Goal: Information Seeking & Learning: Learn about a topic

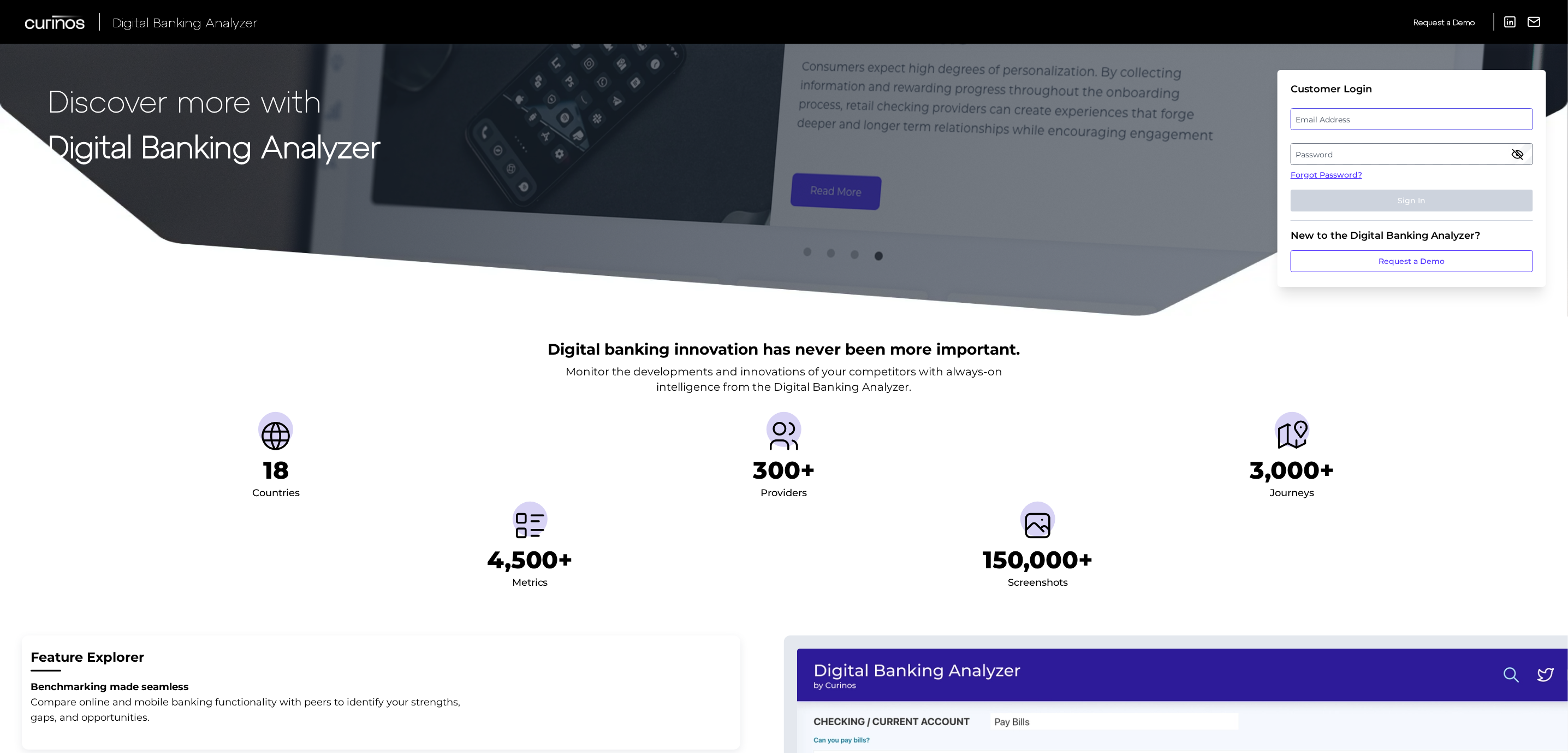
type input "[PERSON_NAME][EMAIL_ADDRESS][PERSON_NAME][DOMAIN_NAME]"
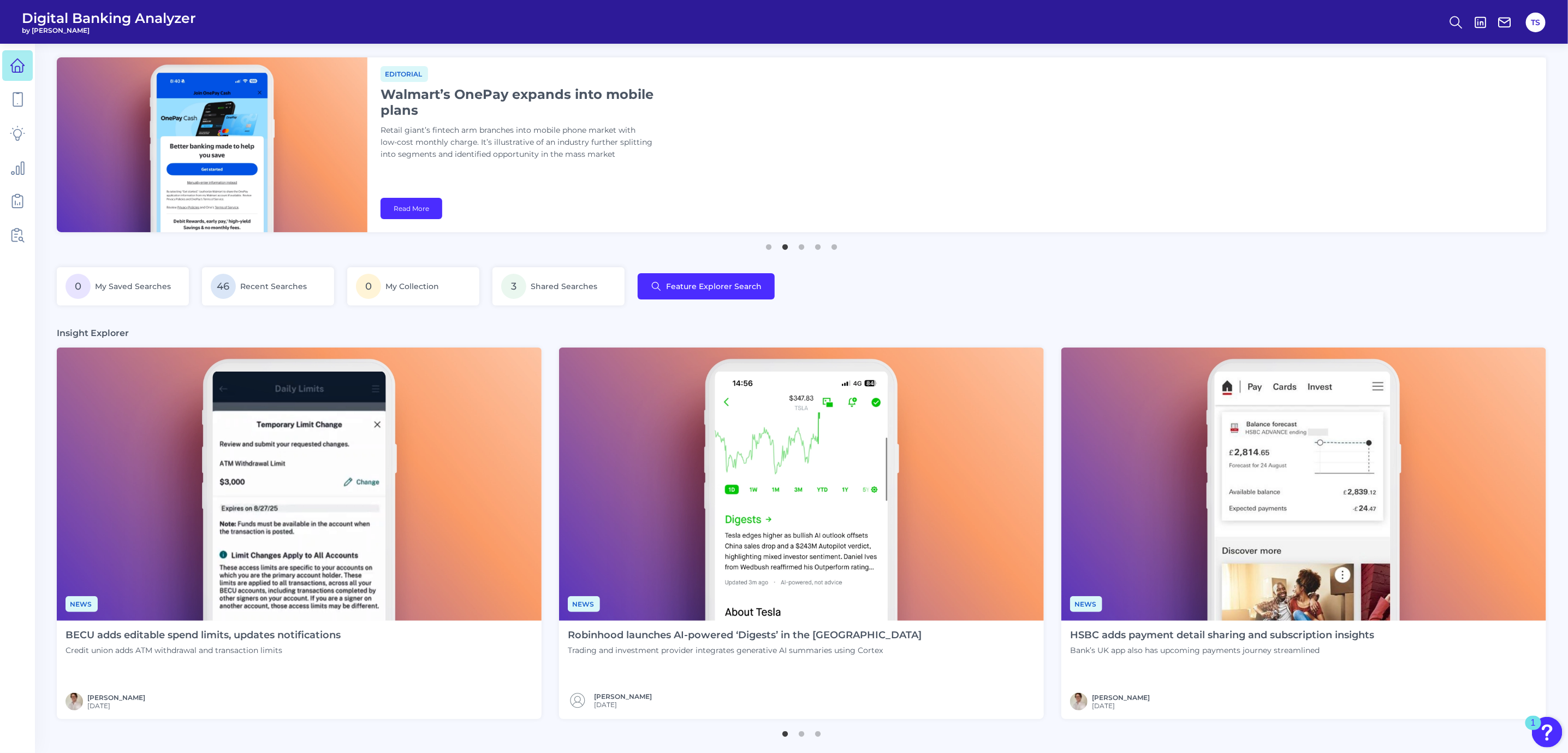
click at [35, 100] on main "News RBS adds ability to alter chatbot speed UK bank provides added customizabl…" at bounding box center [784, 569] width 1568 height 1138
click at [22, 100] on icon at bounding box center [18, 99] width 9 height 13
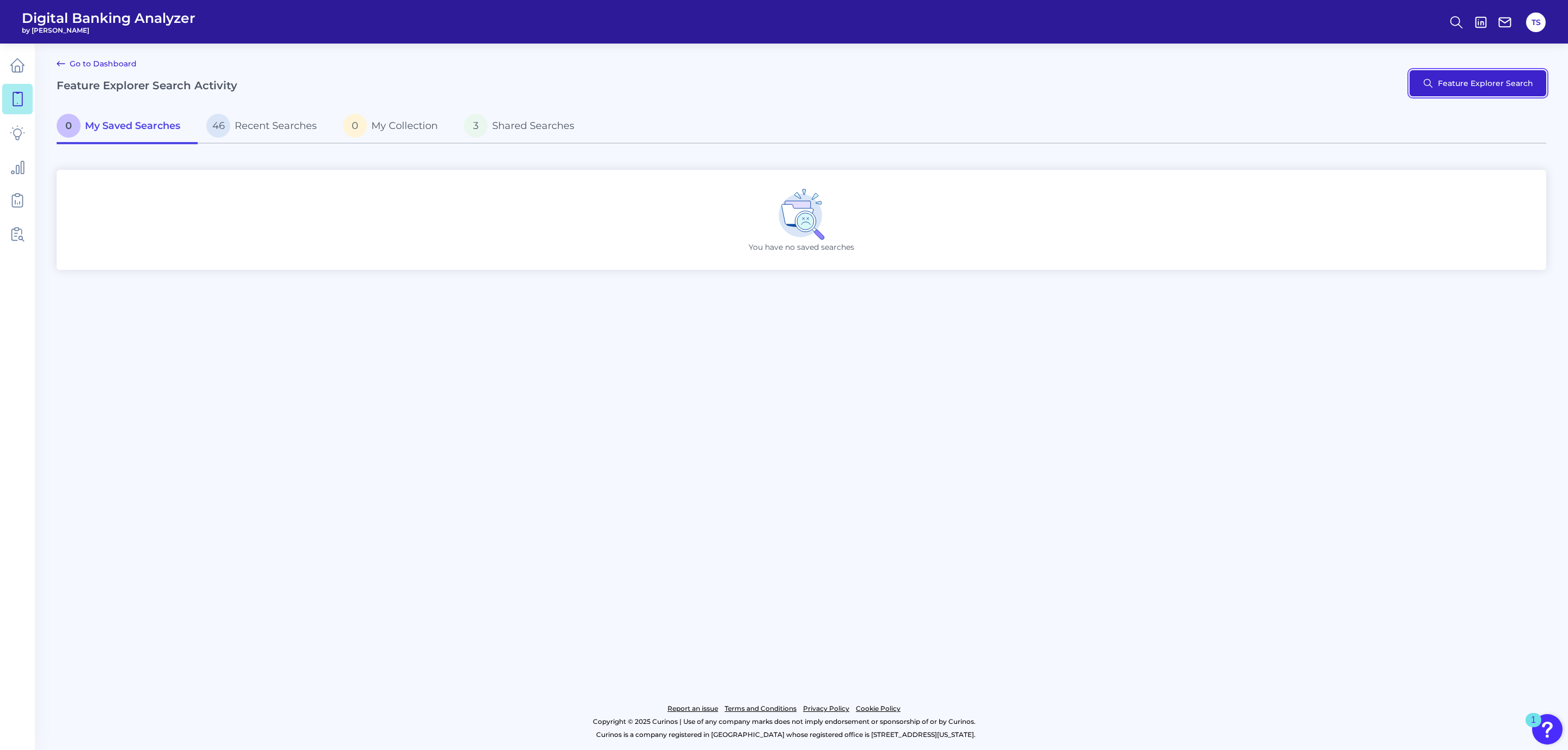
click at [1455, 82] on button "Feature Explorer Search" at bounding box center [1478, 83] width 137 height 26
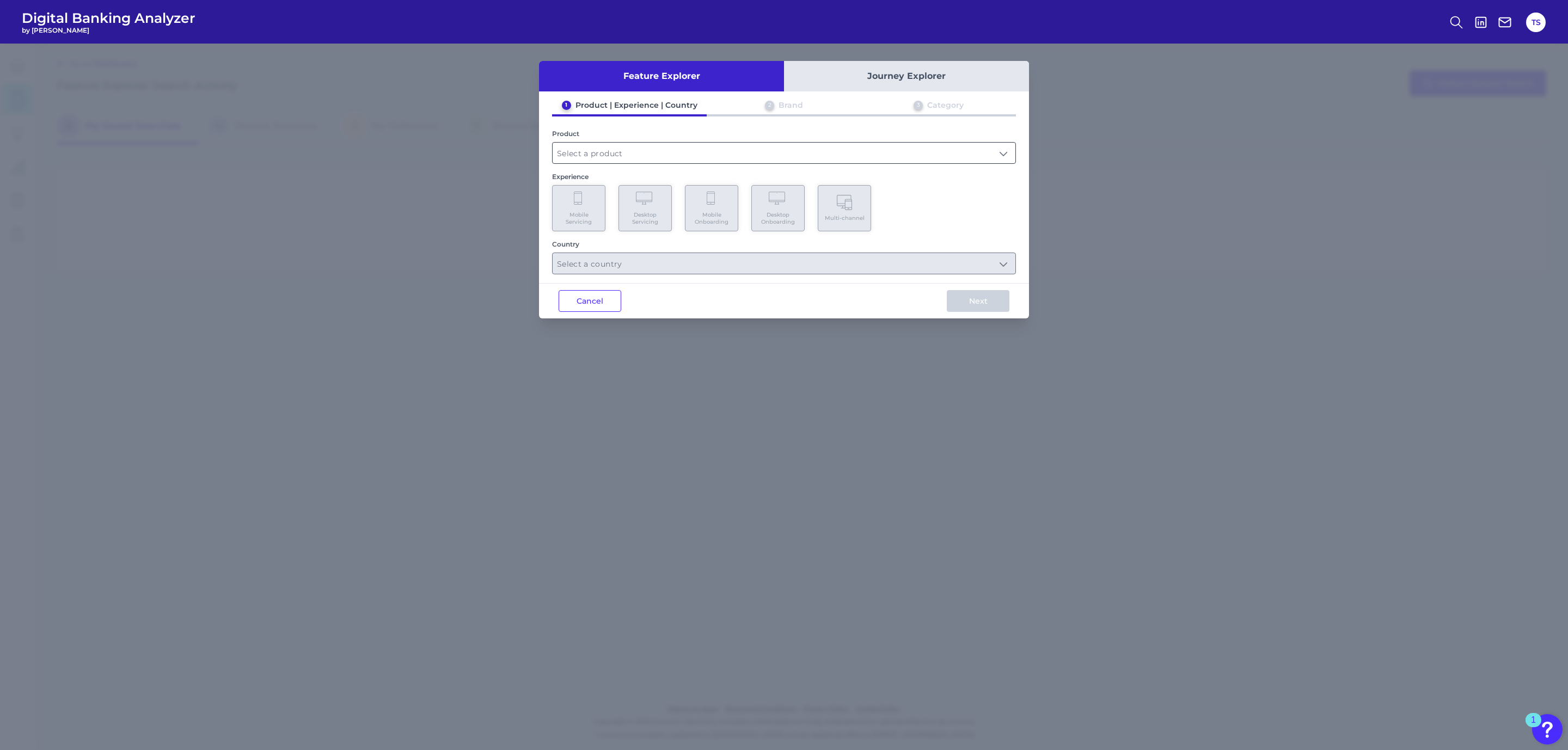
click at [595, 143] on input "text" at bounding box center [783, 153] width 463 height 21
click at [606, 154] on input "text" at bounding box center [783, 153] width 463 height 21
click at [608, 154] on input "text" at bounding box center [783, 153] width 463 height 21
click at [595, 174] on span "Unsecured Lending" at bounding box center [598, 179] width 74 height 10
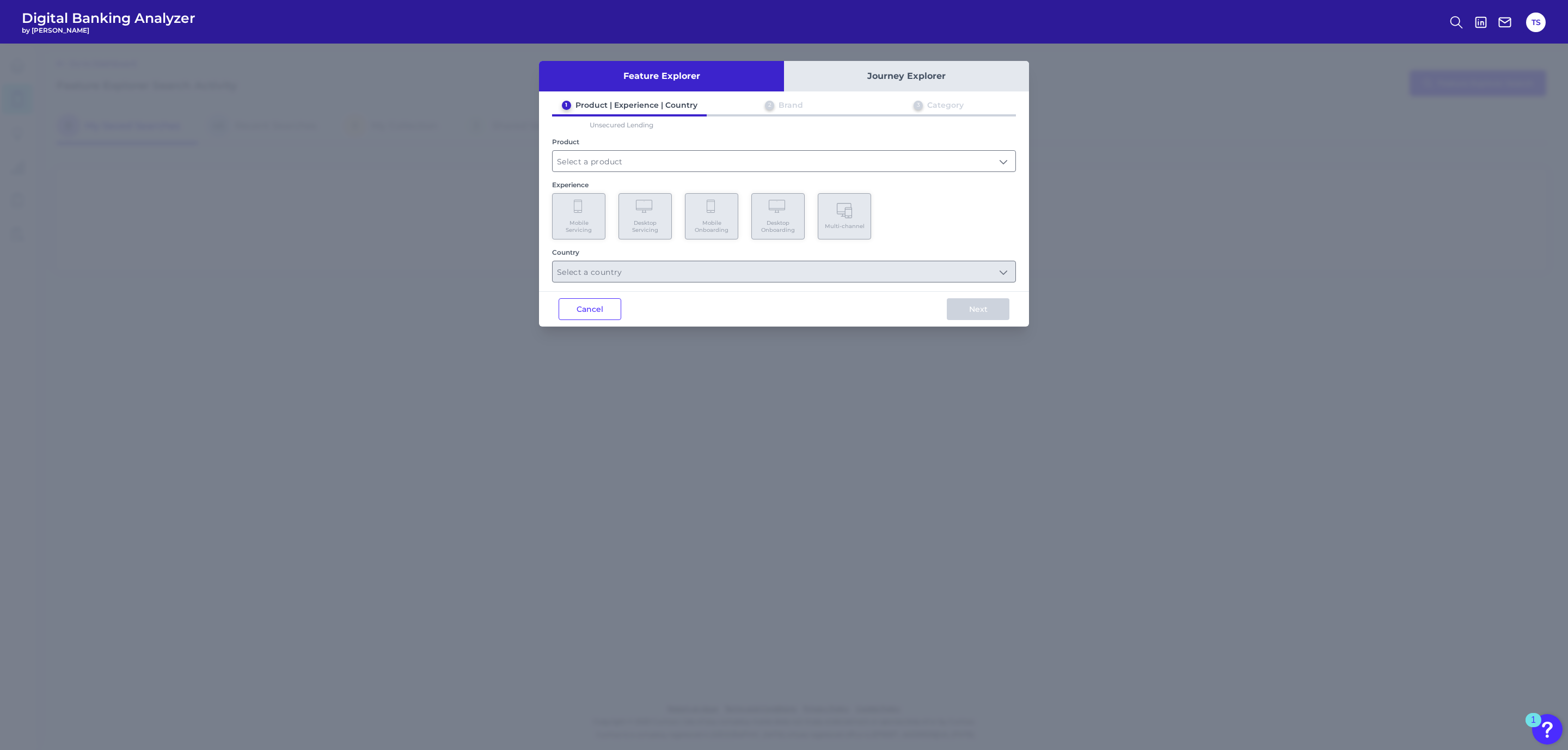
type input "Unsecured Lending"
click at [723, 217] on Onboarding "Mobile Onboarding" at bounding box center [711, 216] width 53 height 46
click at [703, 269] on input "text" at bounding box center [783, 271] width 463 height 21
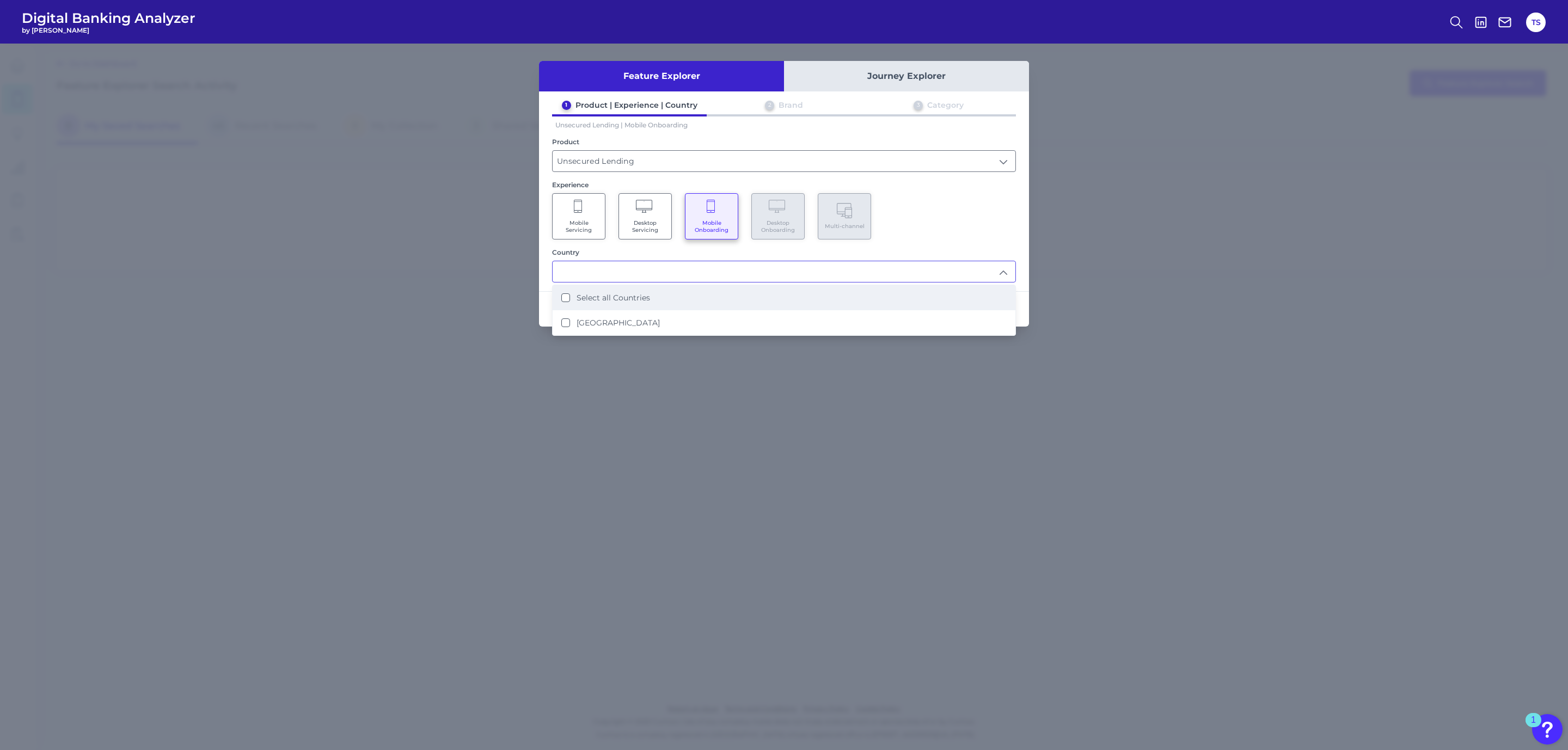
click at [685, 291] on li "Select all Countries" at bounding box center [783, 298] width 463 height 25
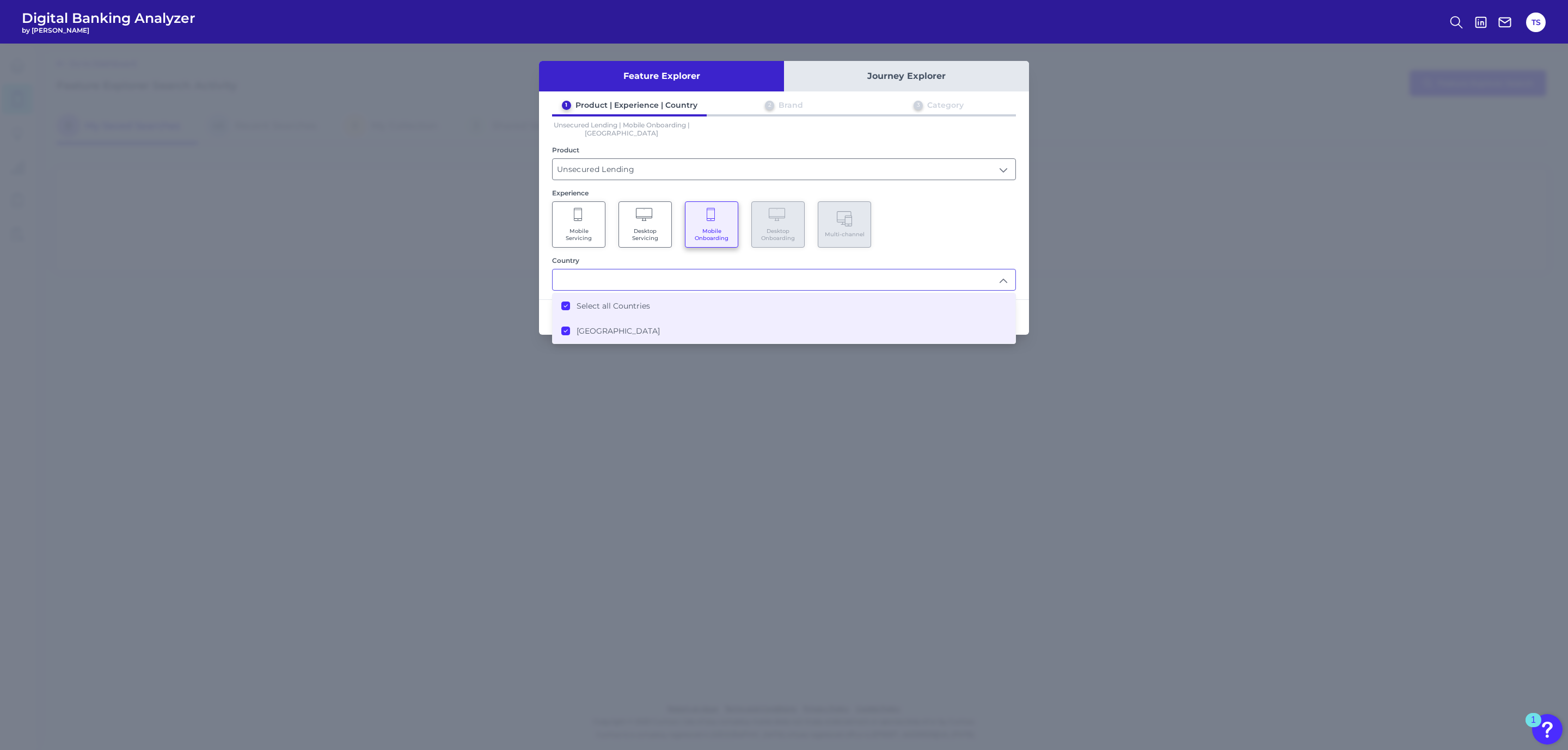
type input "Select all Countries"
click at [975, 193] on div "Experience" at bounding box center [784, 193] width 464 height 8
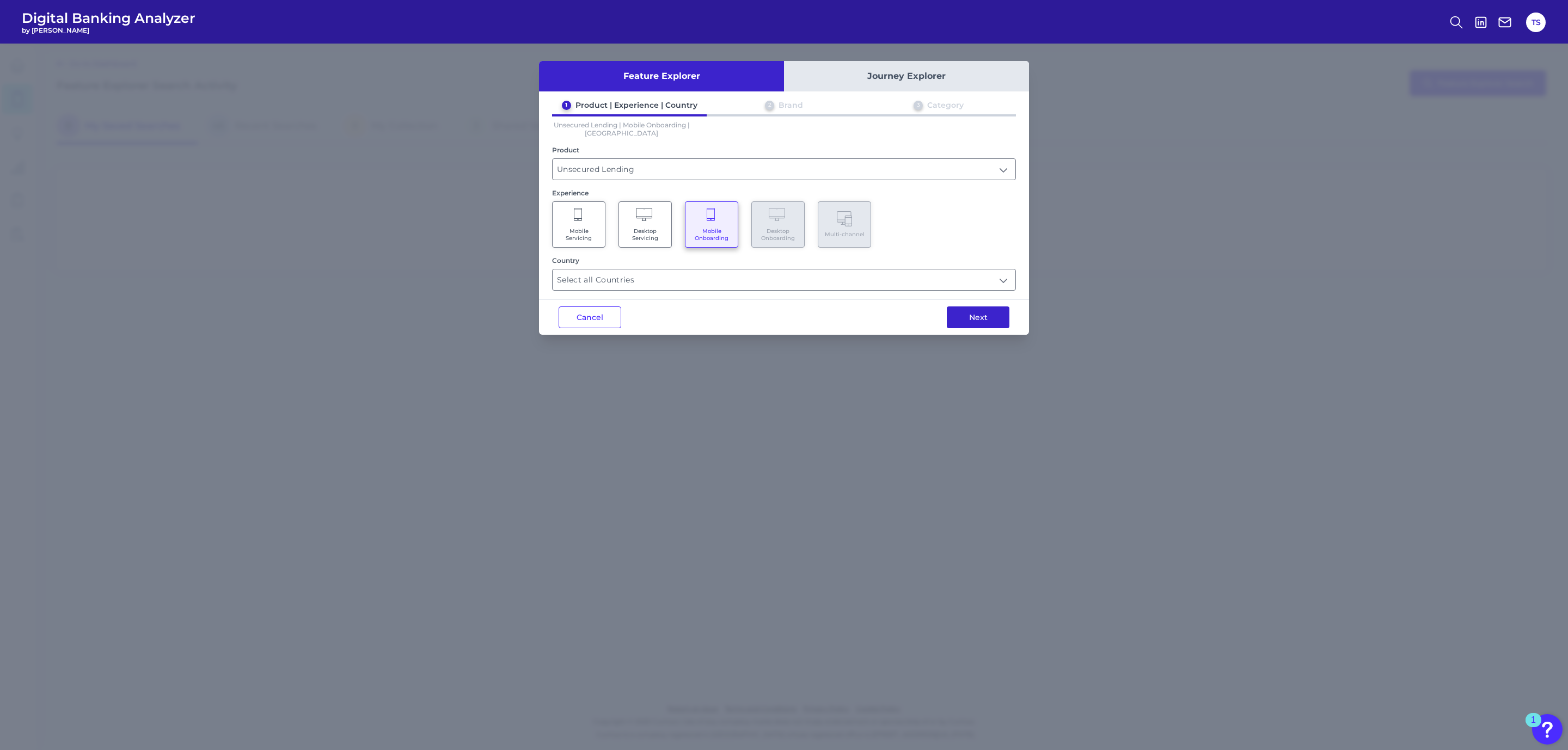
click at [993, 317] on button "Next" at bounding box center [978, 317] width 62 height 22
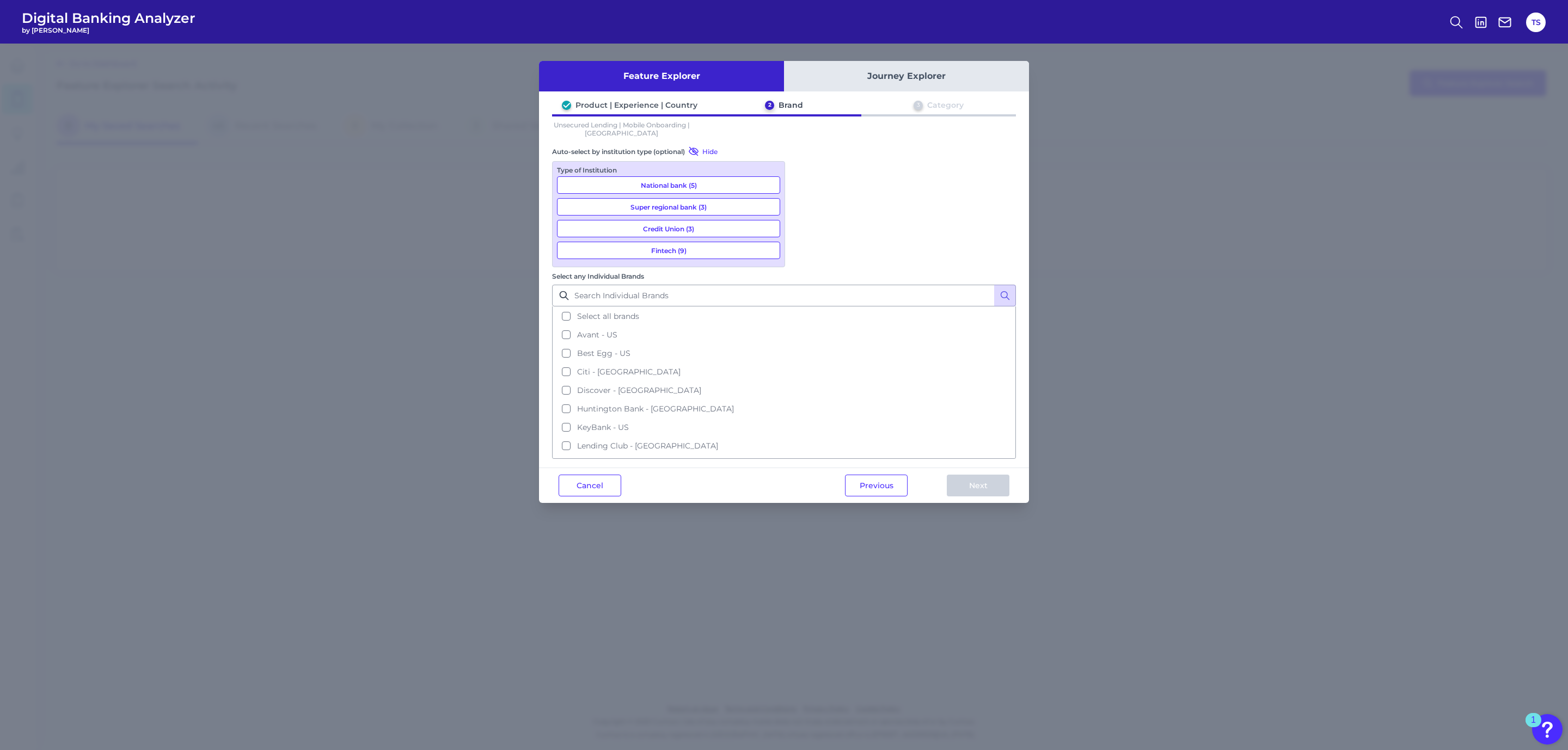
scroll to position [239, 0]
click at [805, 346] on button "SoFi - US" at bounding box center [784, 356] width 462 height 19
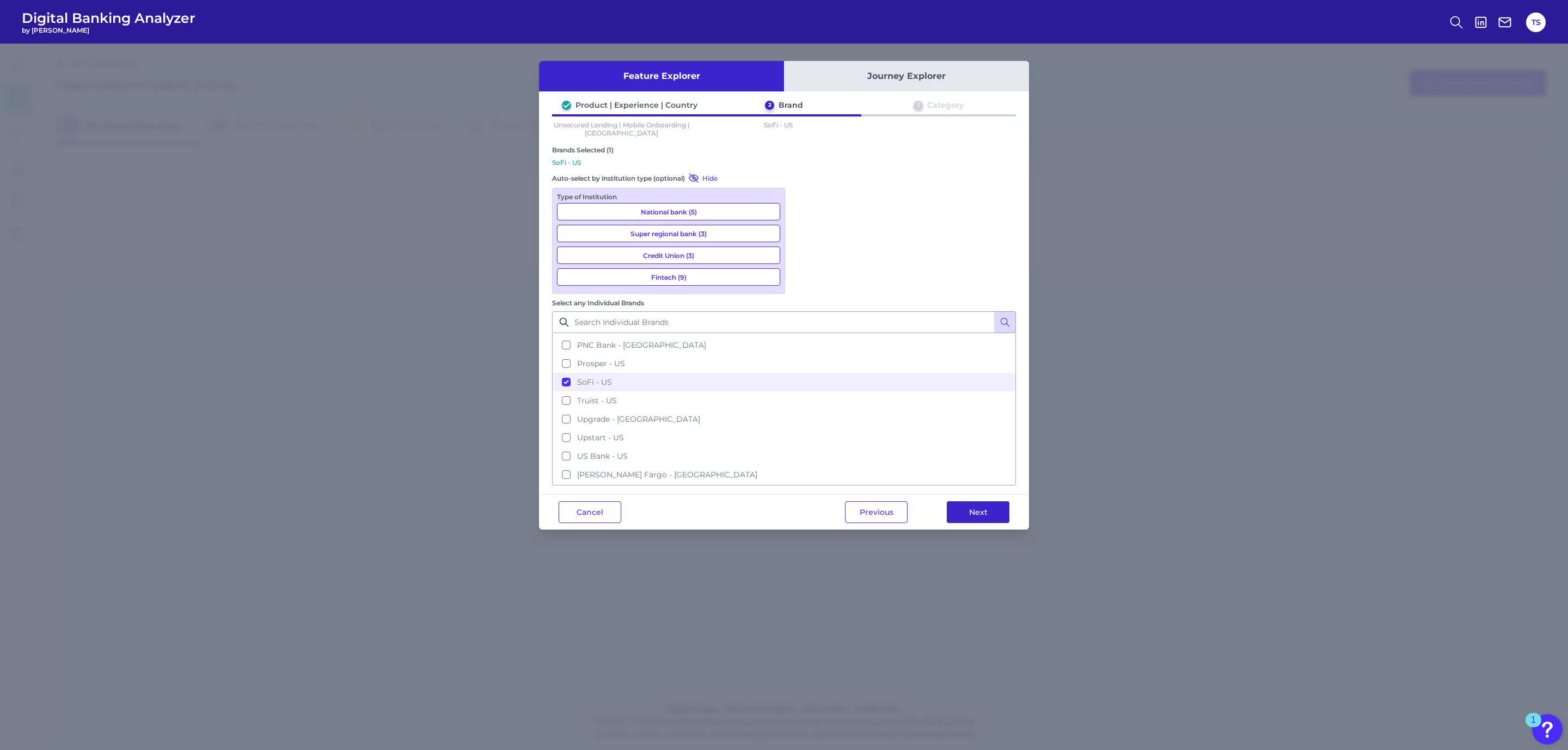
click at [990, 501] on button "Next" at bounding box center [978, 512] width 62 height 22
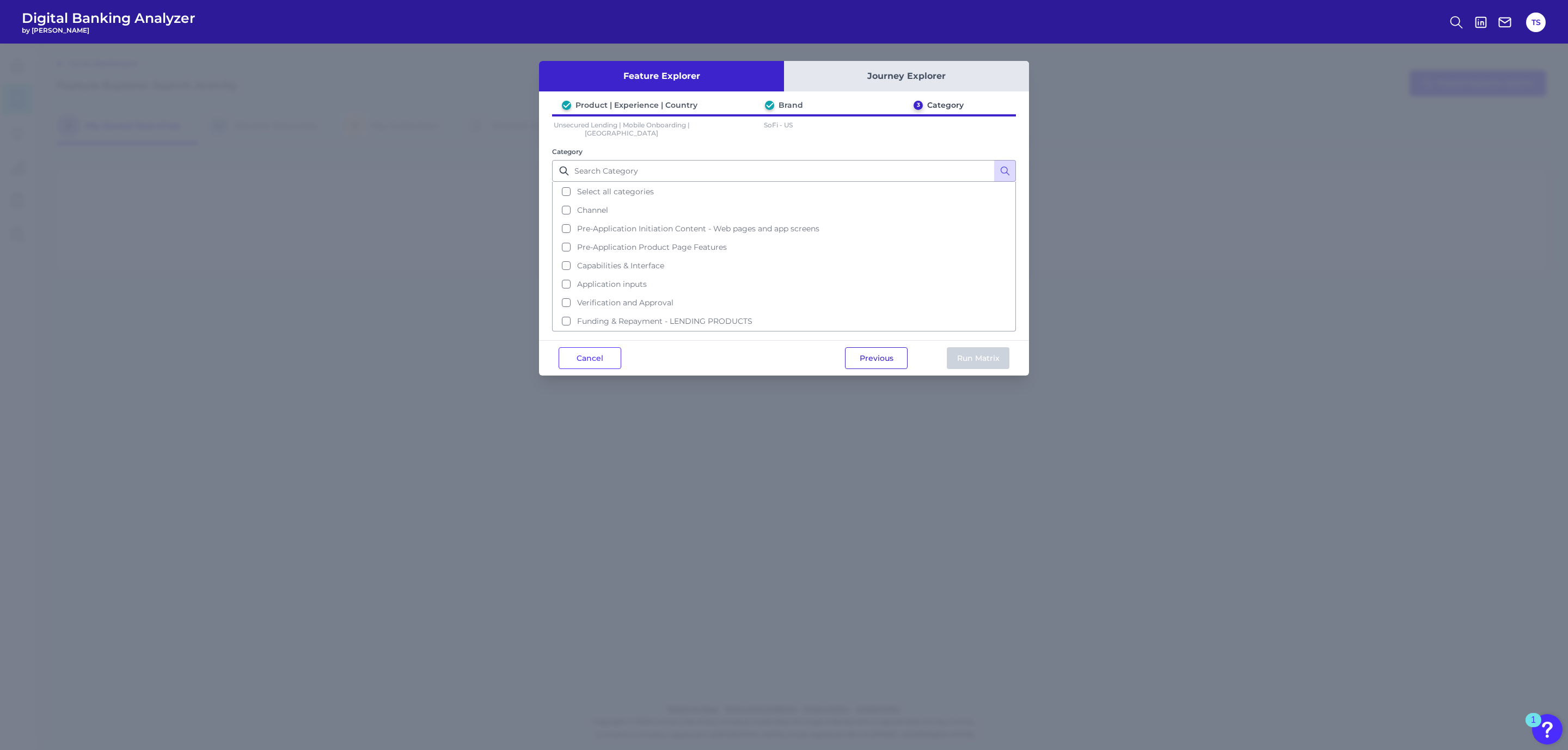
click at [888, 350] on button "Previous" at bounding box center [876, 358] width 62 height 22
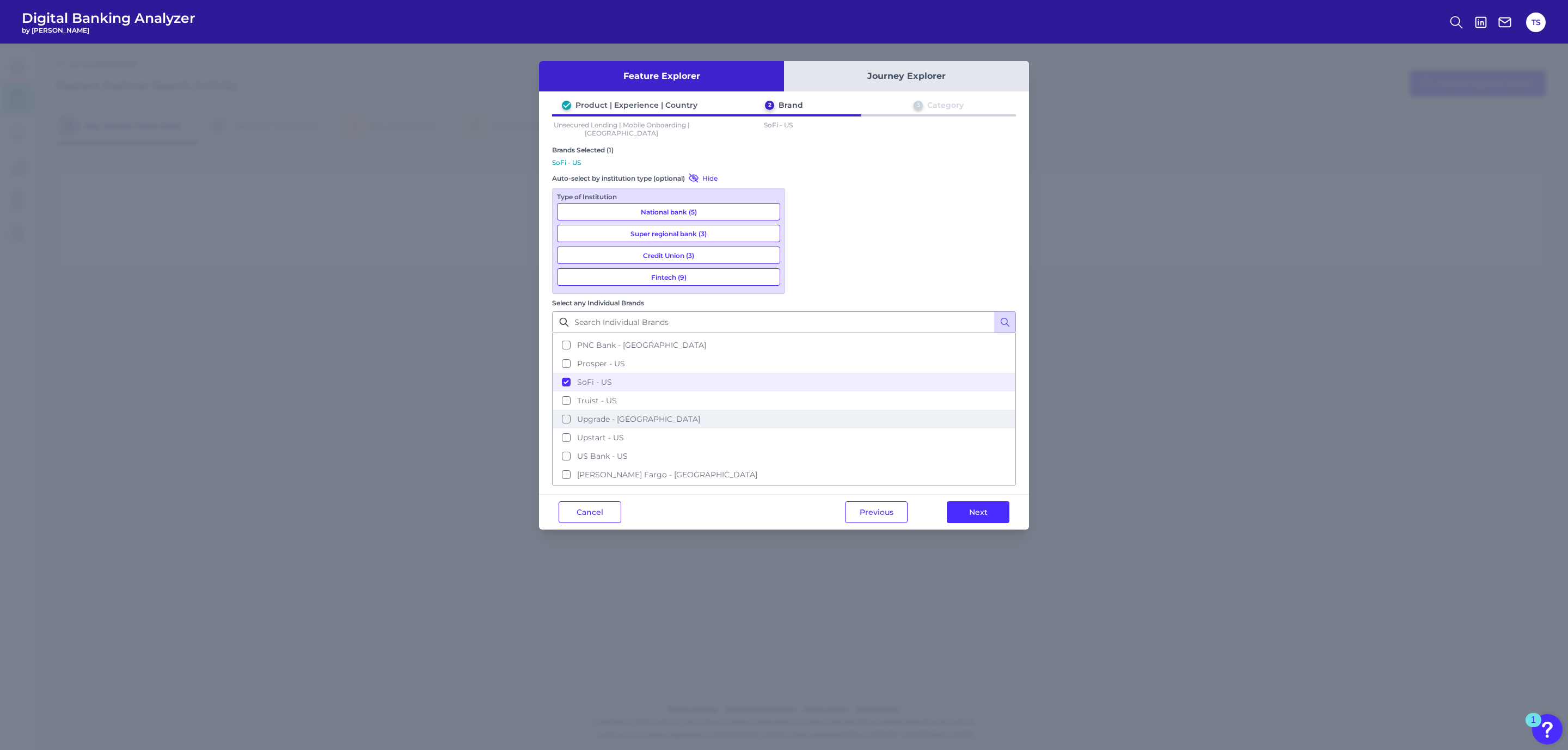
scroll to position [157, 0]
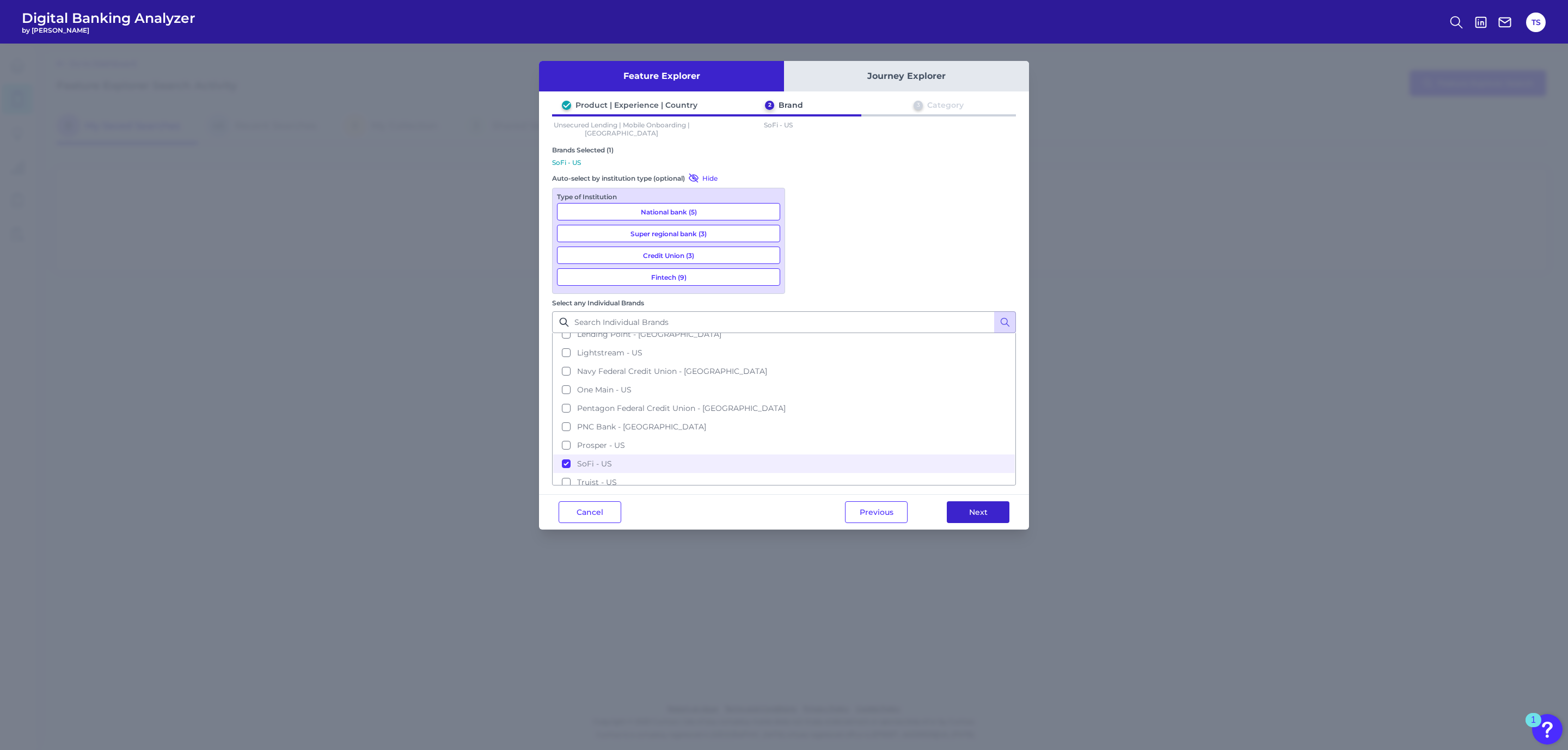
click at [969, 501] on button "Next" at bounding box center [978, 512] width 62 height 22
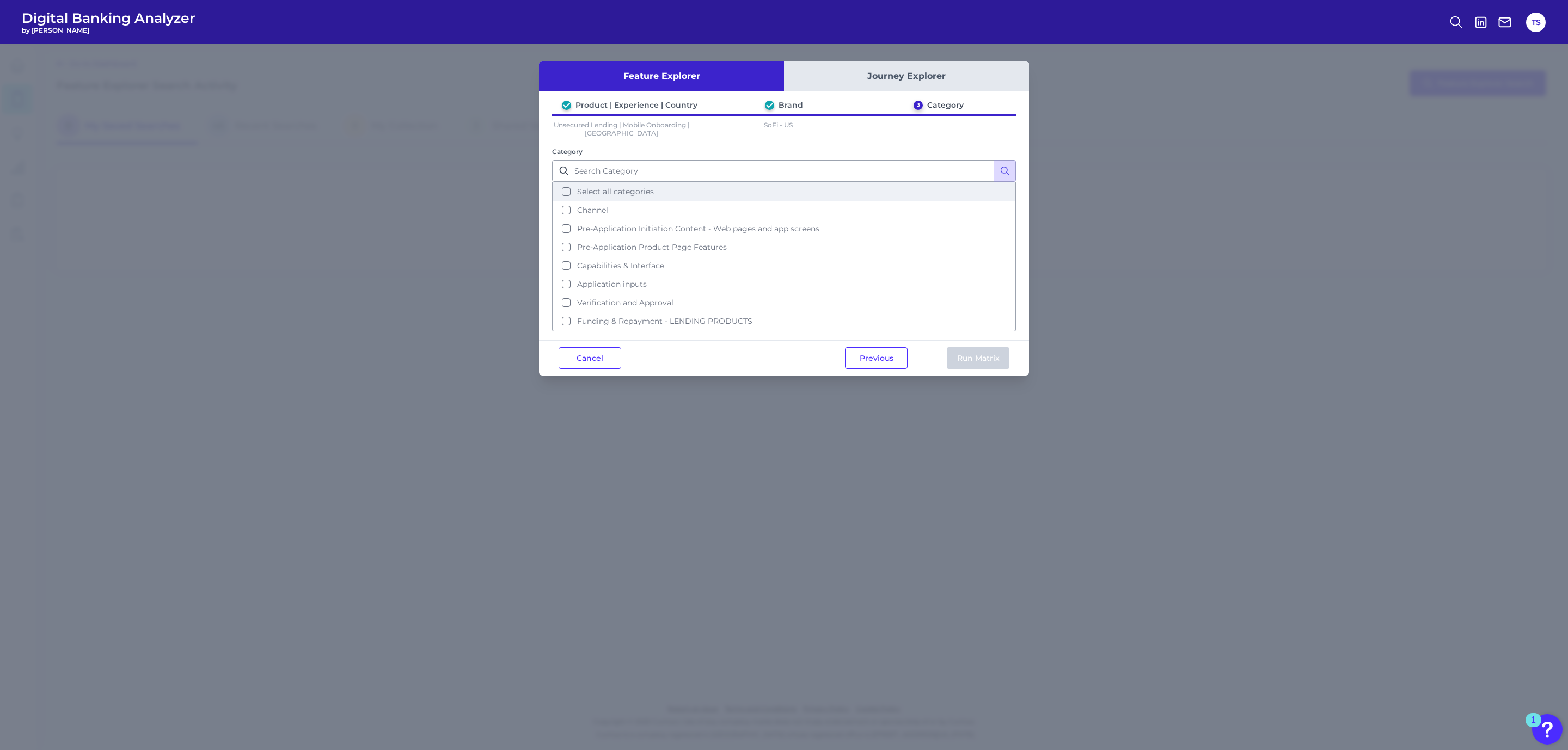
click at [566, 193] on button "Select all categories" at bounding box center [784, 192] width 462 height 19
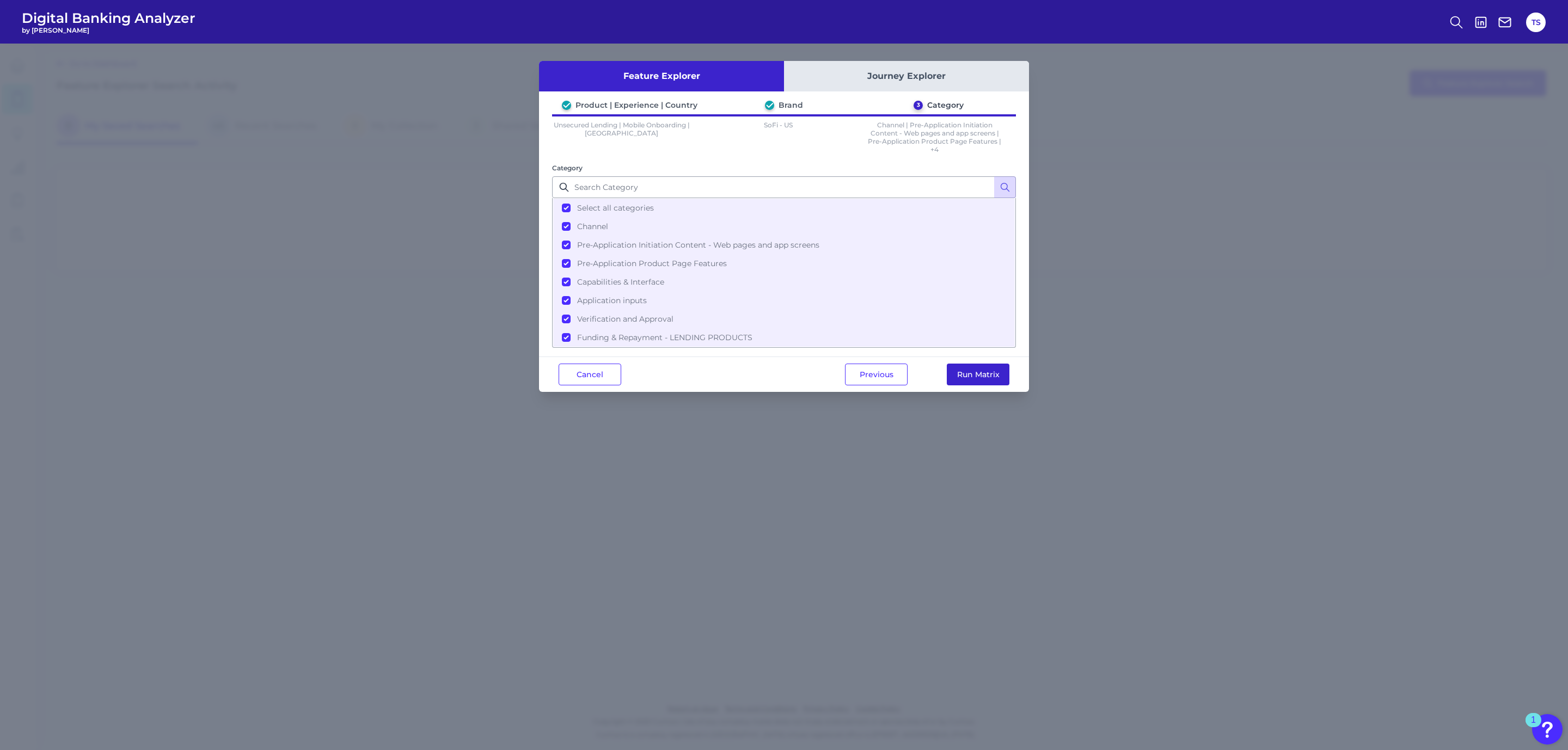
click at [984, 367] on button "Run Matrix" at bounding box center [978, 374] width 62 height 22
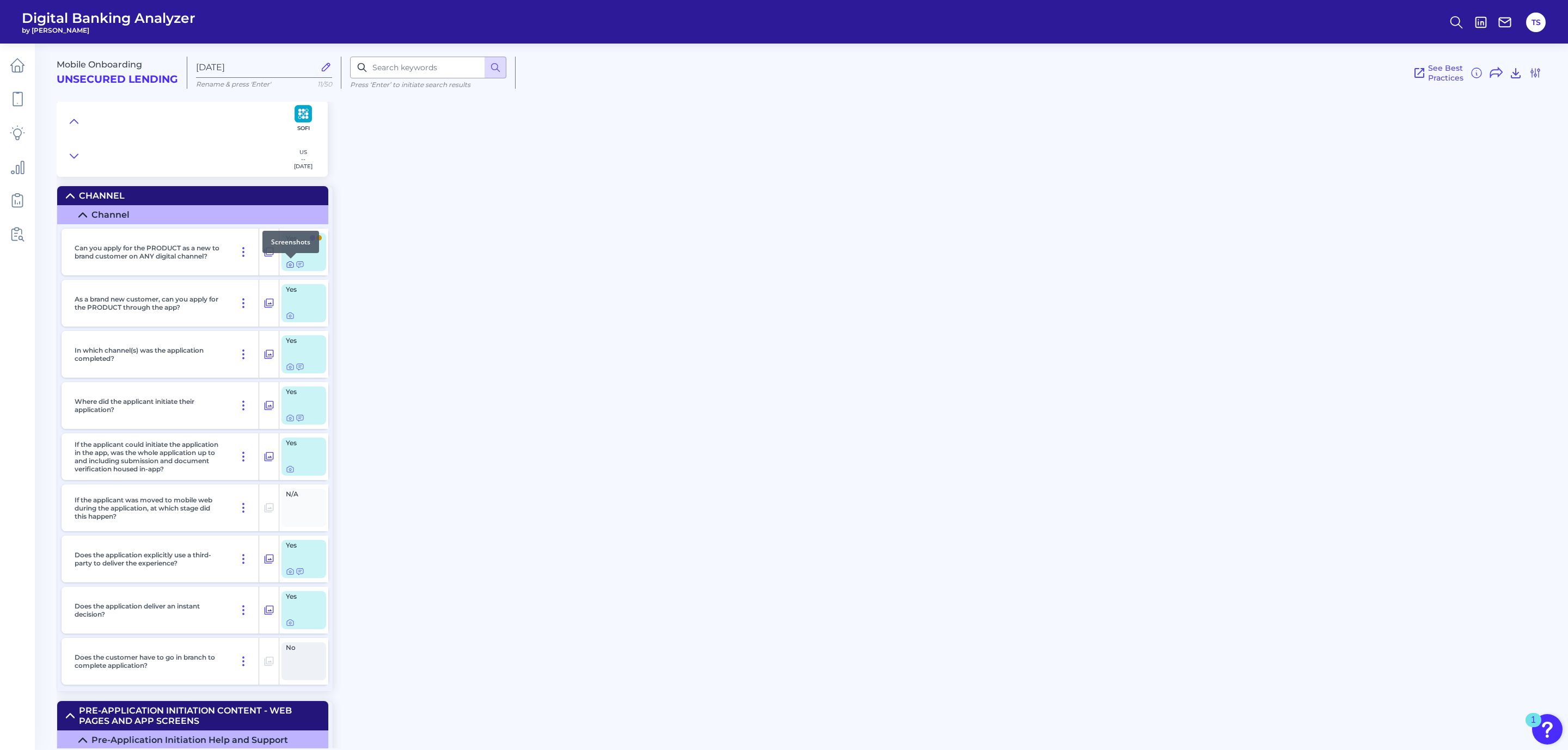
click at [291, 266] on icon at bounding box center [289, 264] width 9 height 9
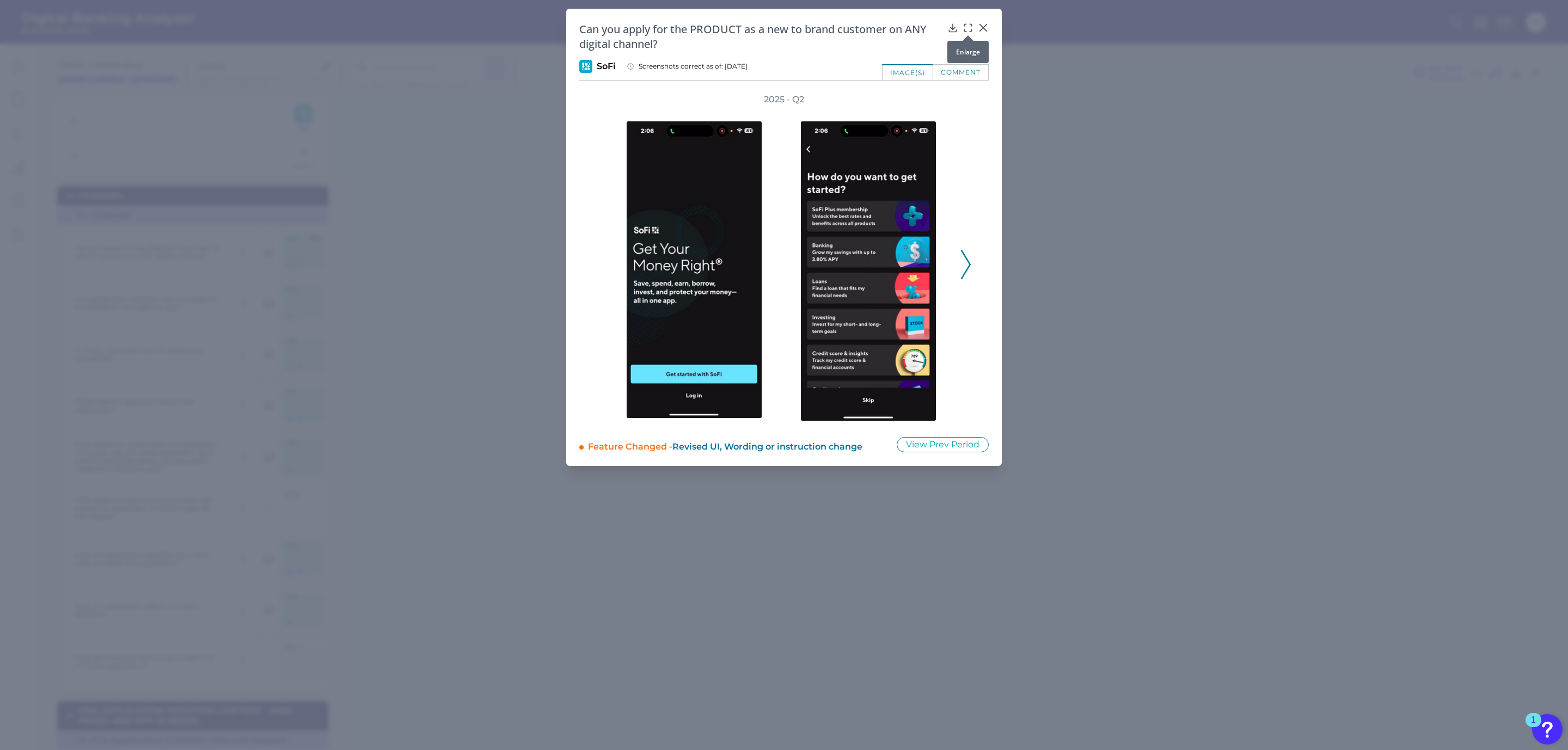
click at [963, 25] on icon at bounding box center [968, 28] width 11 height 11
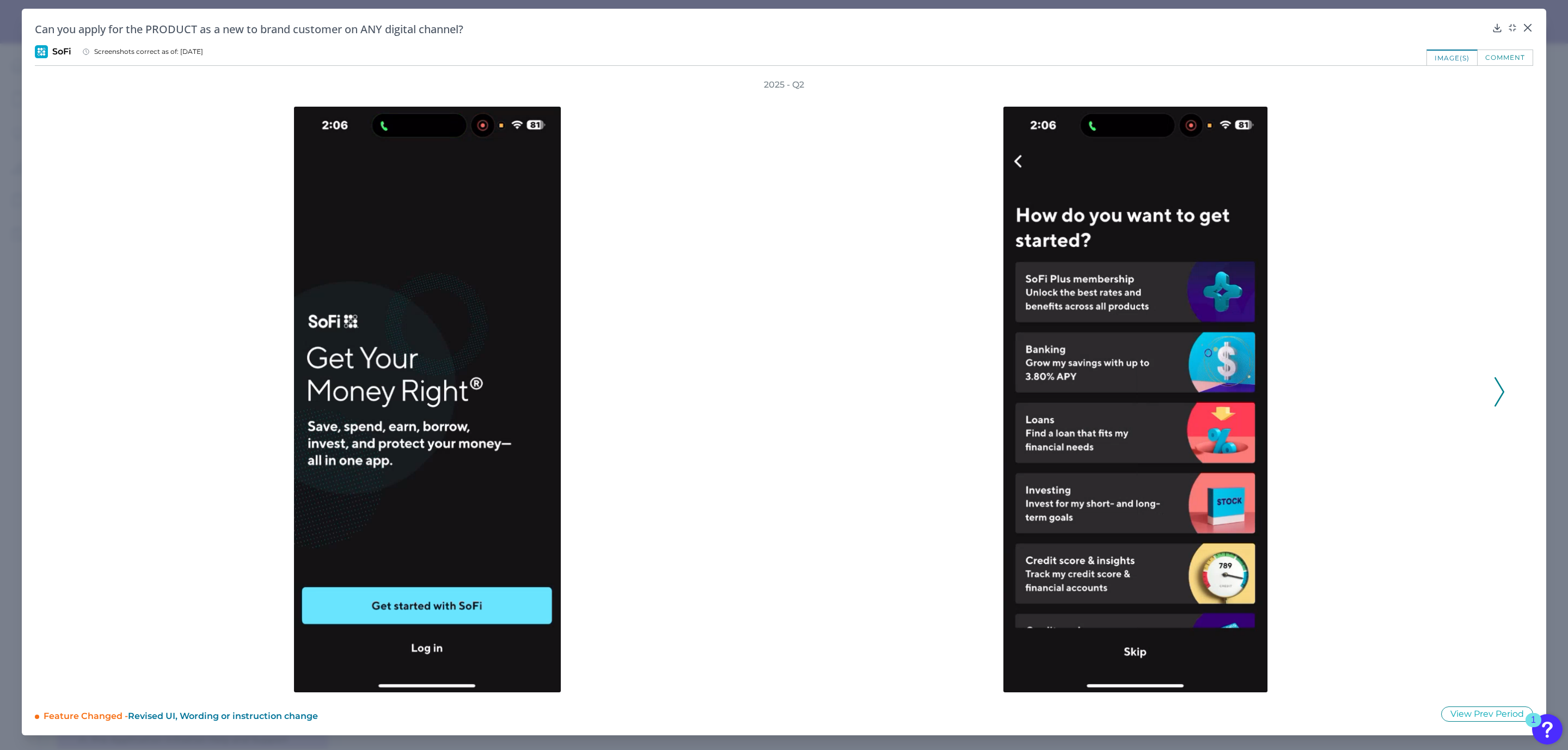
click at [1499, 392] on icon at bounding box center [1499, 392] width 10 height 30
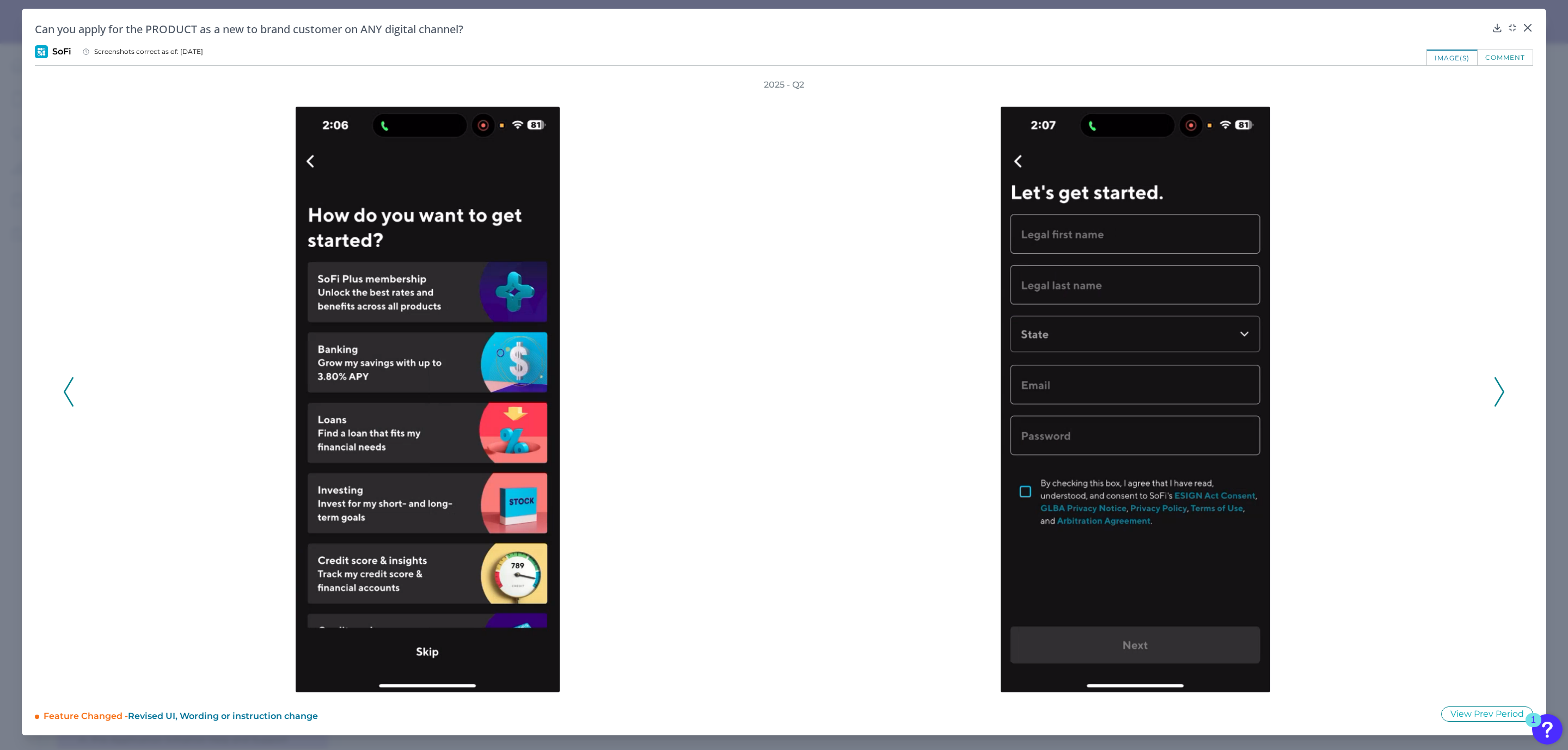
click at [1499, 384] on polyline at bounding box center [1499, 391] width 8 height 28
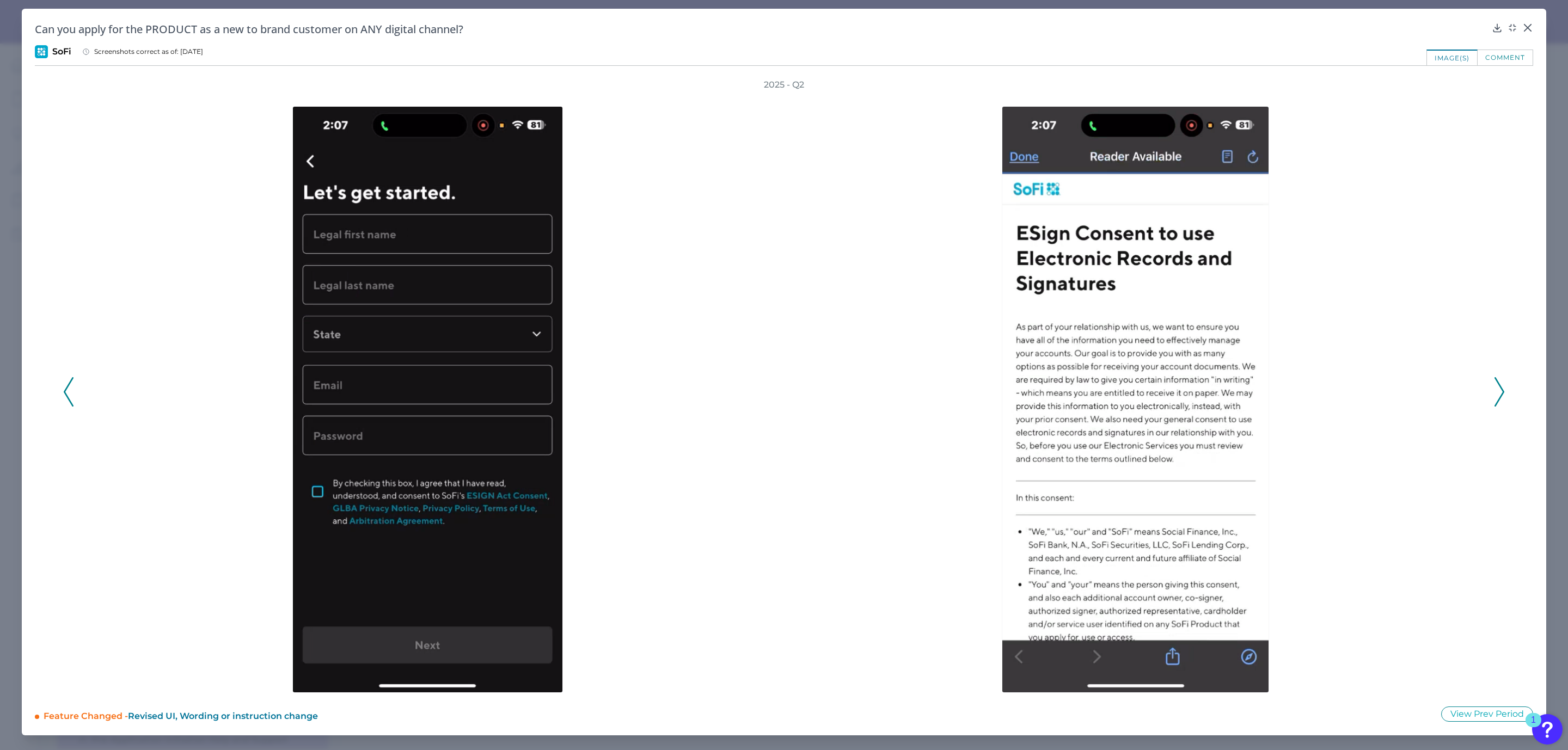
click at [1499, 384] on polyline at bounding box center [1499, 391] width 8 height 28
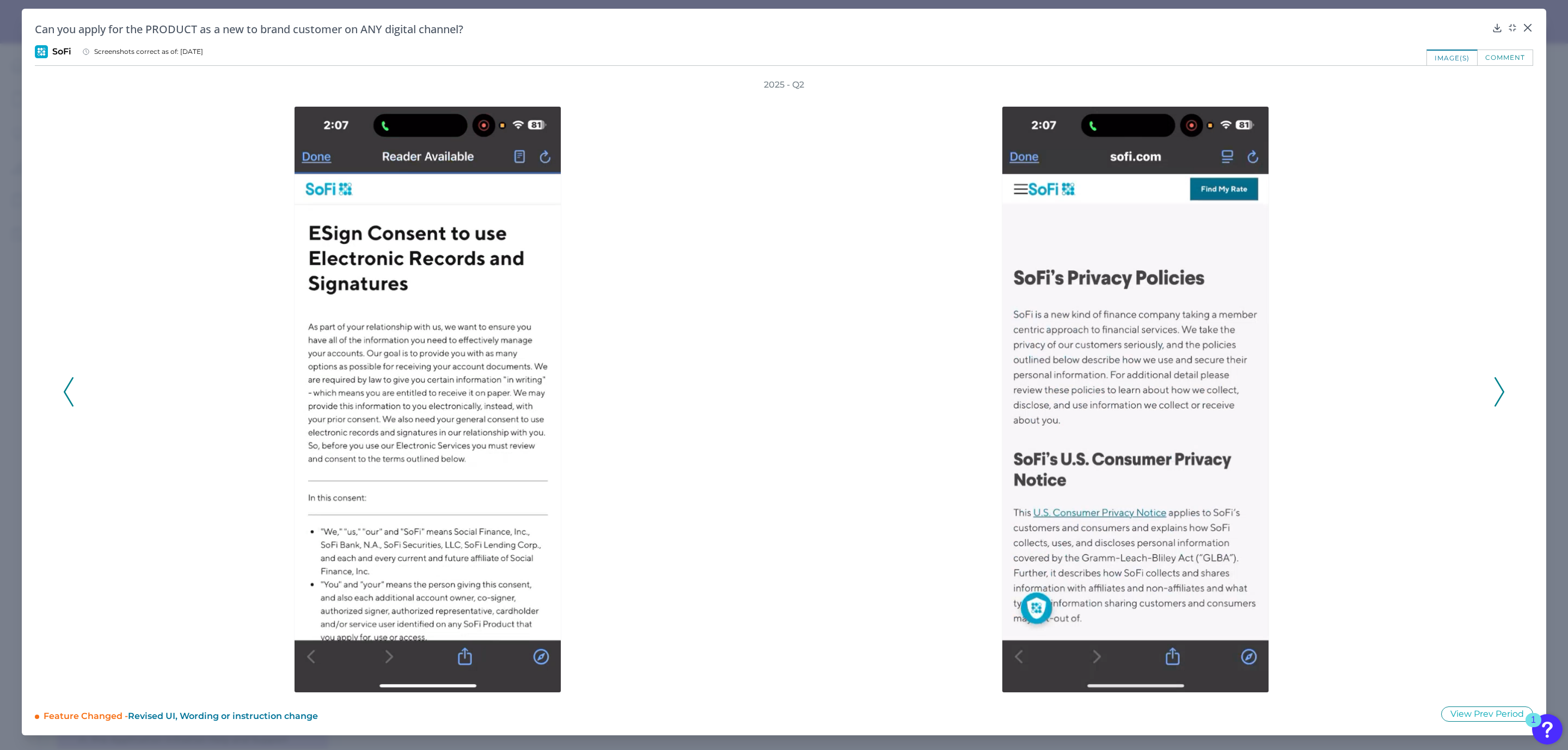
click at [1499, 384] on polyline at bounding box center [1499, 391] width 8 height 28
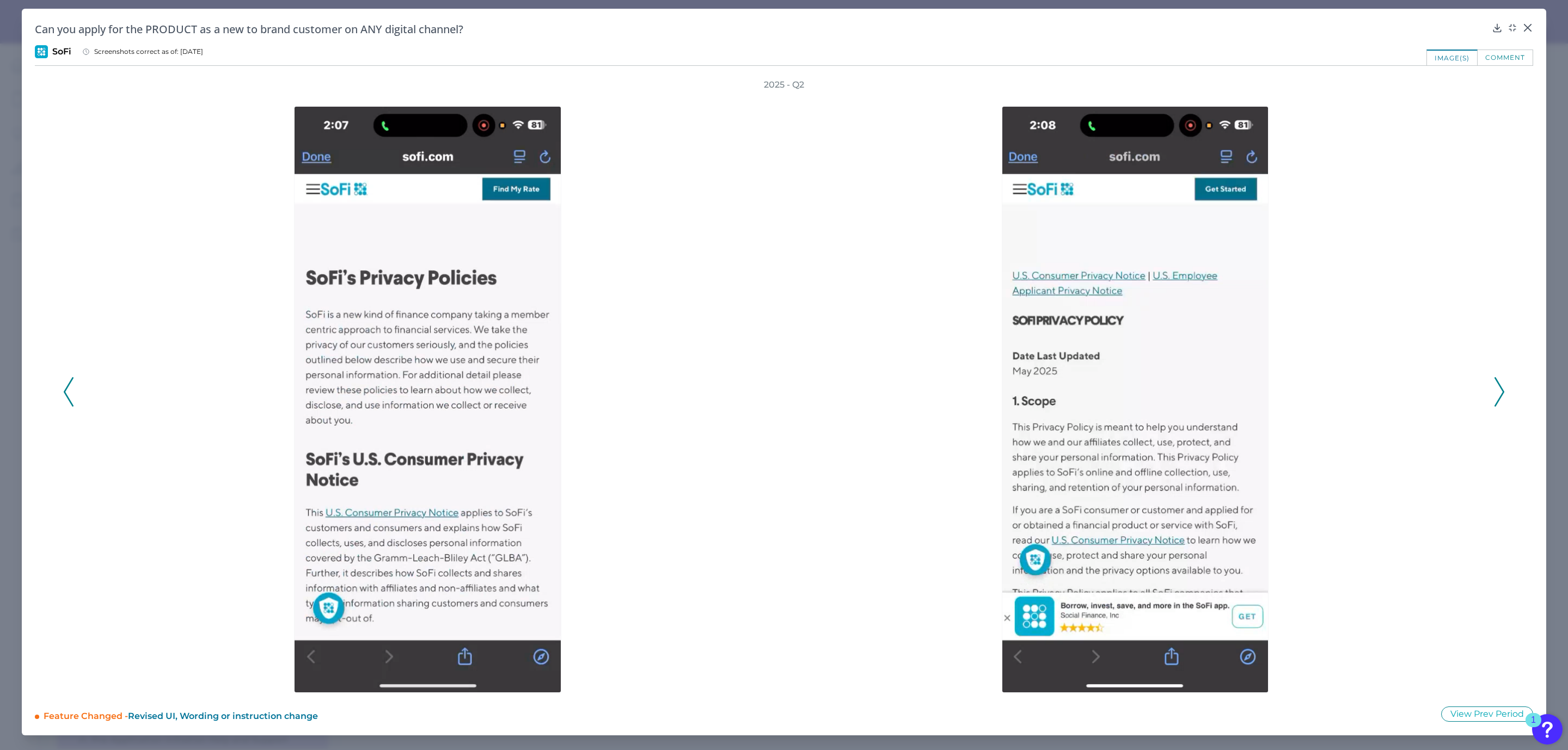
click at [1499, 384] on polyline at bounding box center [1499, 391] width 8 height 28
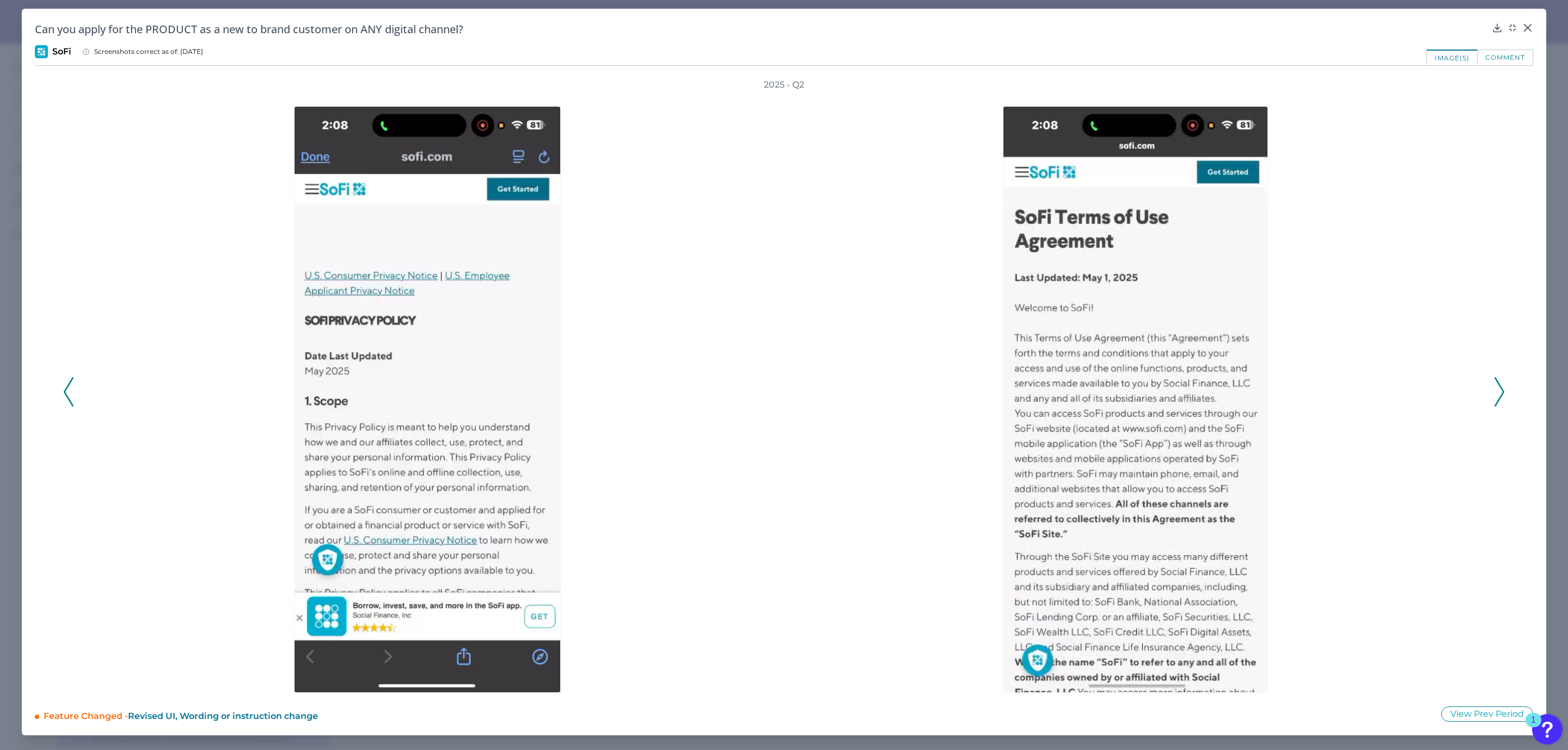
click at [1499, 384] on polyline at bounding box center [1499, 391] width 8 height 28
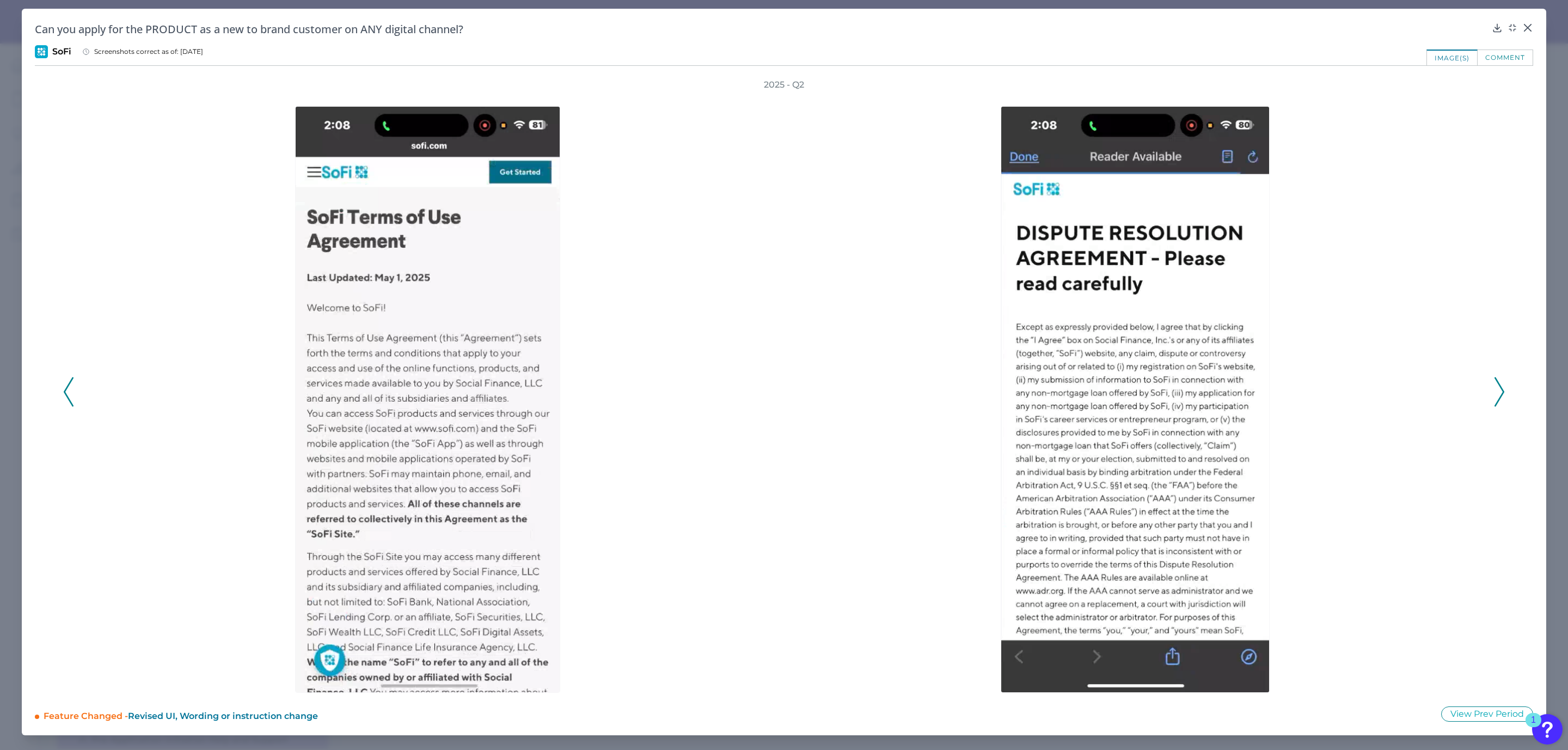
click at [1499, 384] on polyline at bounding box center [1499, 391] width 8 height 28
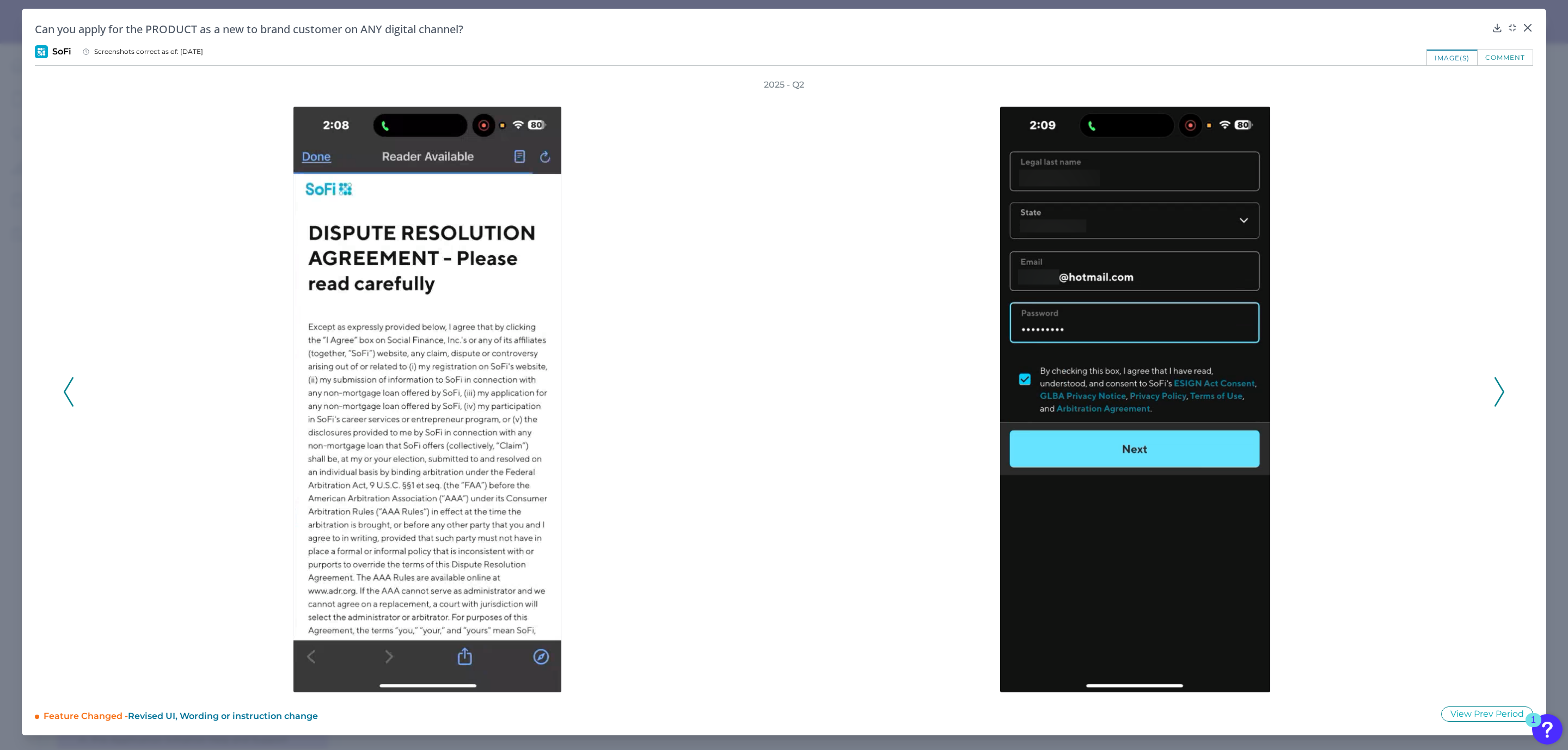
click at [1499, 384] on polyline at bounding box center [1499, 391] width 8 height 28
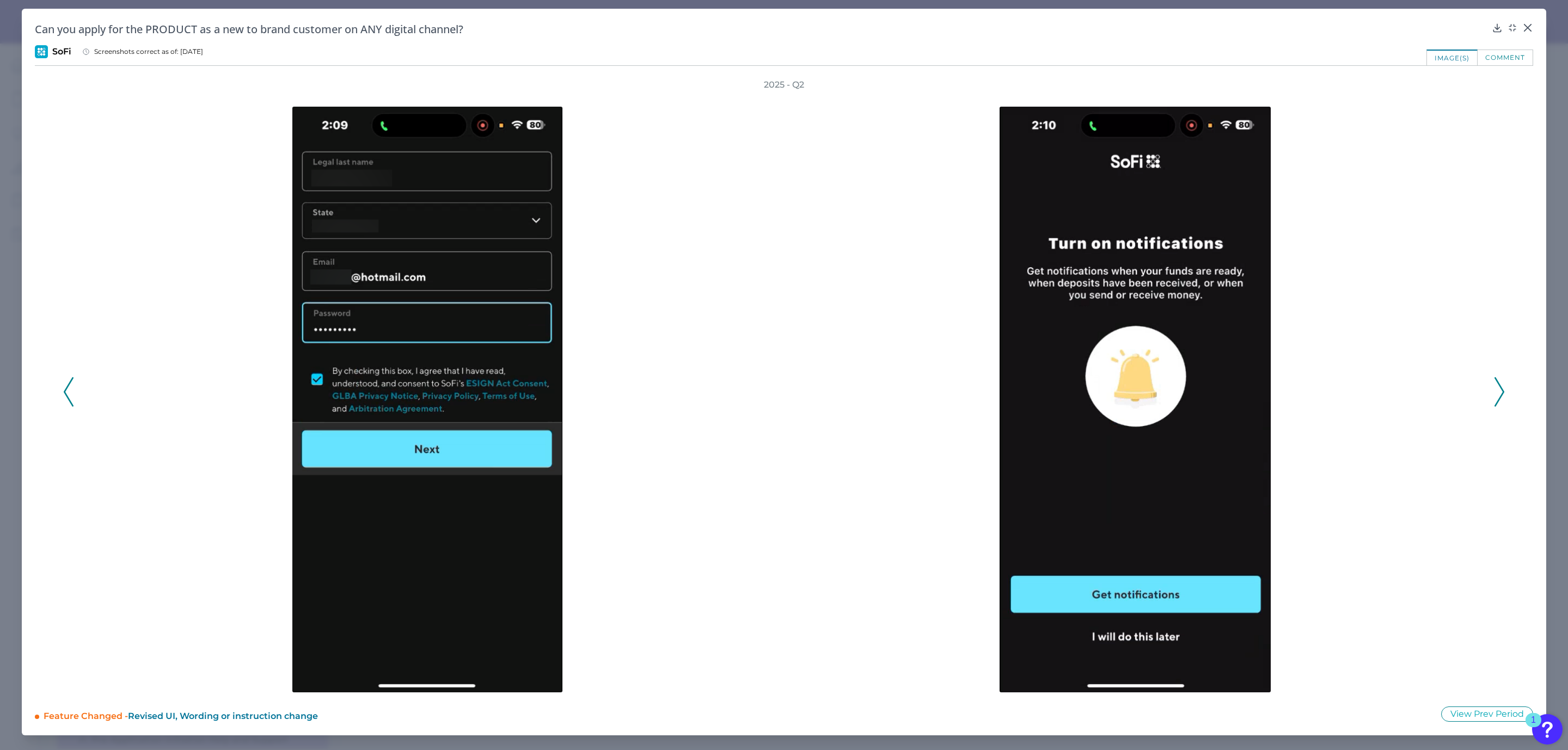
click at [1492, 377] on div "2025 - Q2" at bounding box center [784, 385] width 1442 height 614
click at [1503, 391] on polyline at bounding box center [1499, 391] width 8 height 28
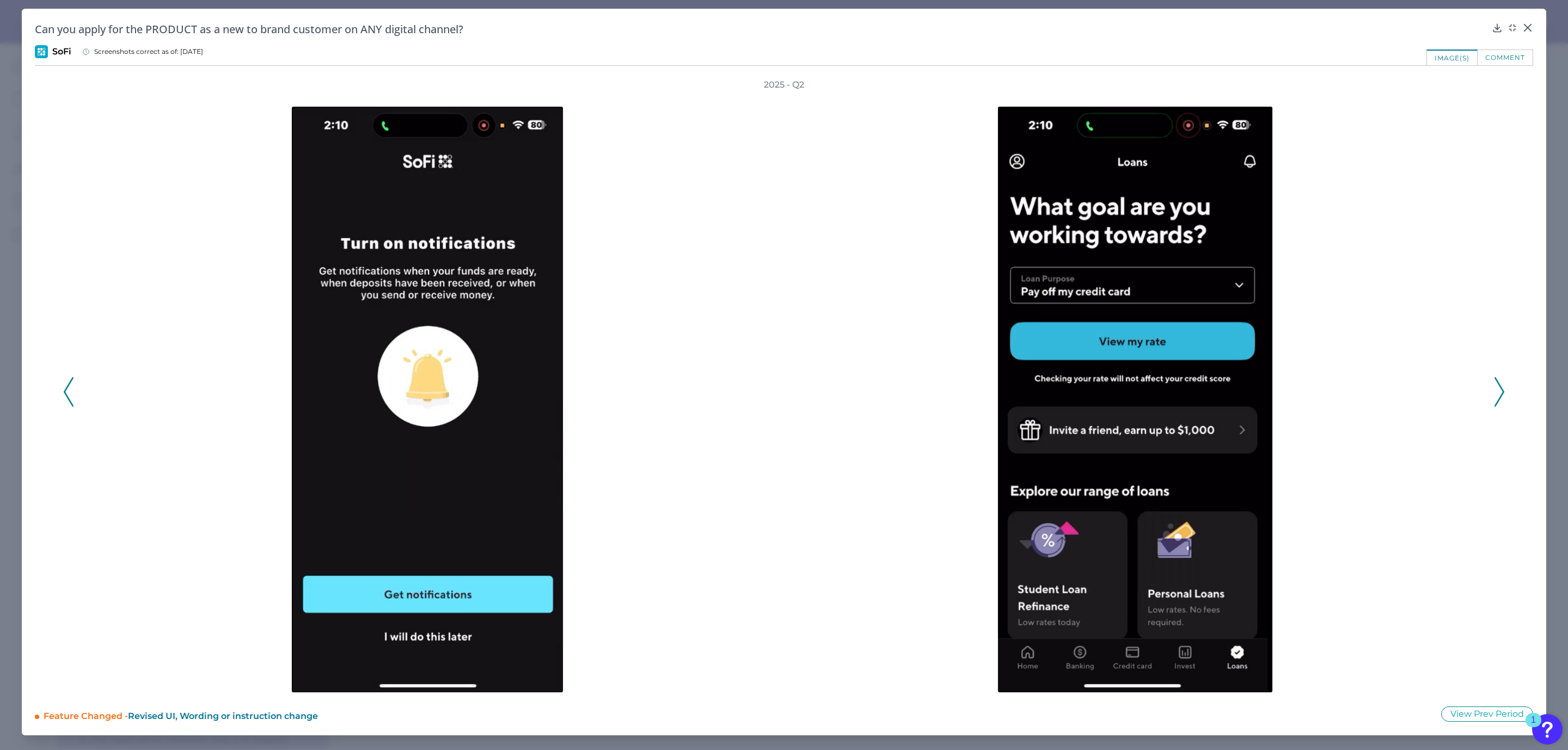
click at [1503, 391] on polyline at bounding box center [1499, 391] width 8 height 28
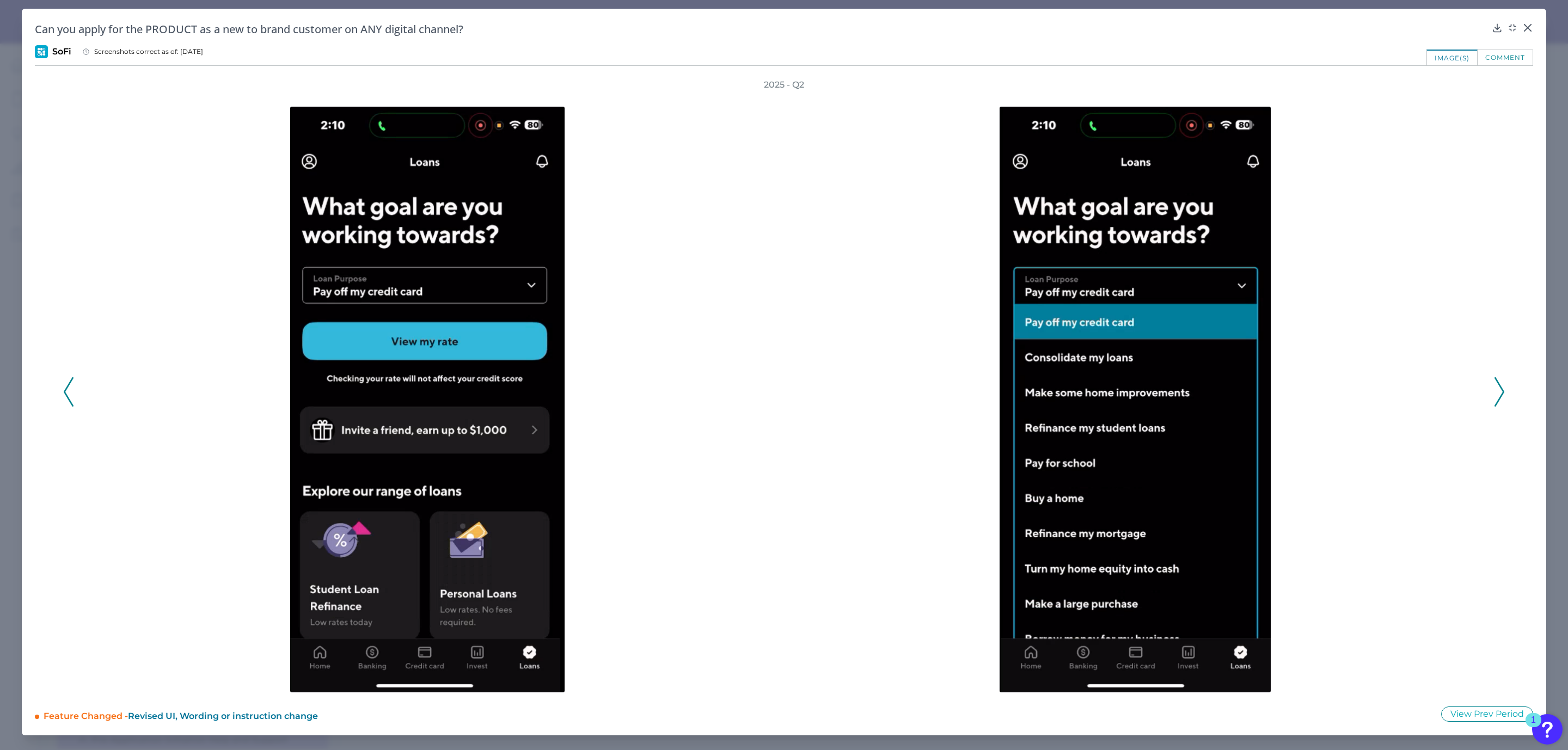
click at [1503, 391] on polyline at bounding box center [1499, 391] width 8 height 28
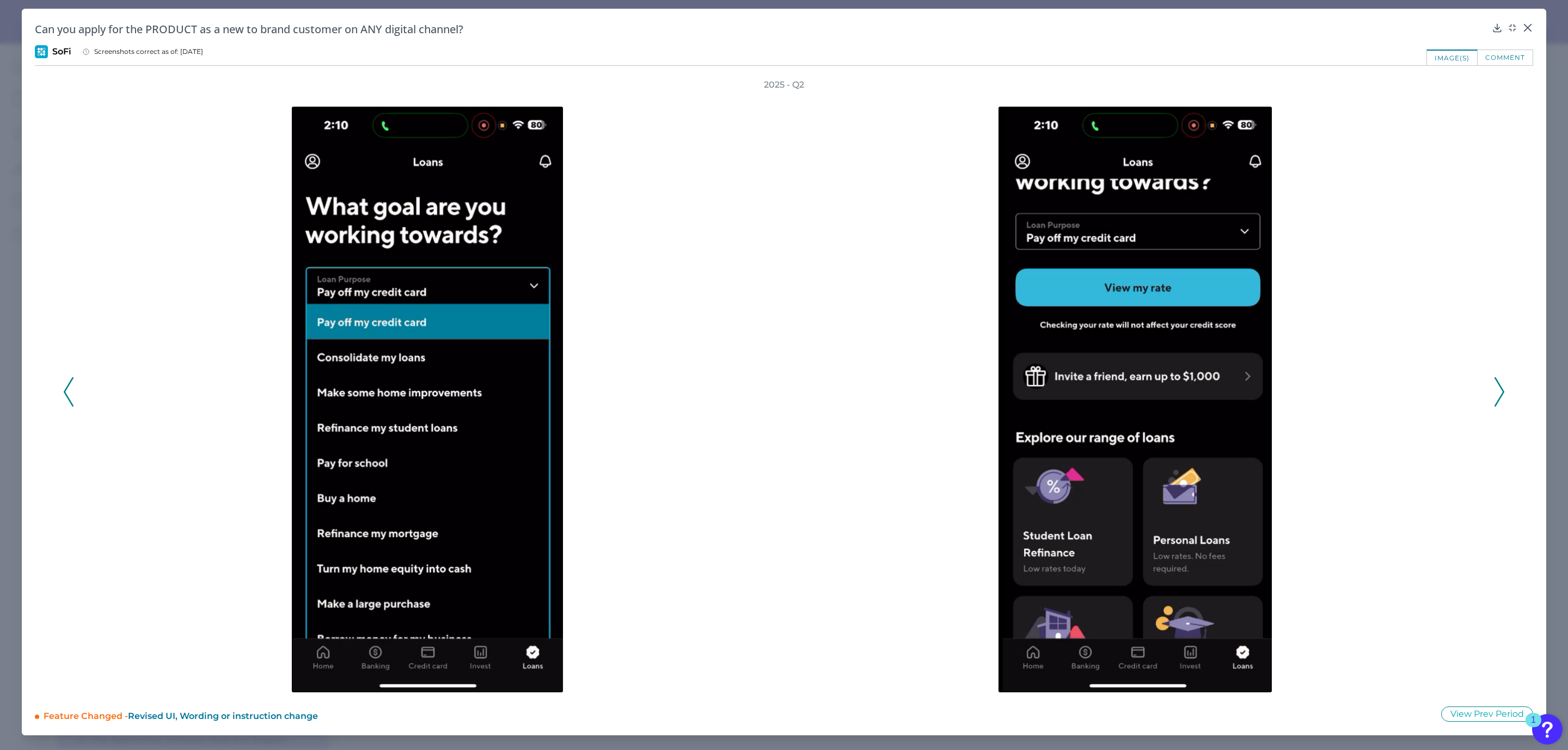
click at [1503, 391] on polyline at bounding box center [1499, 391] width 8 height 28
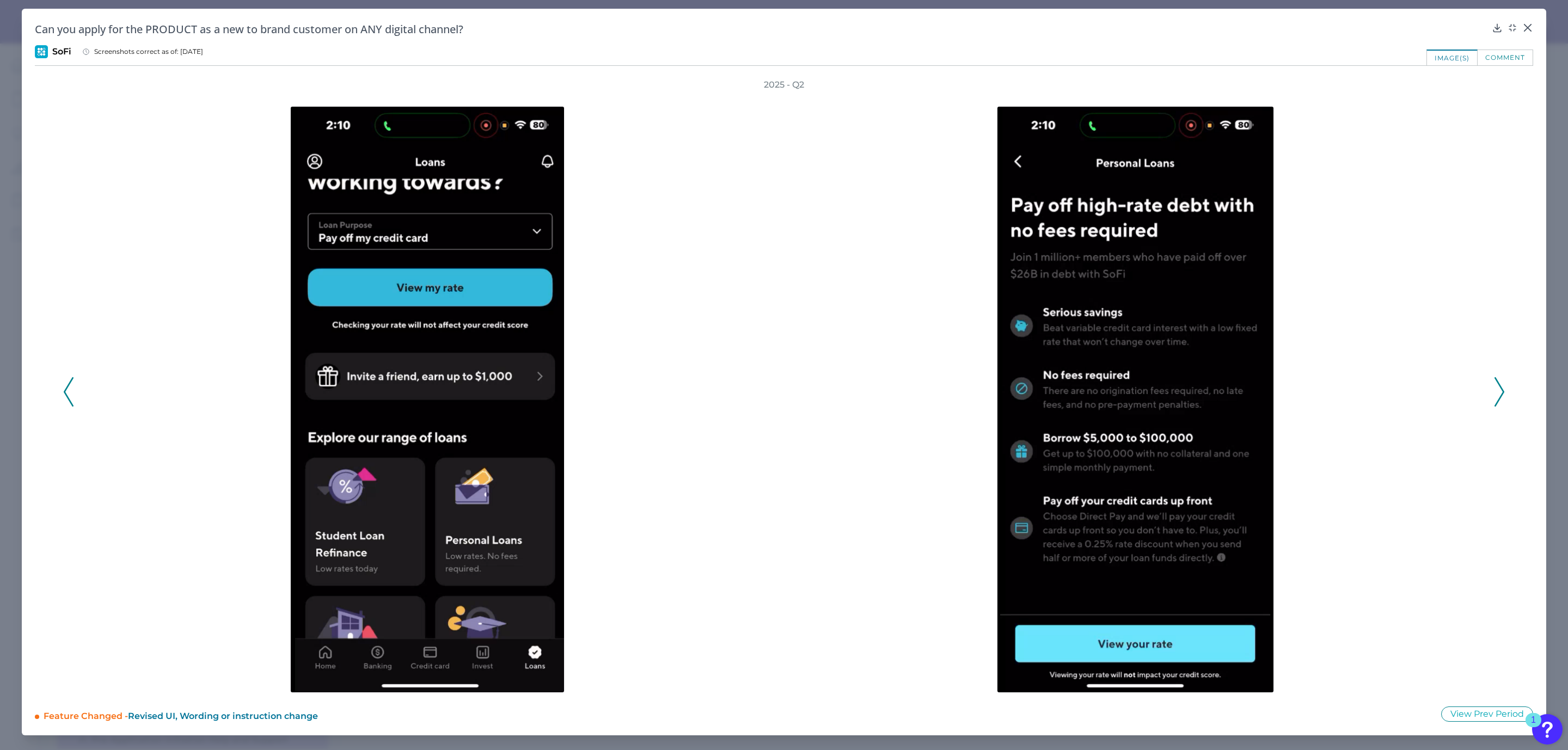
click at [1503, 391] on polyline at bounding box center [1499, 391] width 8 height 28
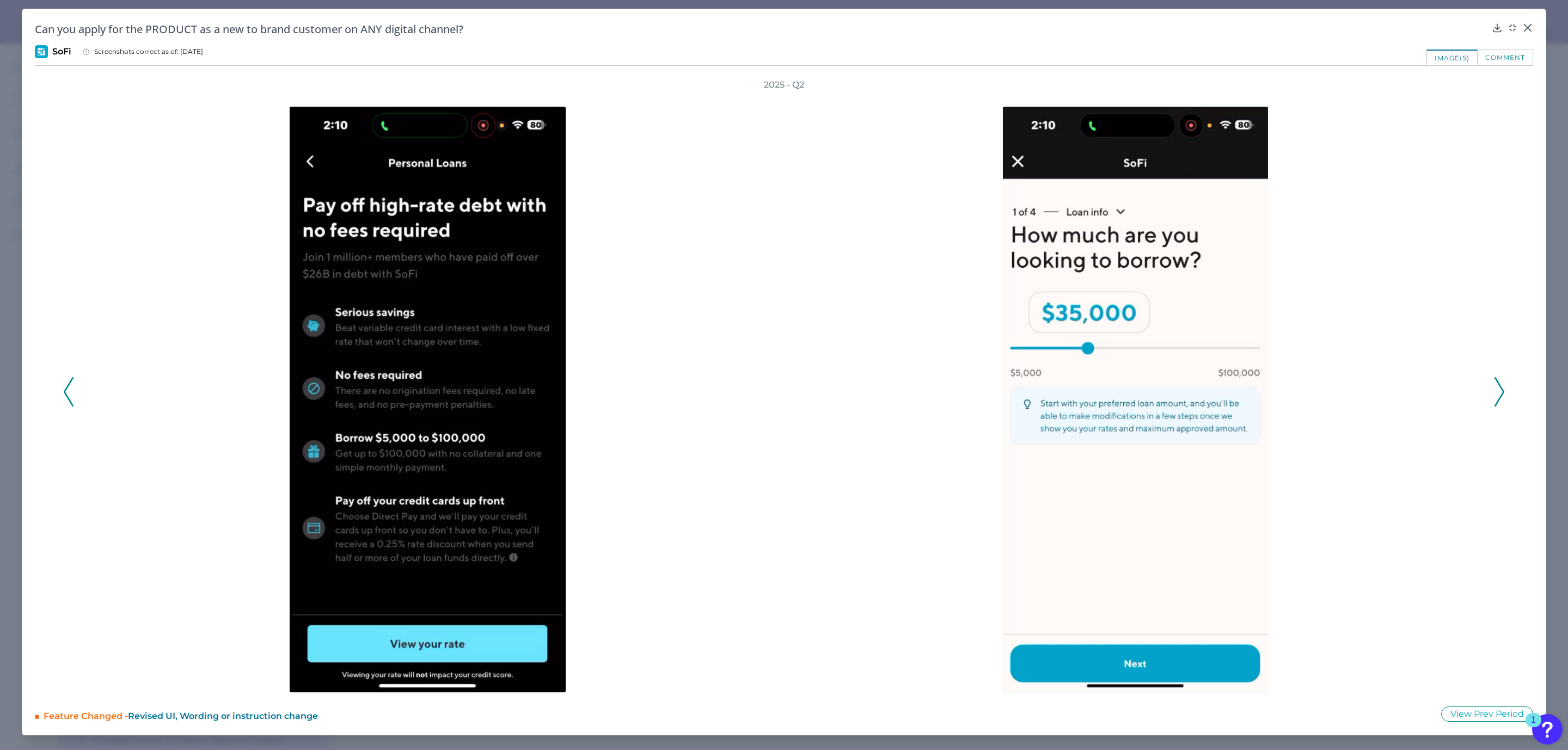
click at [1503, 391] on polyline at bounding box center [1499, 391] width 8 height 28
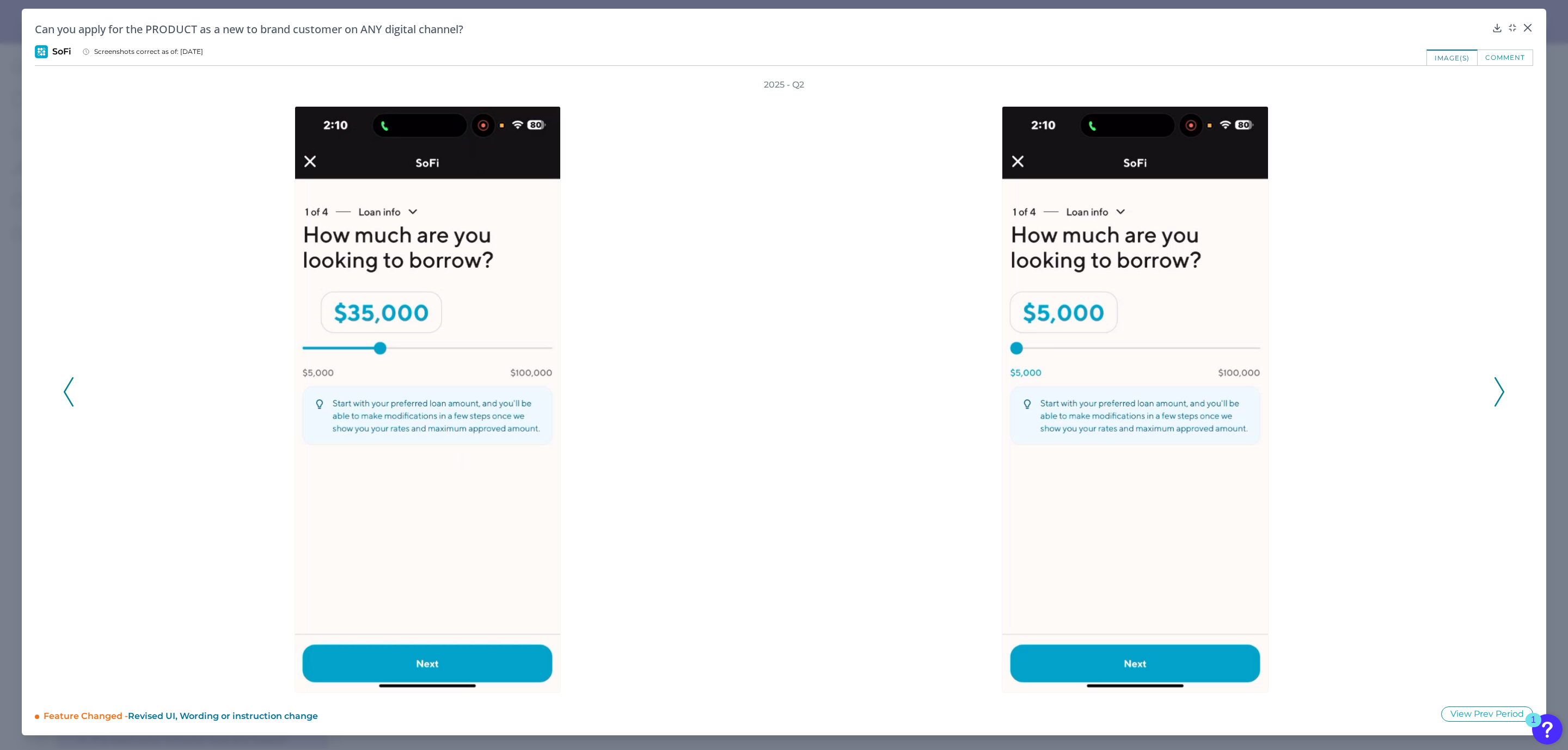
click at [1503, 391] on polyline at bounding box center [1499, 391] width 8 height 28
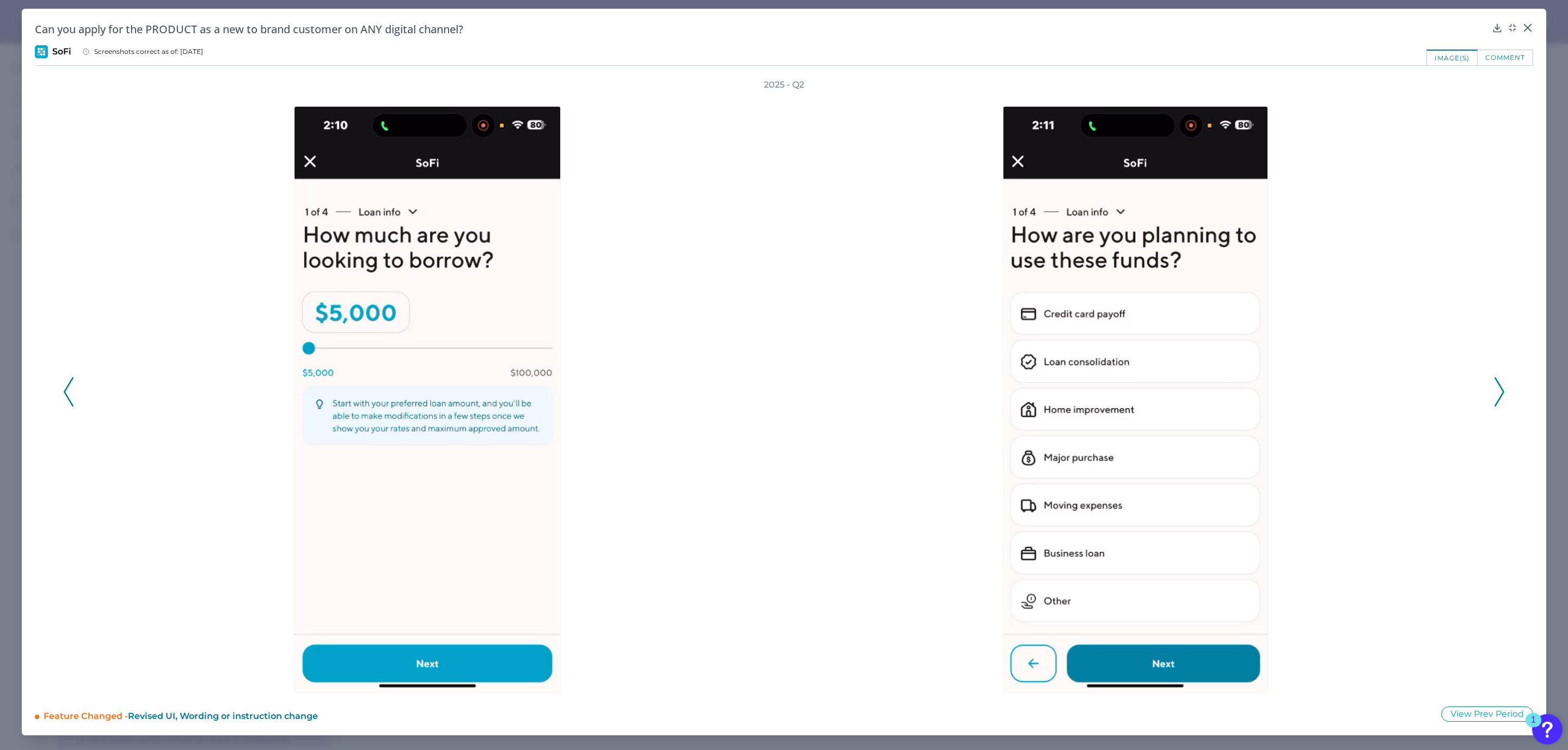
click at [1503, 391] on polyline at bounding box center [1499, 391] width 8 height 28
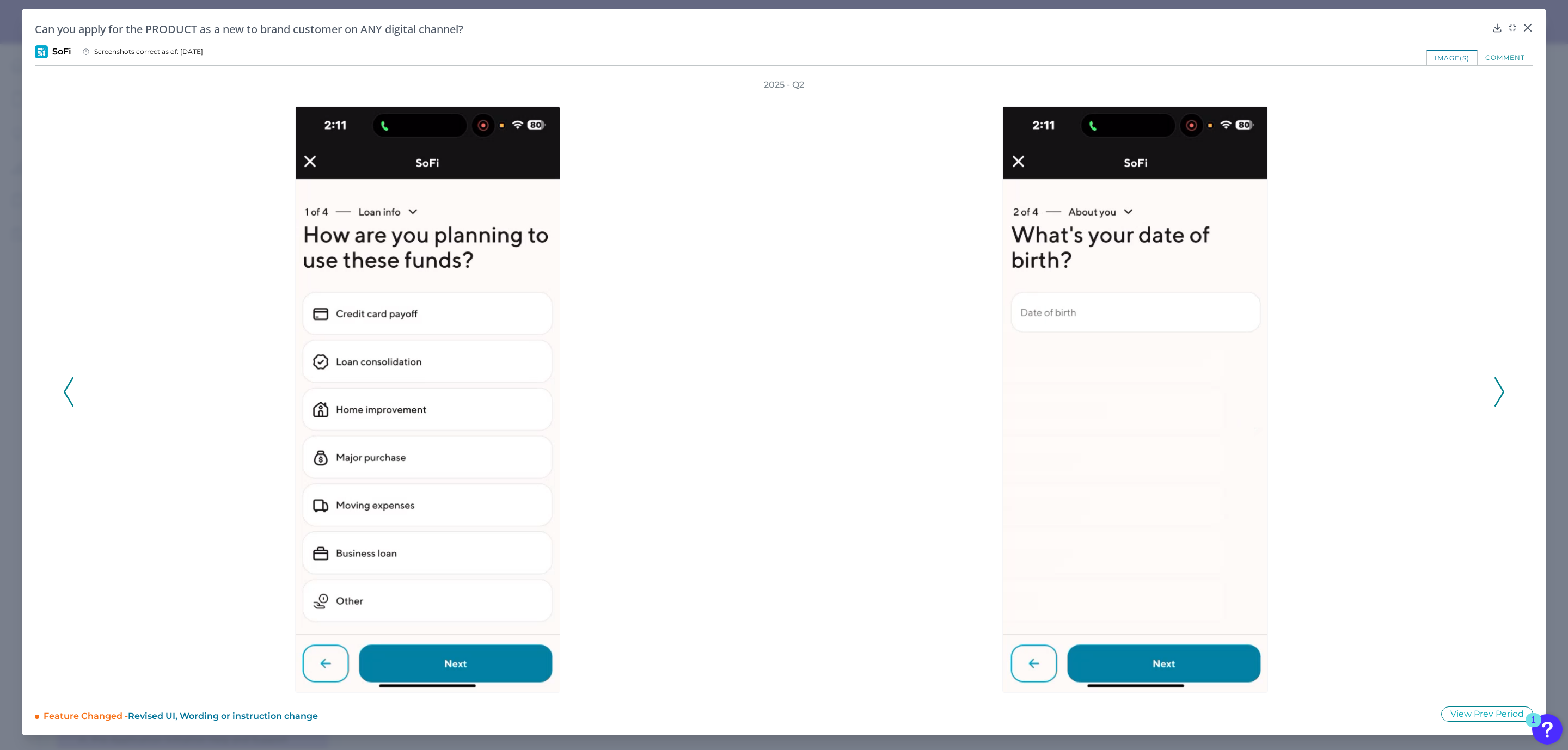
click at [1503, 391] on polyline at bounding box center [1499, 391] width 8 height 28
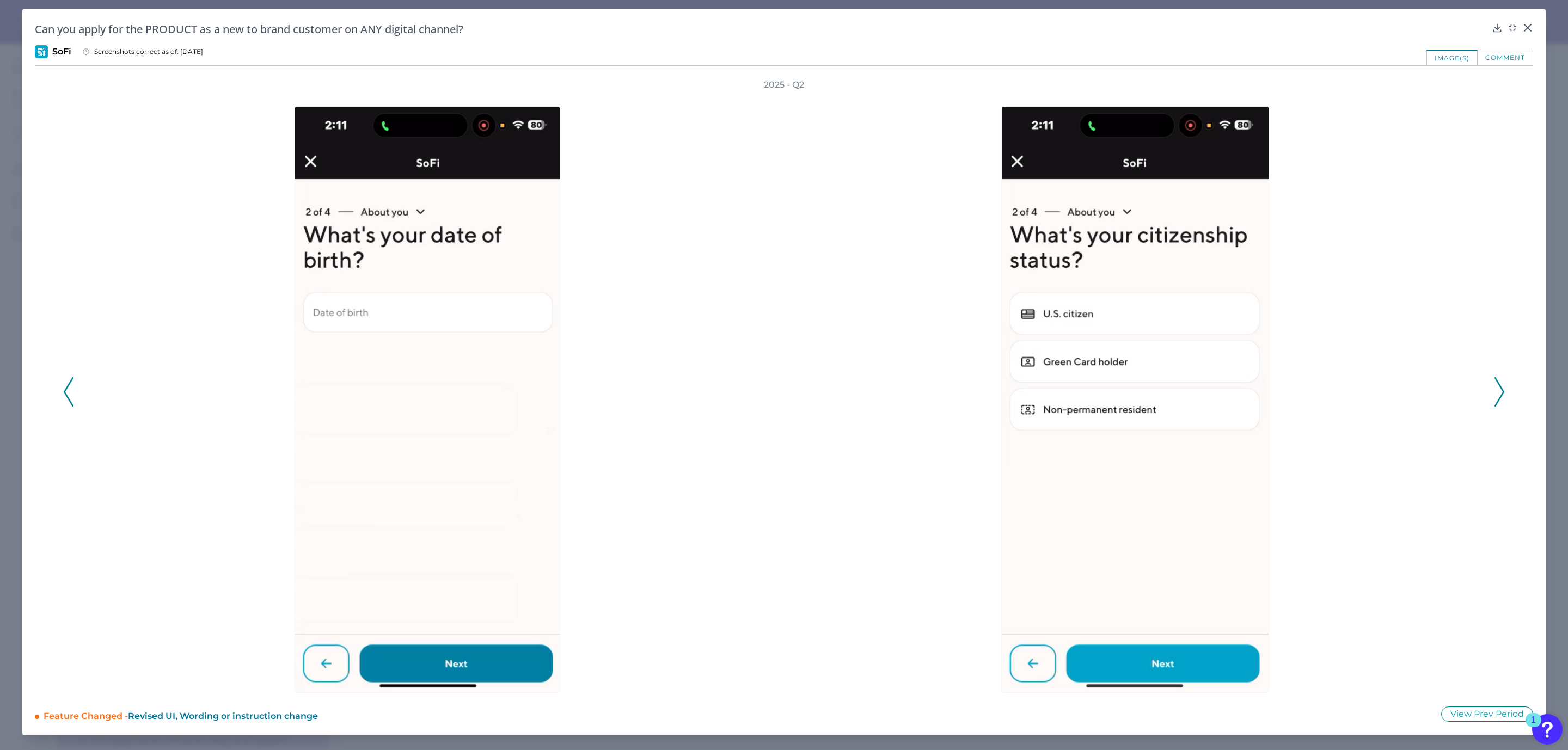
click at [1503, 391] on polyline at bounding box center [1499, 391] width 8 height 28
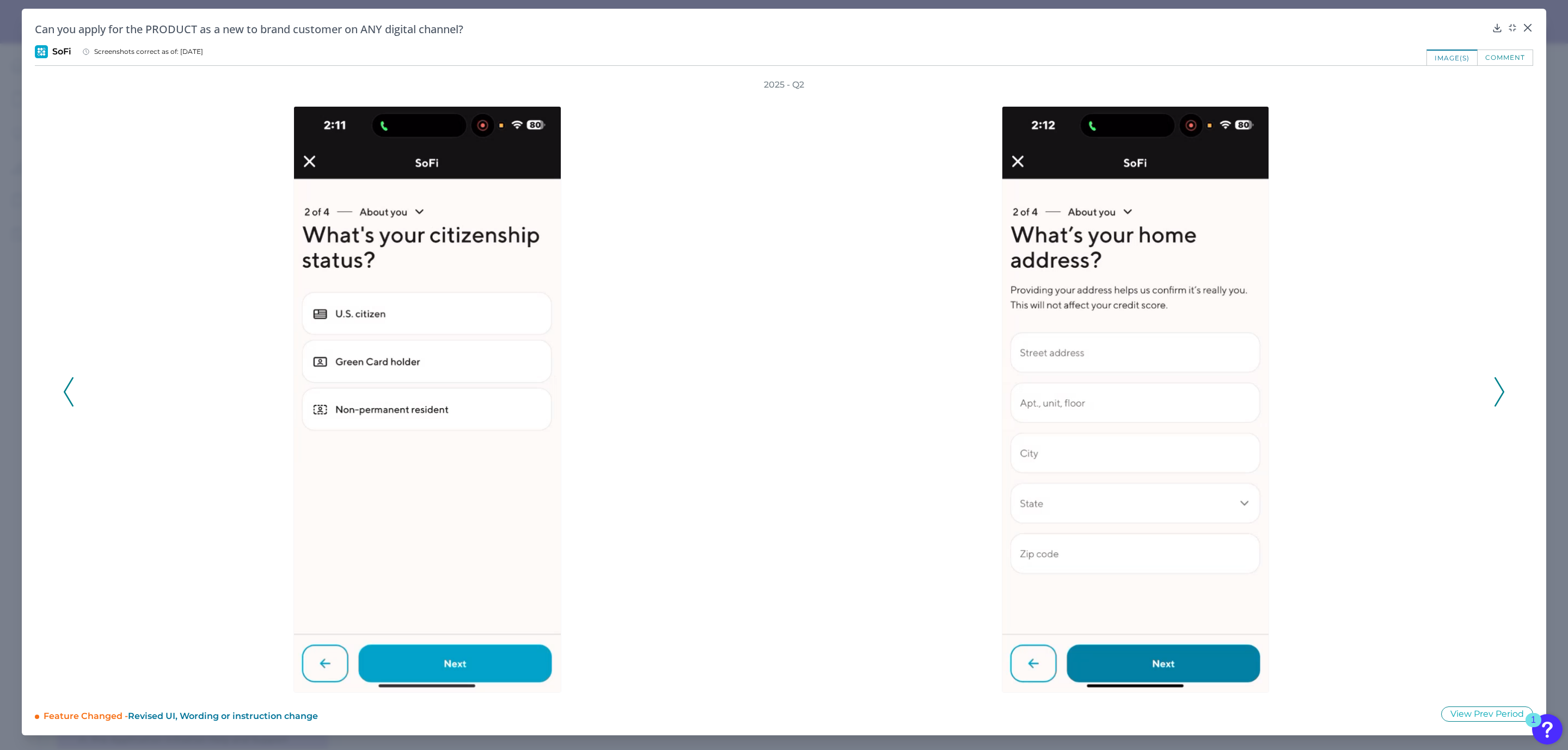
click at [1503, 391] on polyline at bounding box center [1499, 391] width 8 height 28
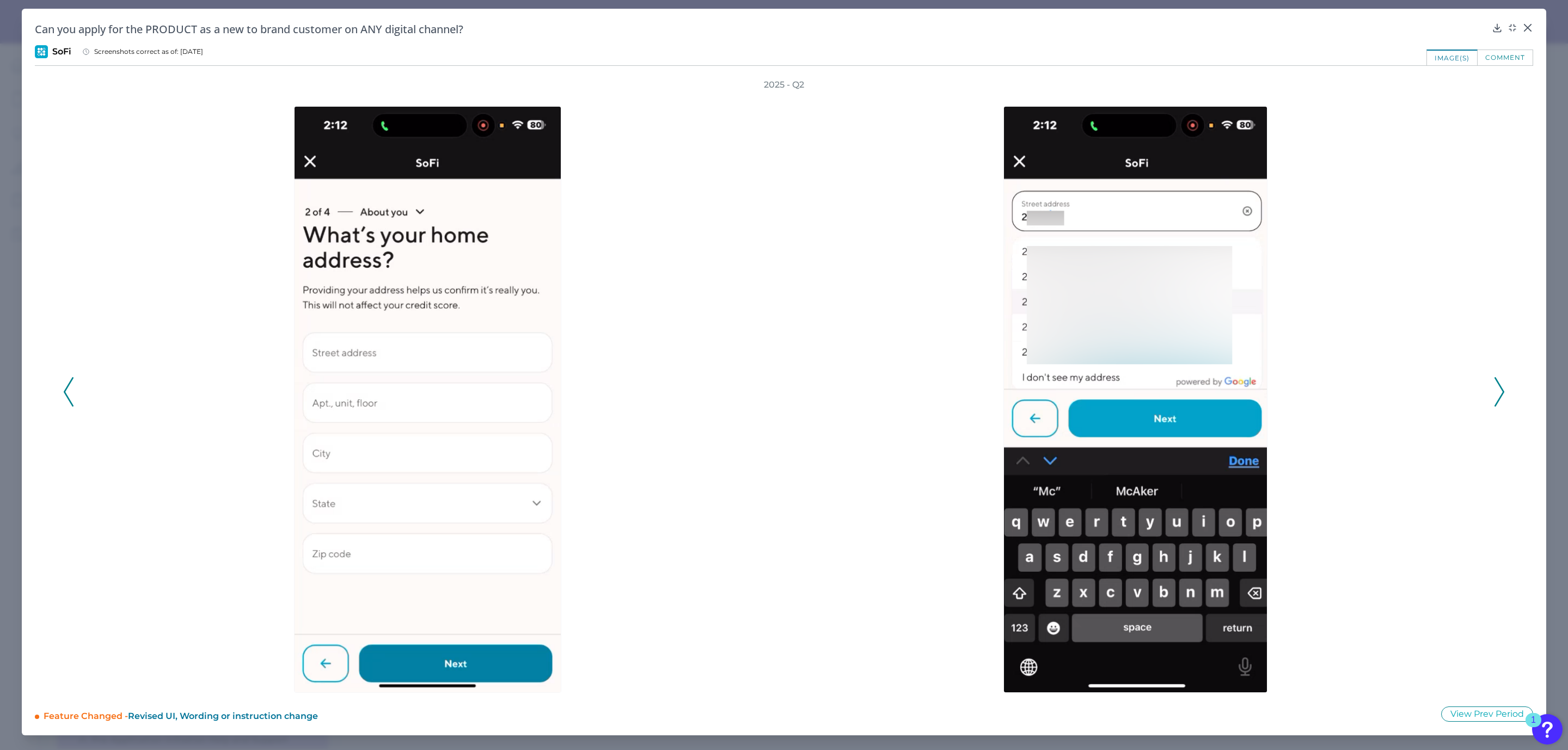
click at [1503, 391] on polyline at bounding box center [1499, 391] width 8 height 28
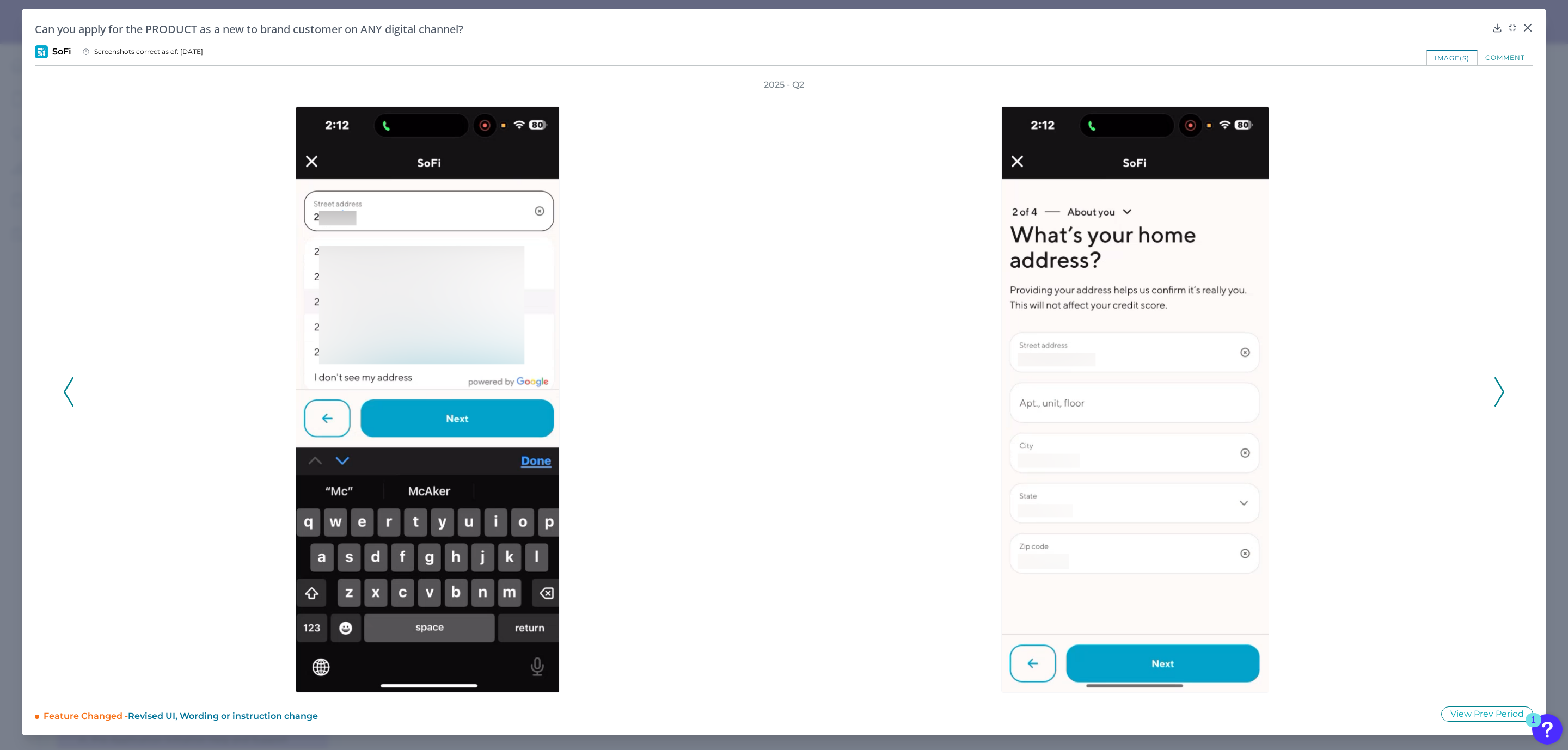
click at [1503, 391] on polyline at bounding box center [1499, 391] width 8 height 28
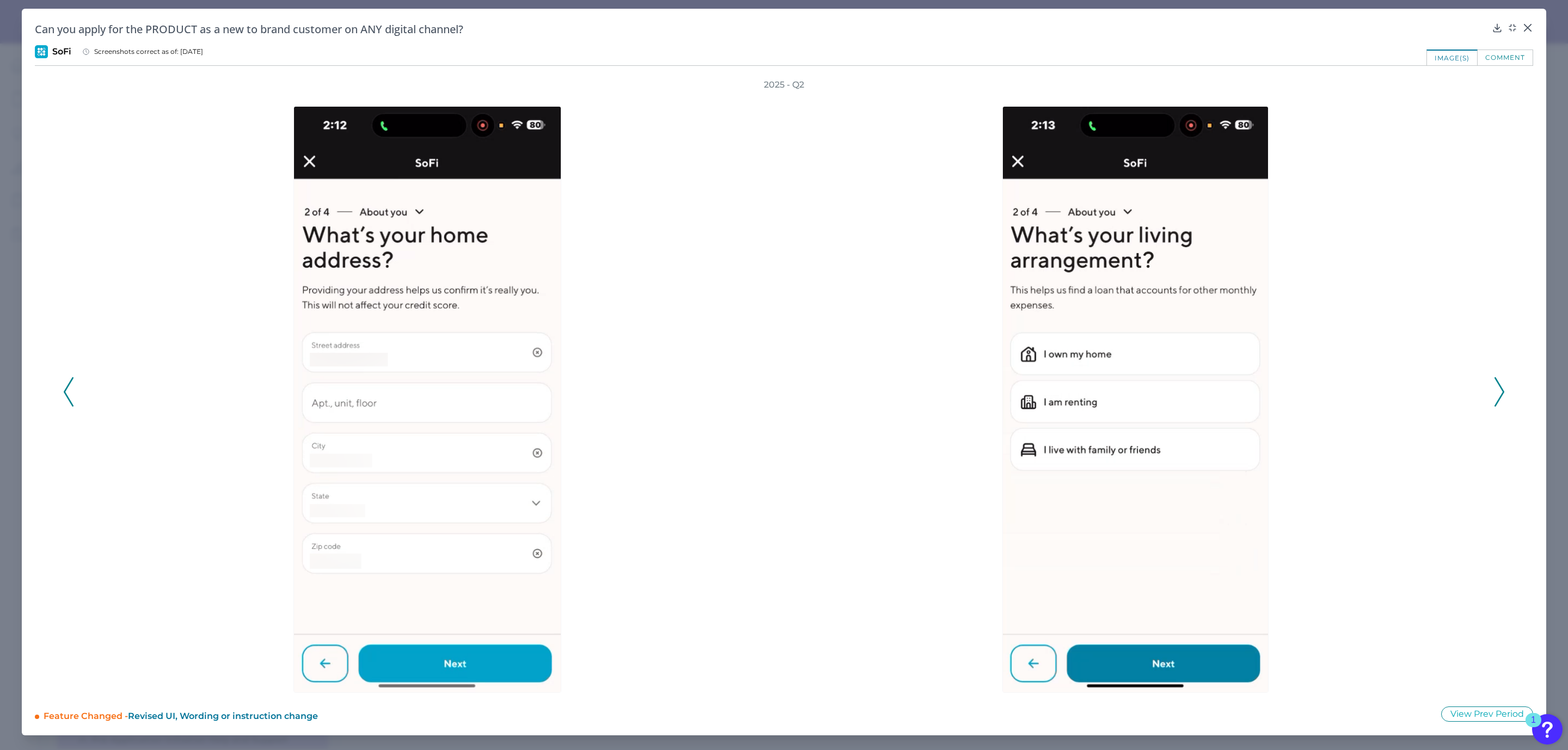
click at [1503, 391] on polyline at bounding box center [1499, 391] width 8 height 28
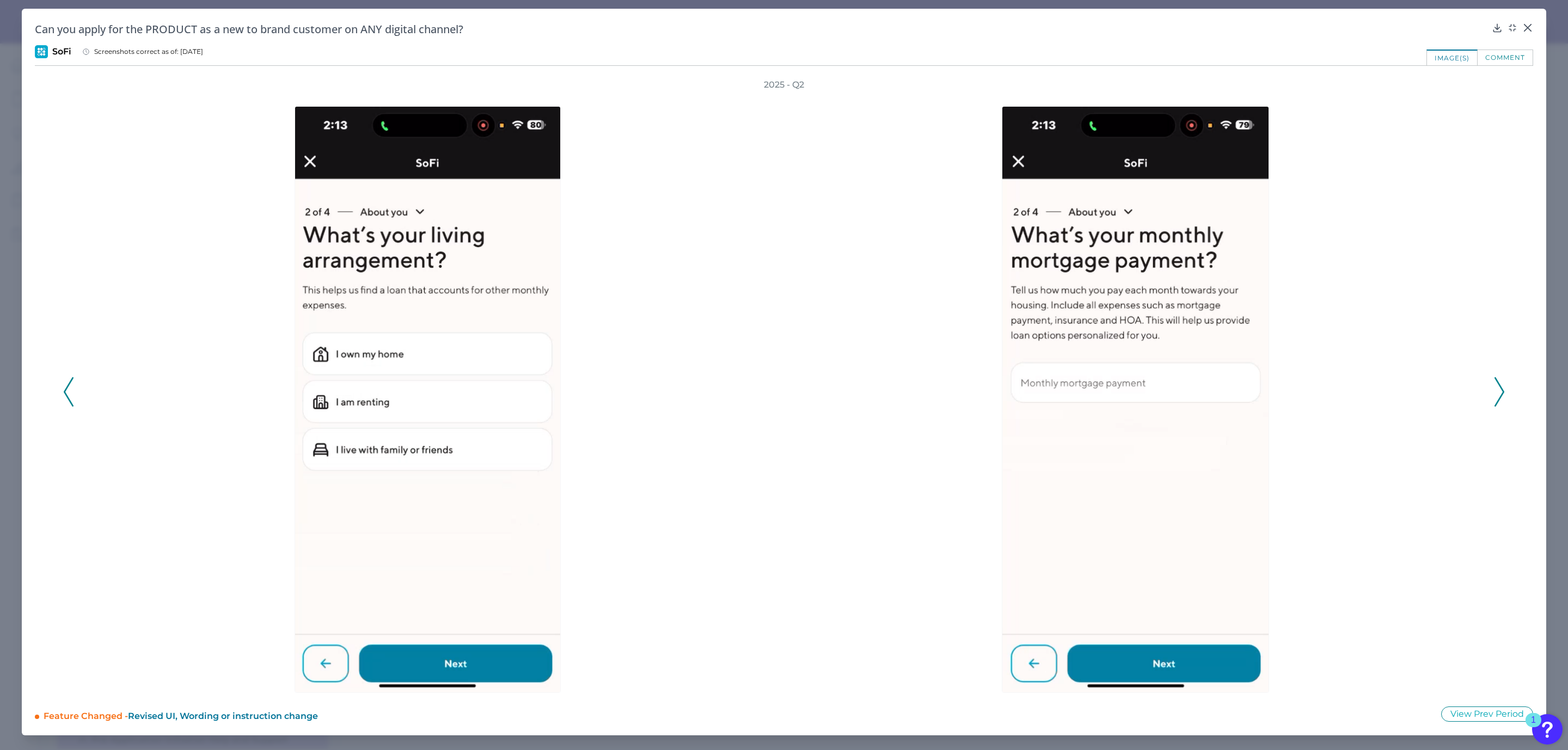
click at [1503, 391] on polyline at bounding box center [1499, 391] width 8 height 28
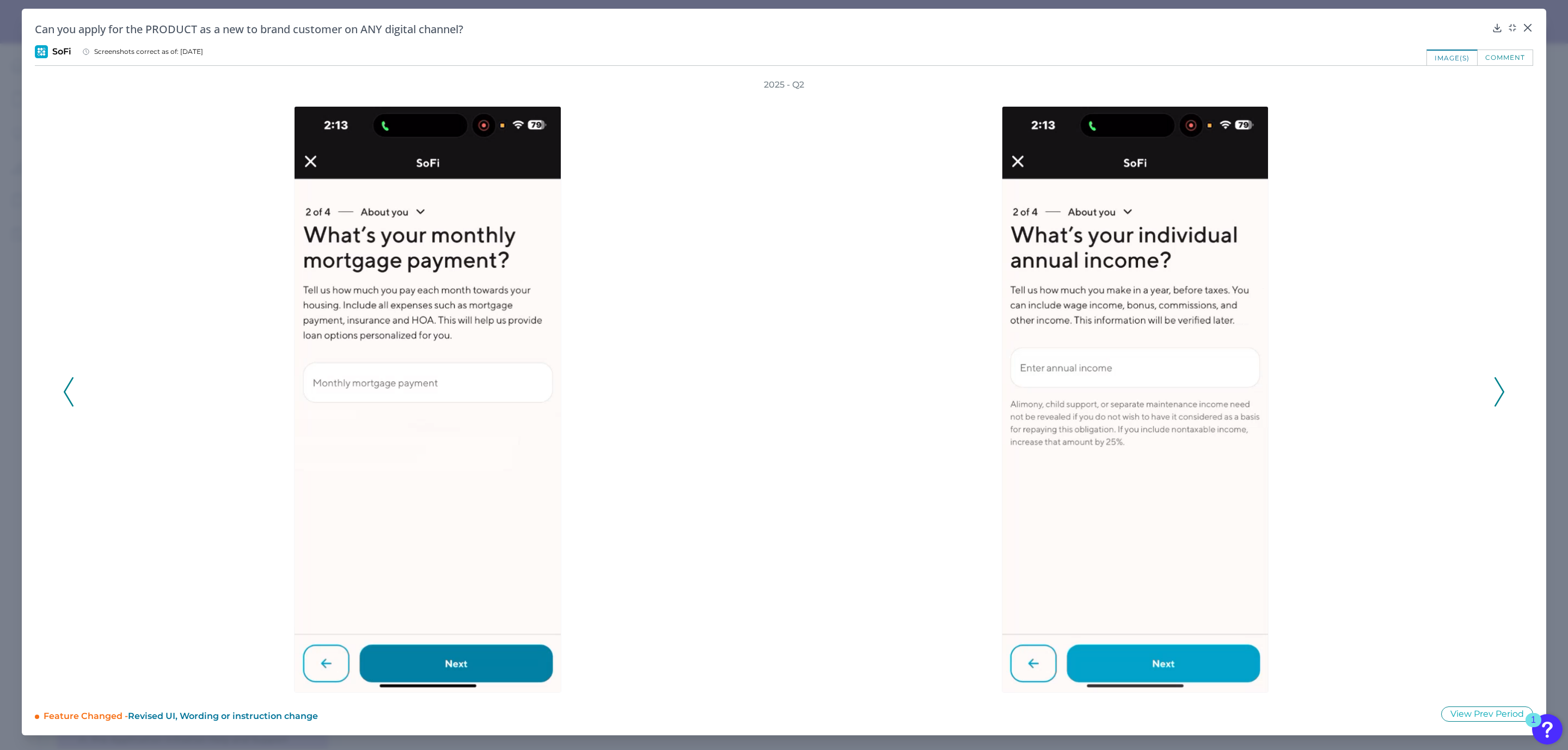
click at [1503, 391] on polyline at bounding box center [1499, 391] width 8 height 28
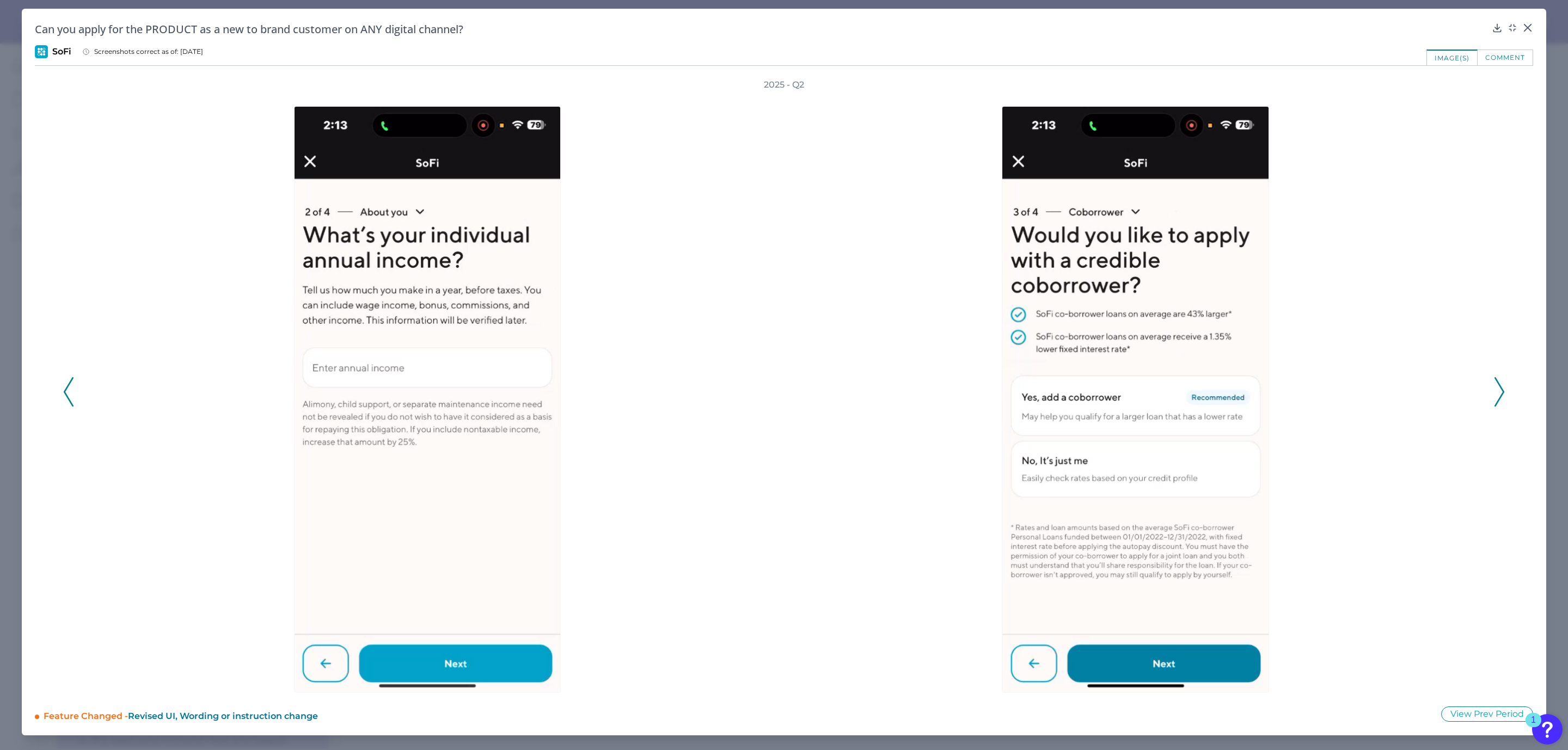
click at [1503, 391] on polyline at bounding box center [1499, 391] width 8 height 28
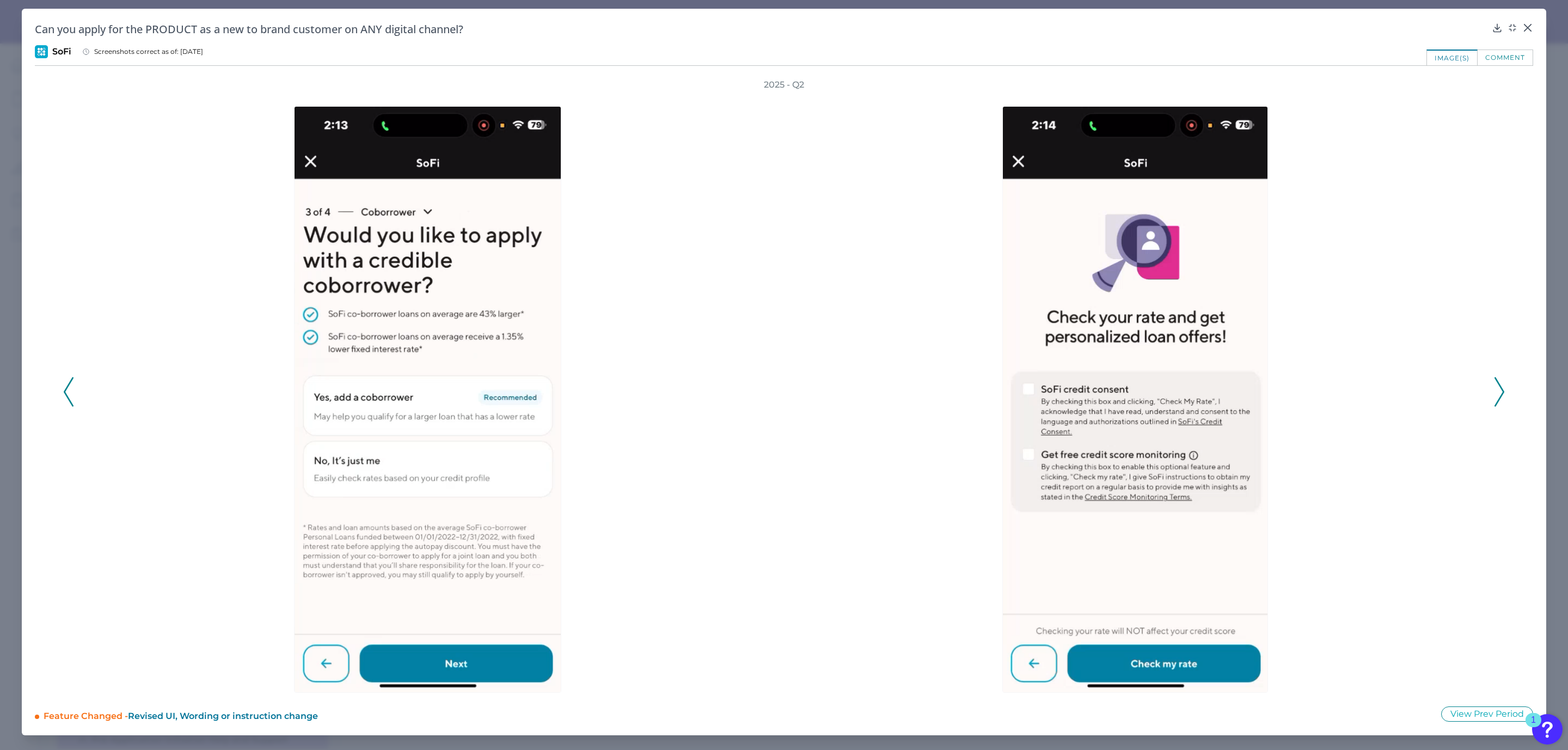
click at [1503, 391] on polyline at bounding box center [1499, 391] width 8 height 28
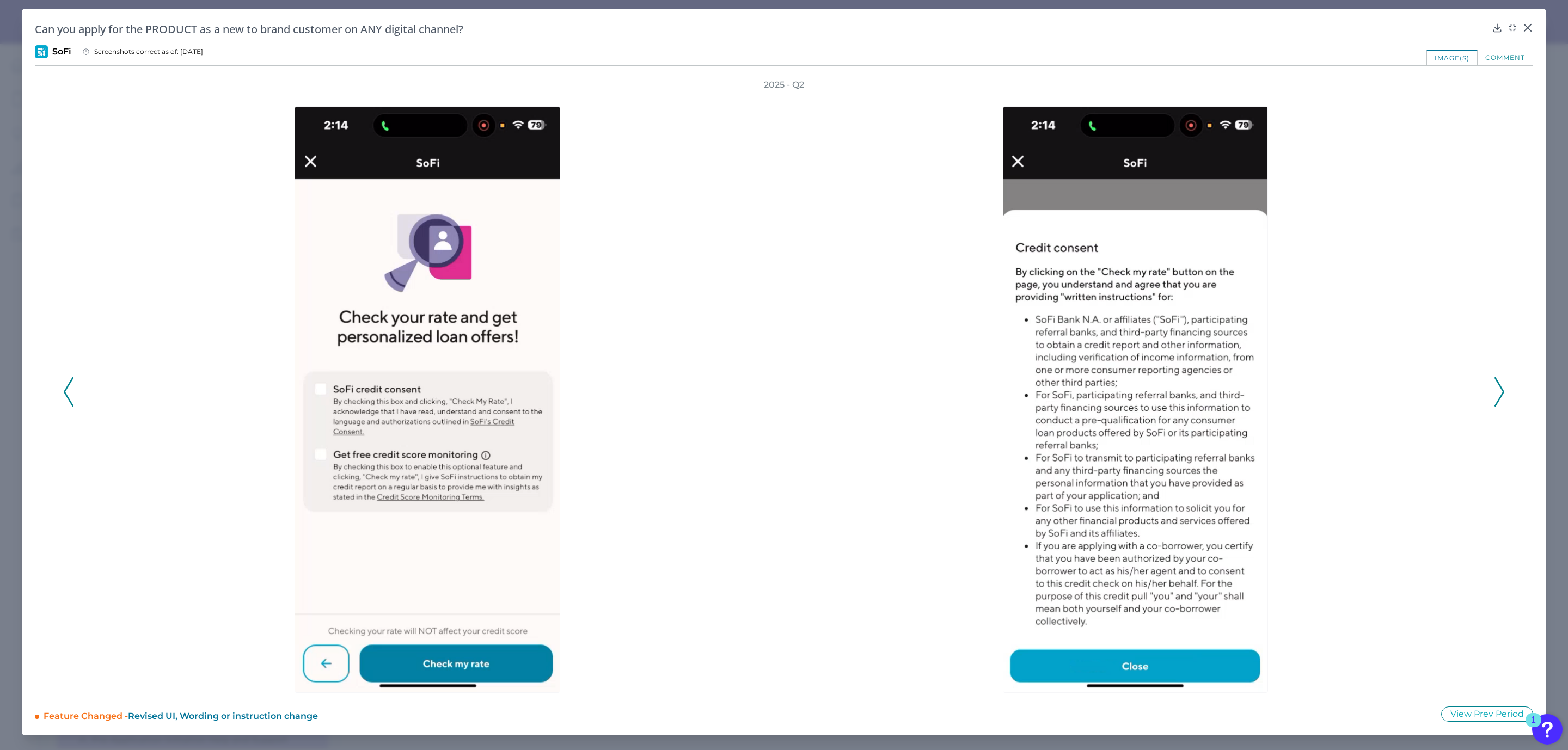
click at [1503, 391] on polyline at bounding box center [1499, 391] width 8 height 28
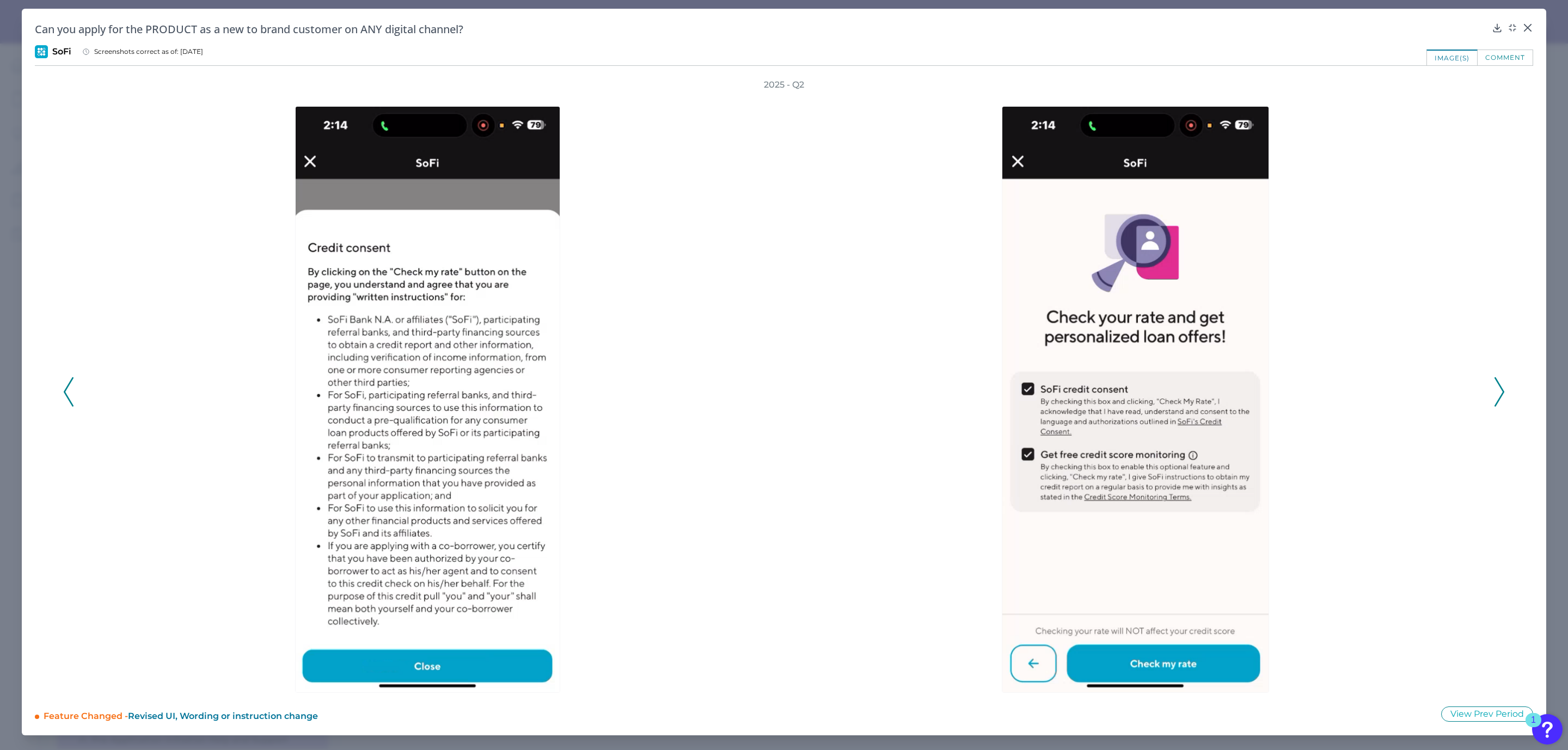
click at [1503, 391] on polyline at bounding box center [1499, 391] width 8 height 28
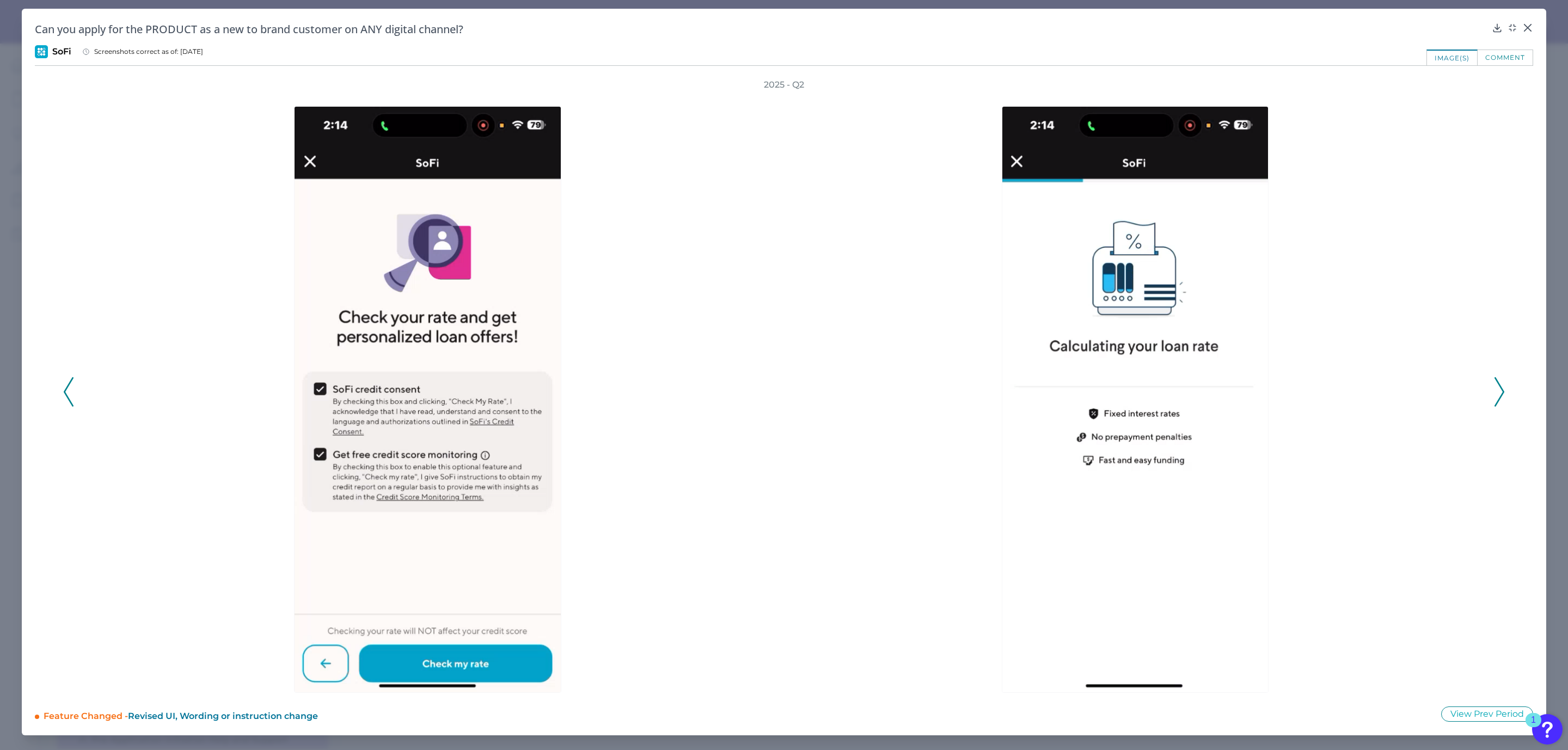
click at [1503, 391] on polyline at bounding box center [1499, 391] width 8 height 28
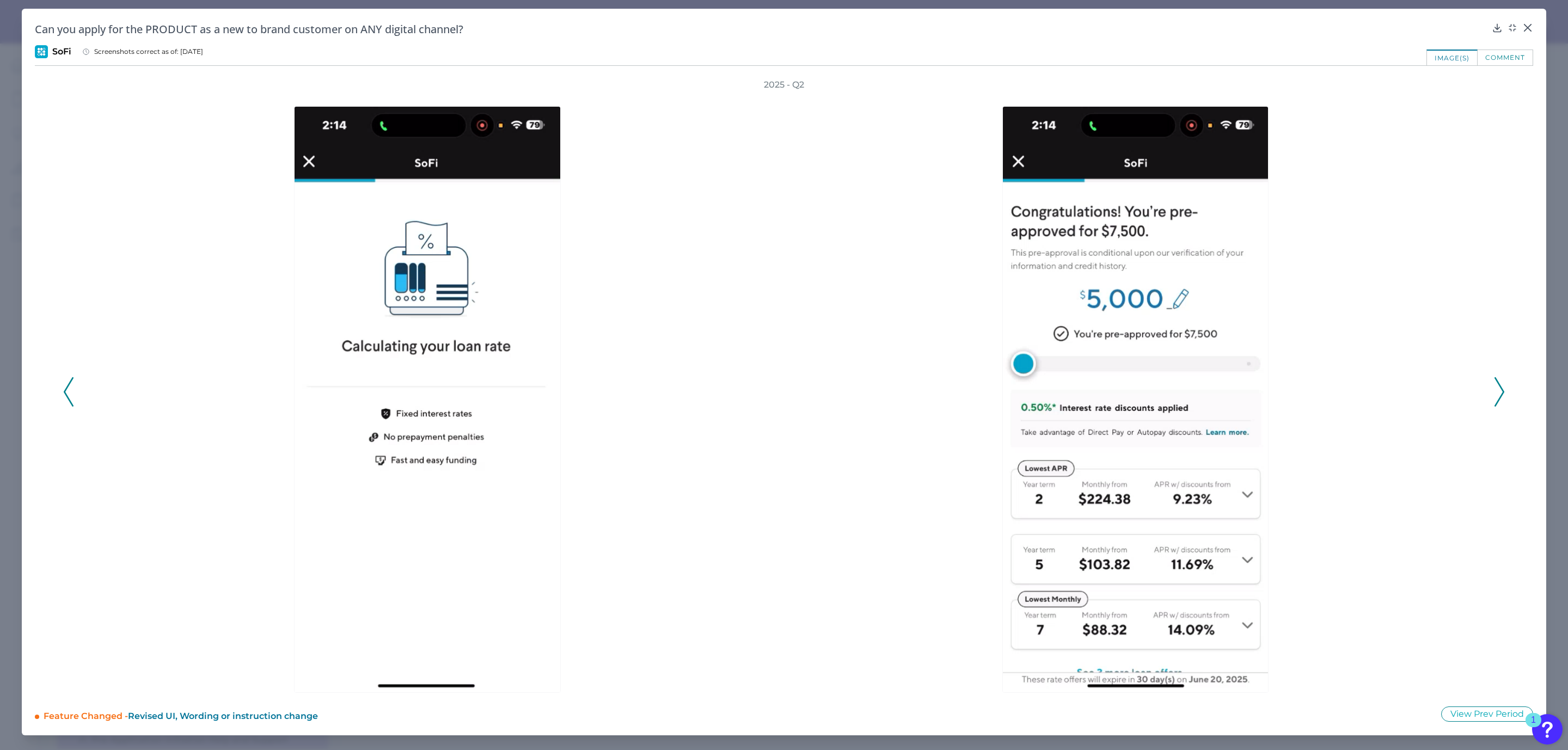
click at [1503, 391] on polyline at bounding box center [1499, 391] width 8 height 28
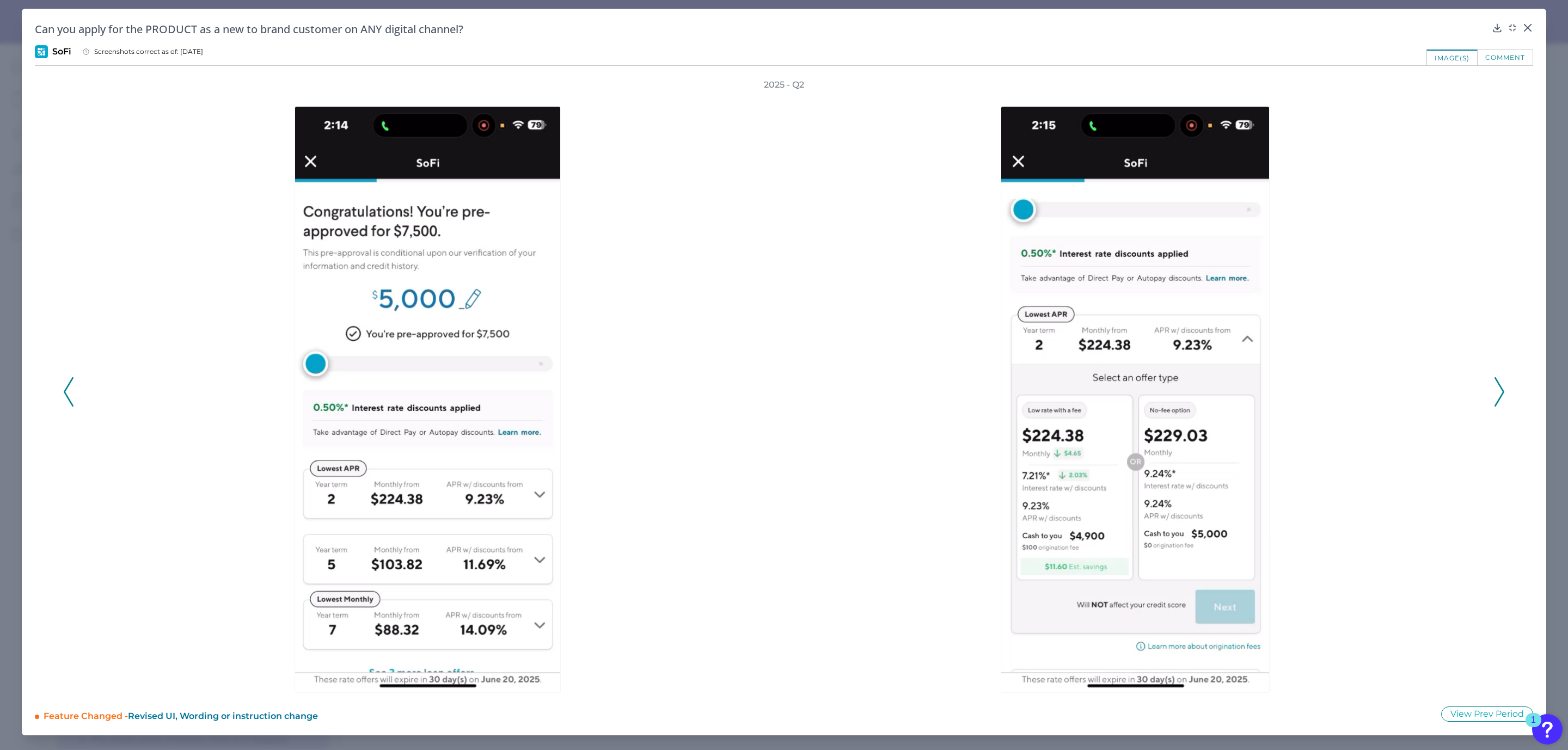
click at [1502, 395] on icon at bounding box center [1499, 392] width 10 height 30
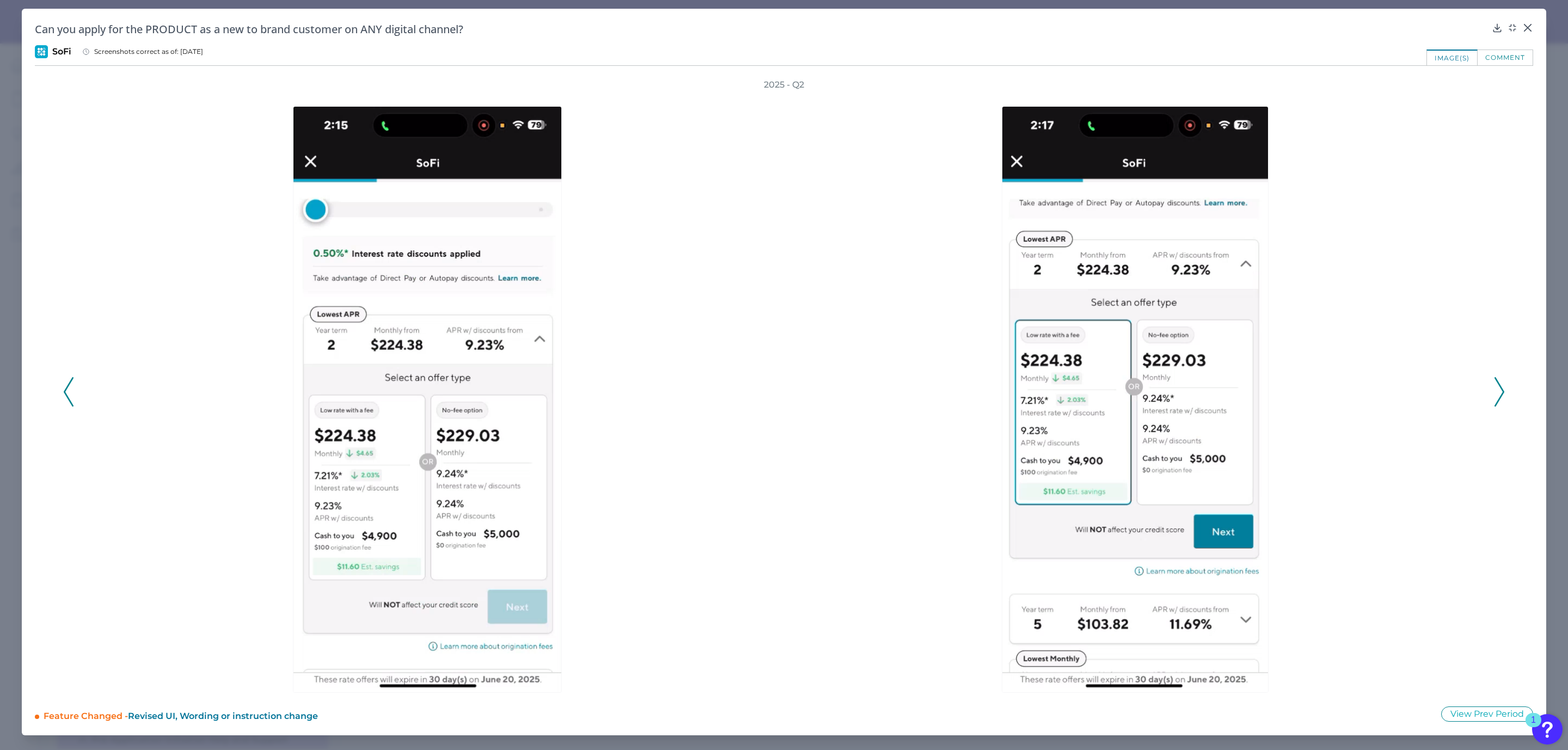
click at [1500, 397] on polyline at bounding box center [1499, 391] width 8 height 28
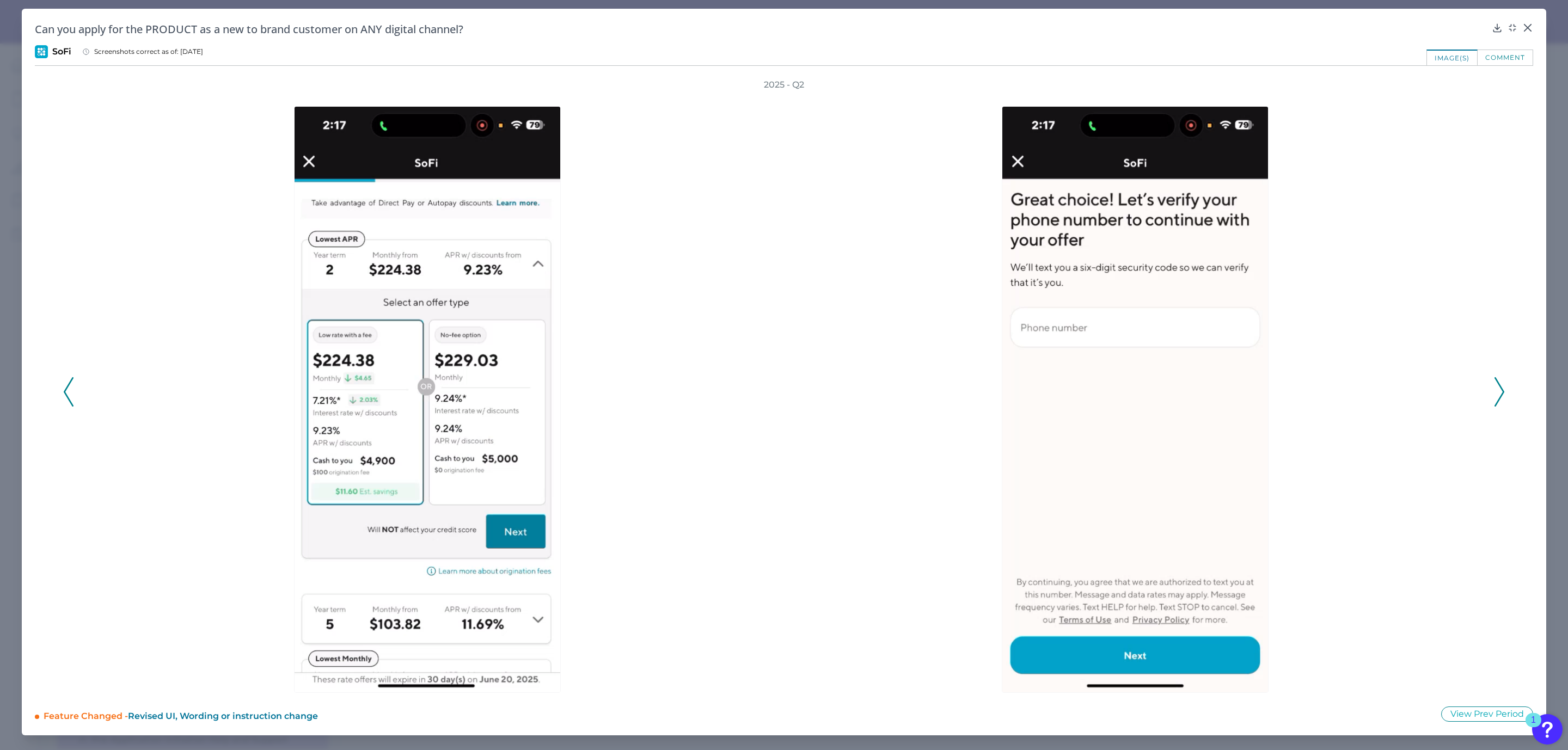
click at [1500, 387] on polyline at bounding box center [1499, 391] width 8 height 28
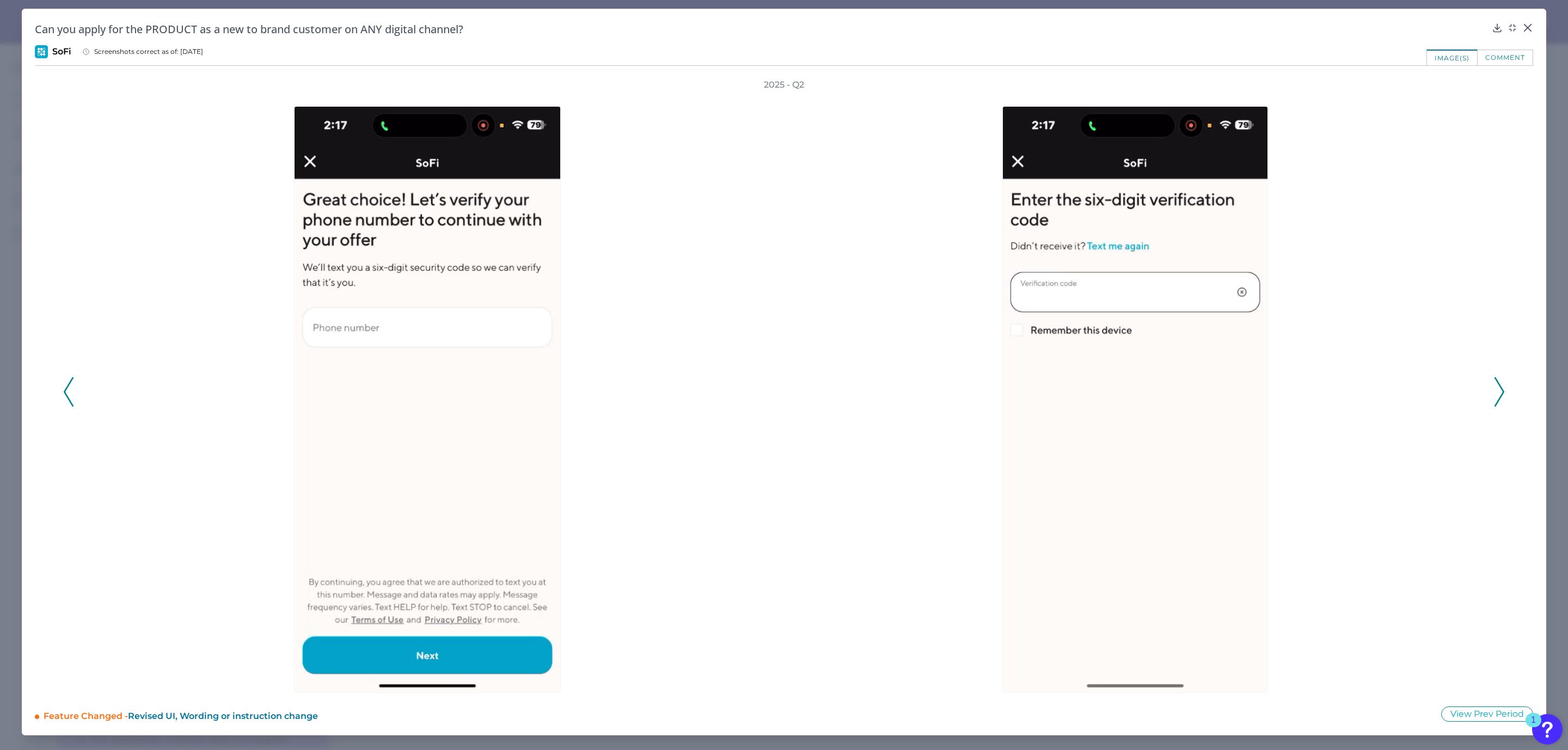
click at [1496, 383] on icon at bounding box center [1499, 392] width 10 height 30
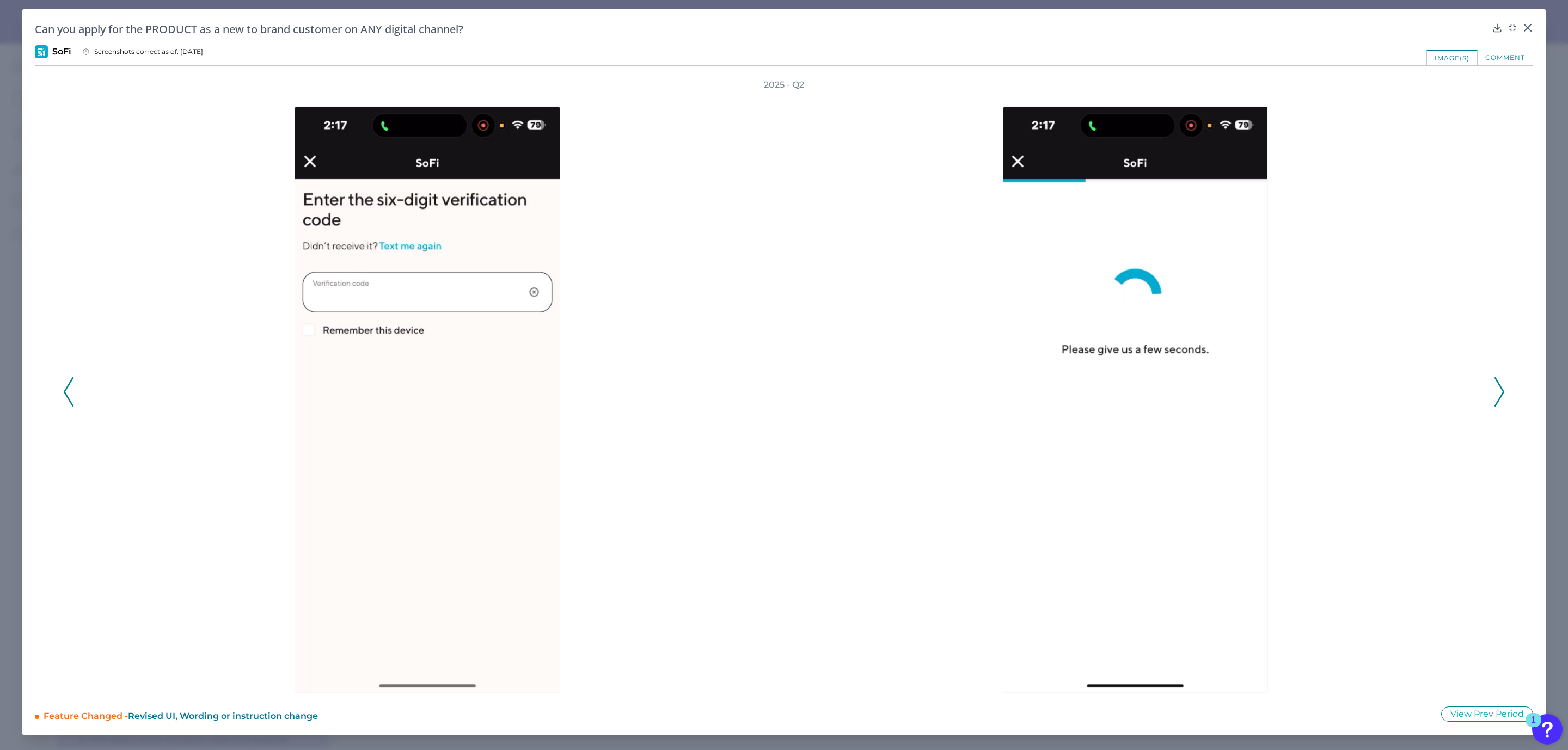
click at [1495, 383] on icon at bounding box center [1499, 392] width 10 height 30
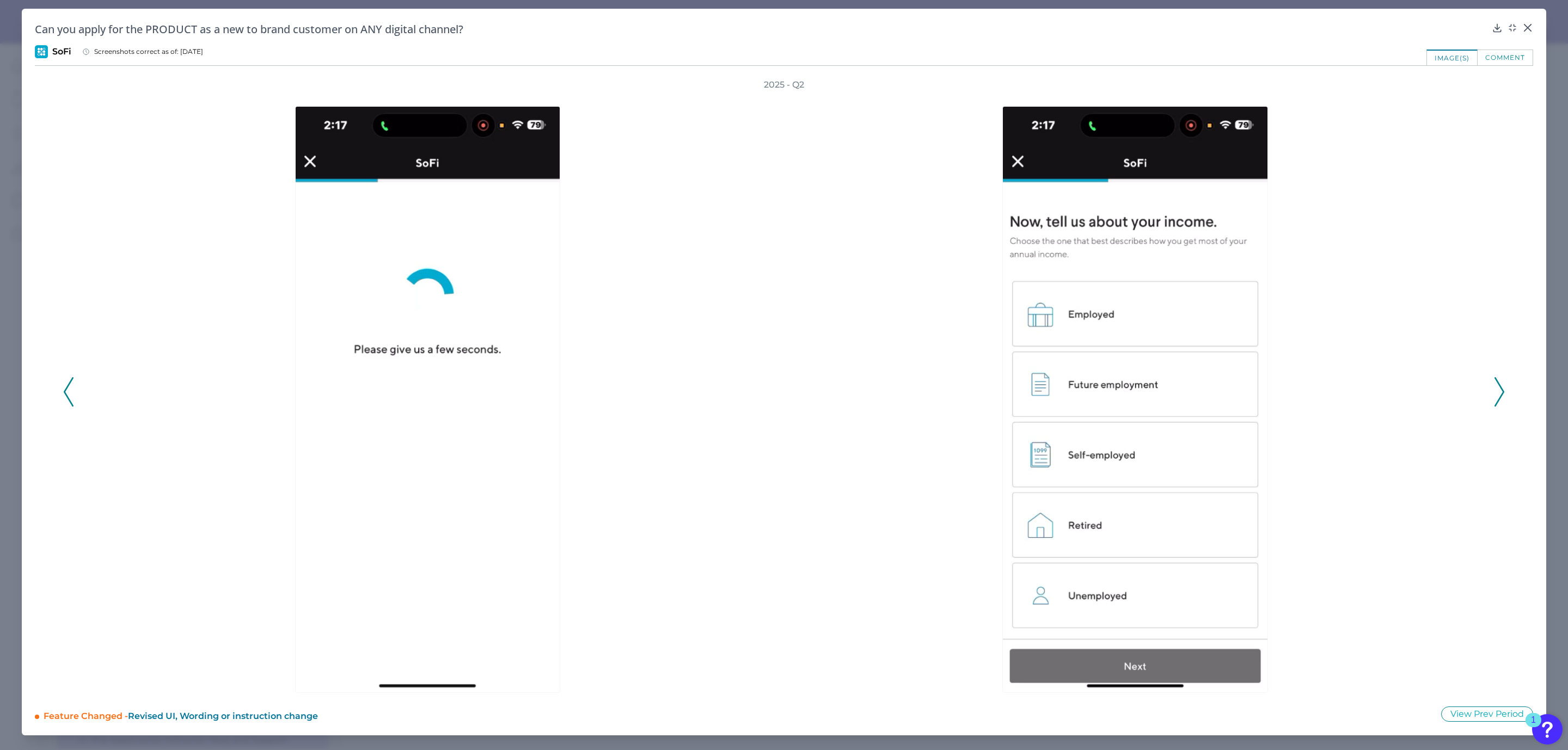
click at [1495, 383] on icon at bounding box center [1499, 392] width 10 height 30
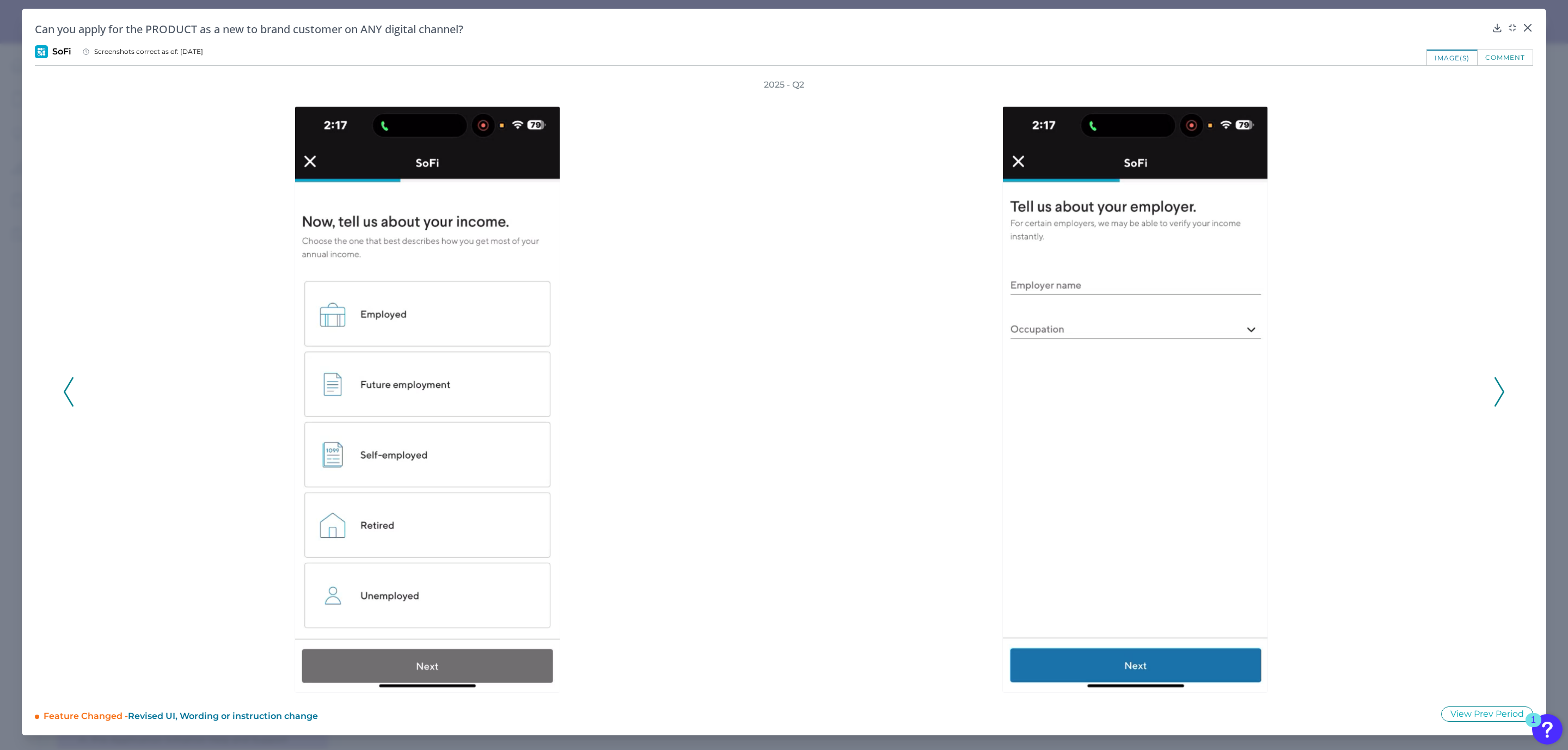
click at [1496, 383] on icon at bounding box center [1499, 392] width 10 height 30
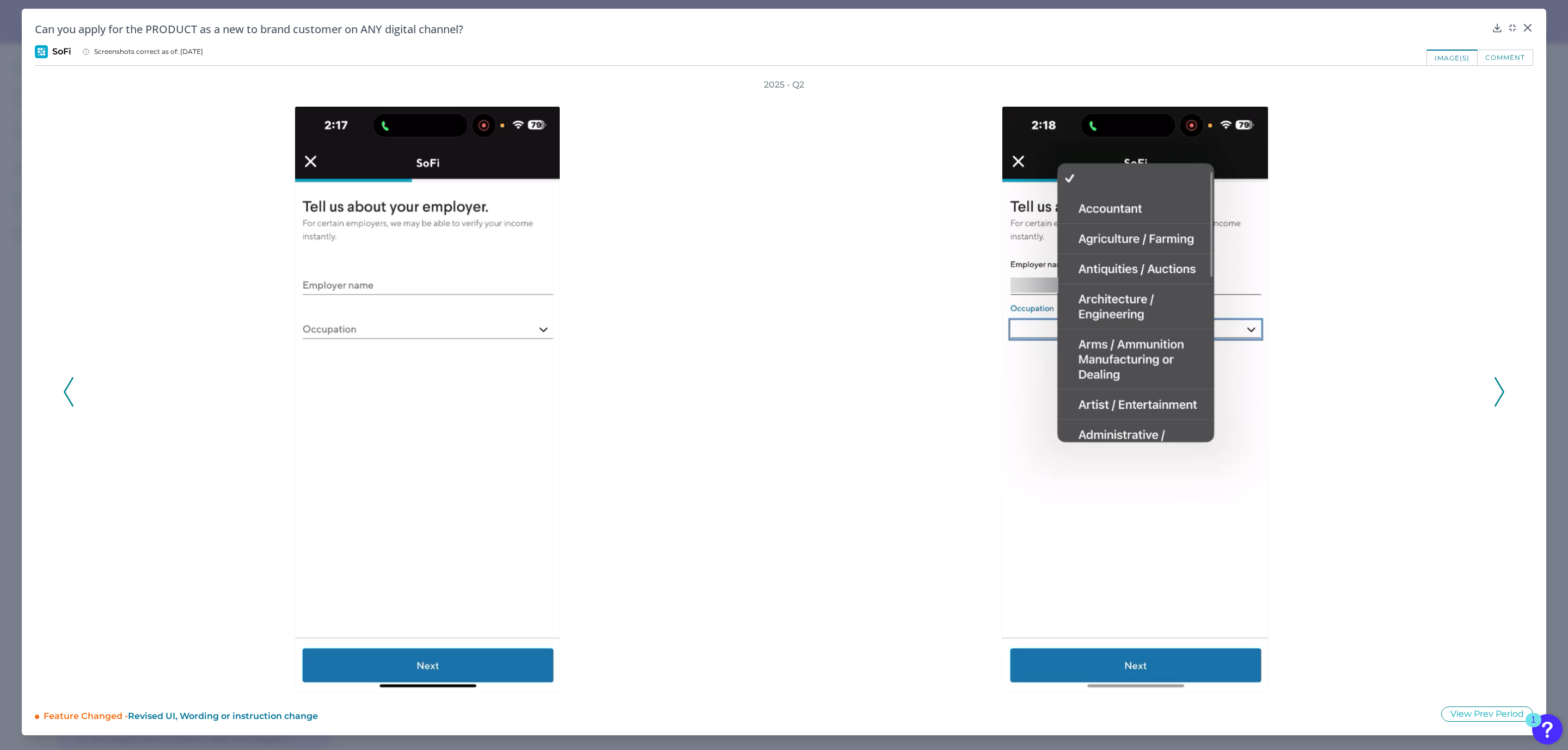
click at [1499, 382] on polyline at bounding box center [1499, 391] width 8 height 28
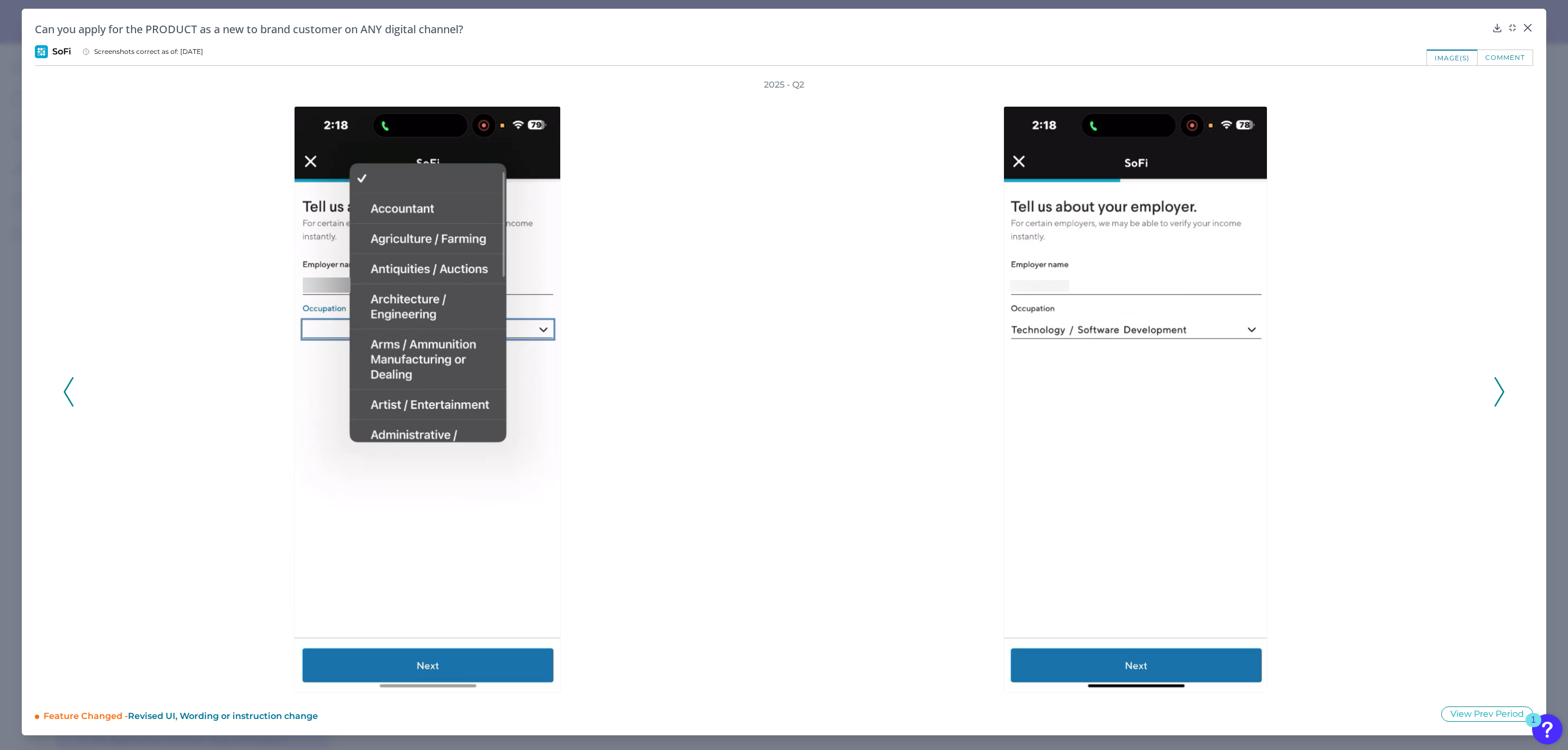
click at [1501, 377] on icon at bounding box center [1499, 392] width 10 height 30
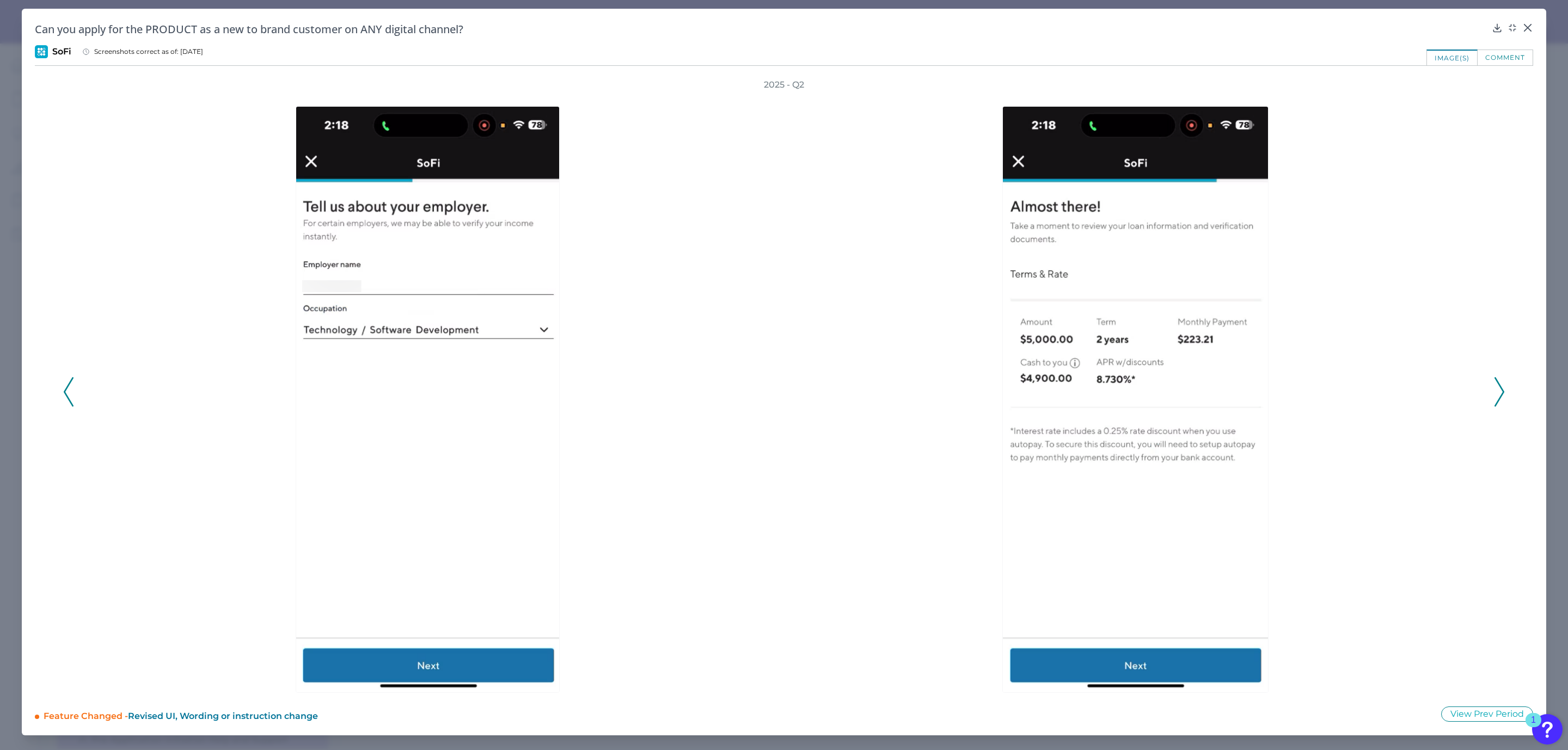
click at [1503, 377] on icon at bounding box center [1499, 392] width 10 height 30
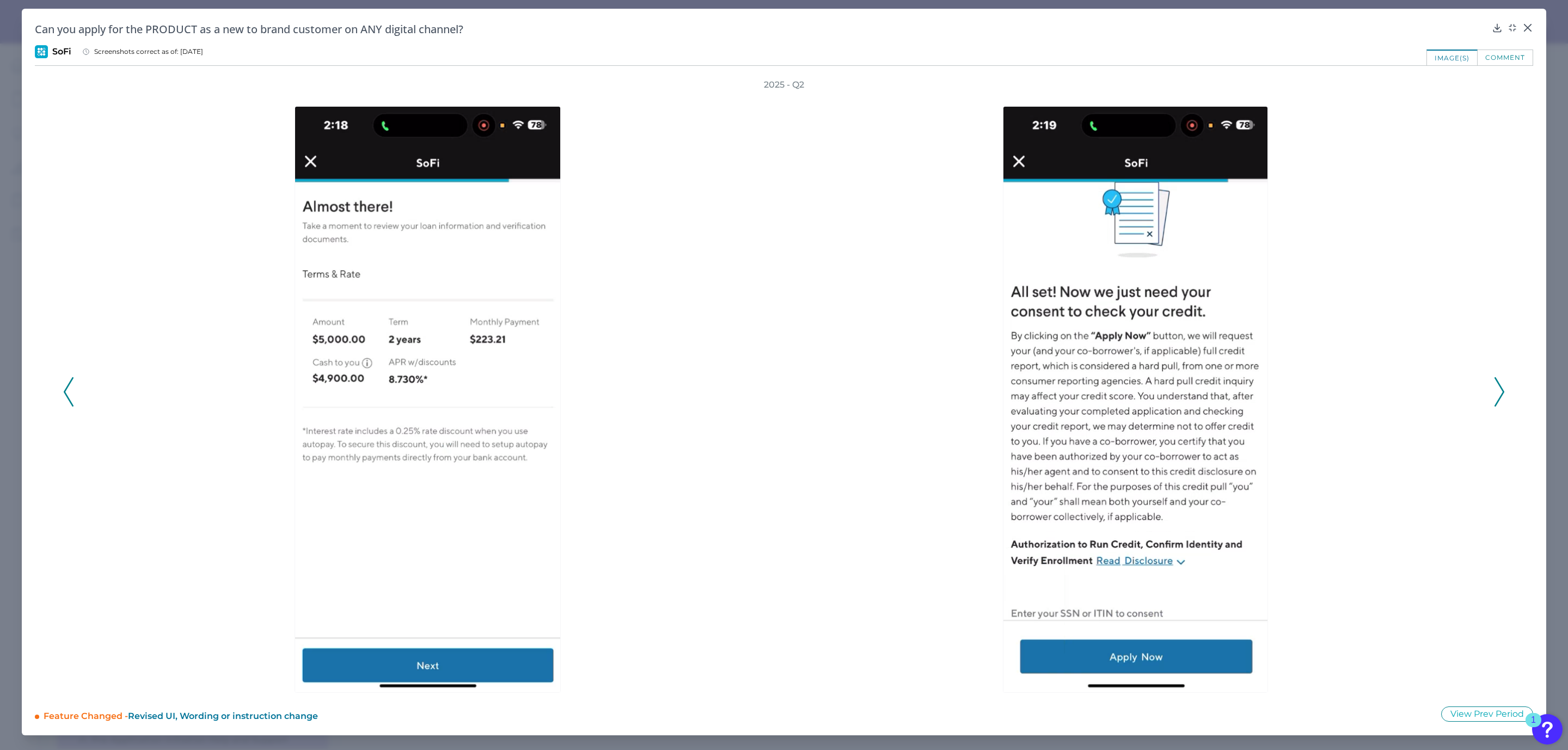
click at [1509, 377] on div "2025 - Q2" at bounding box center [784, 385] width 1499 height 614
click at [1505, 391] on div "2025 - Q2" at bounding box center [784, 385] width 1499 height 614
click at [1502, 391] on polyline at bounding box center [1499, 391] width 8 height 28
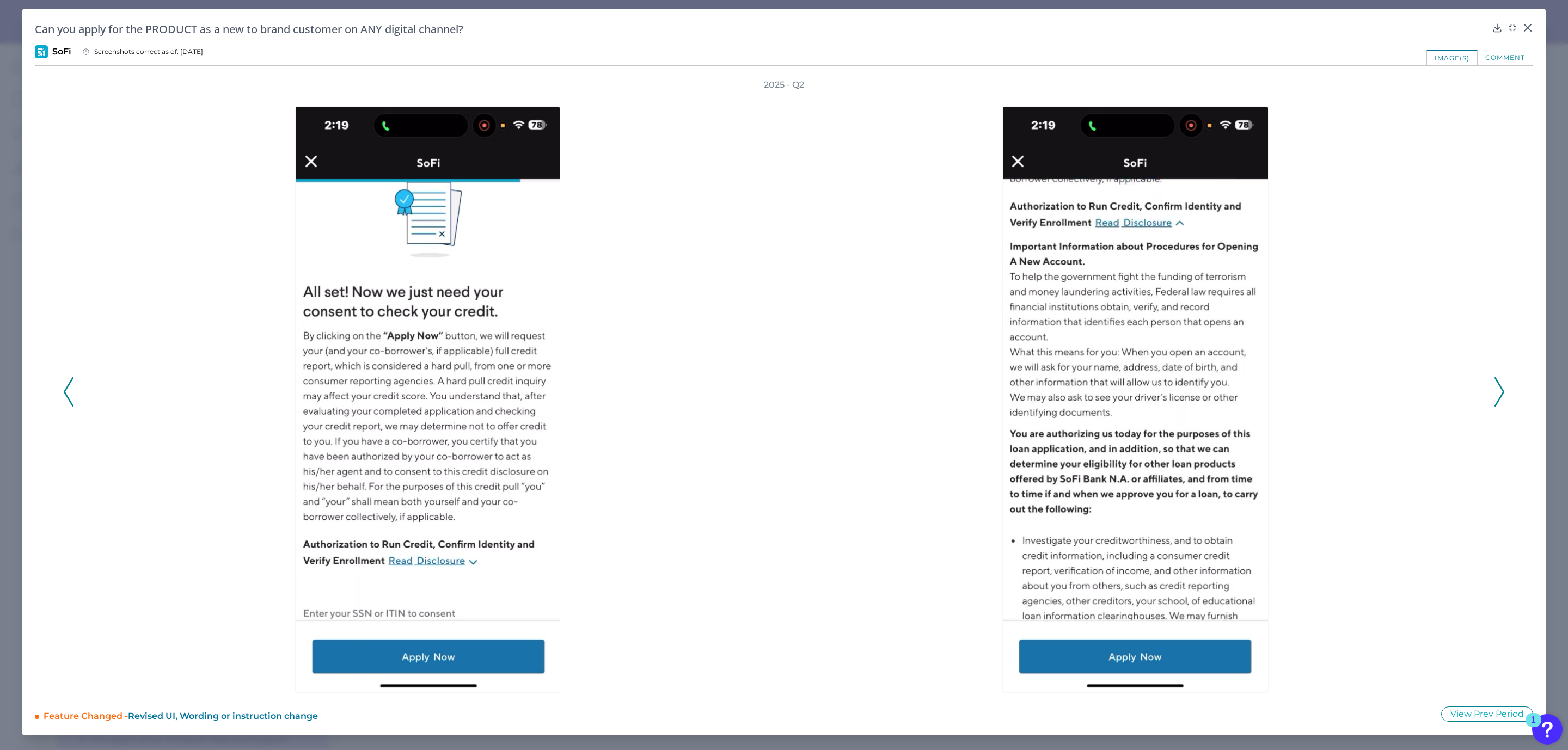
click at [1501, 391] on icon at bounding box center [1499, 392] width 10 height 30
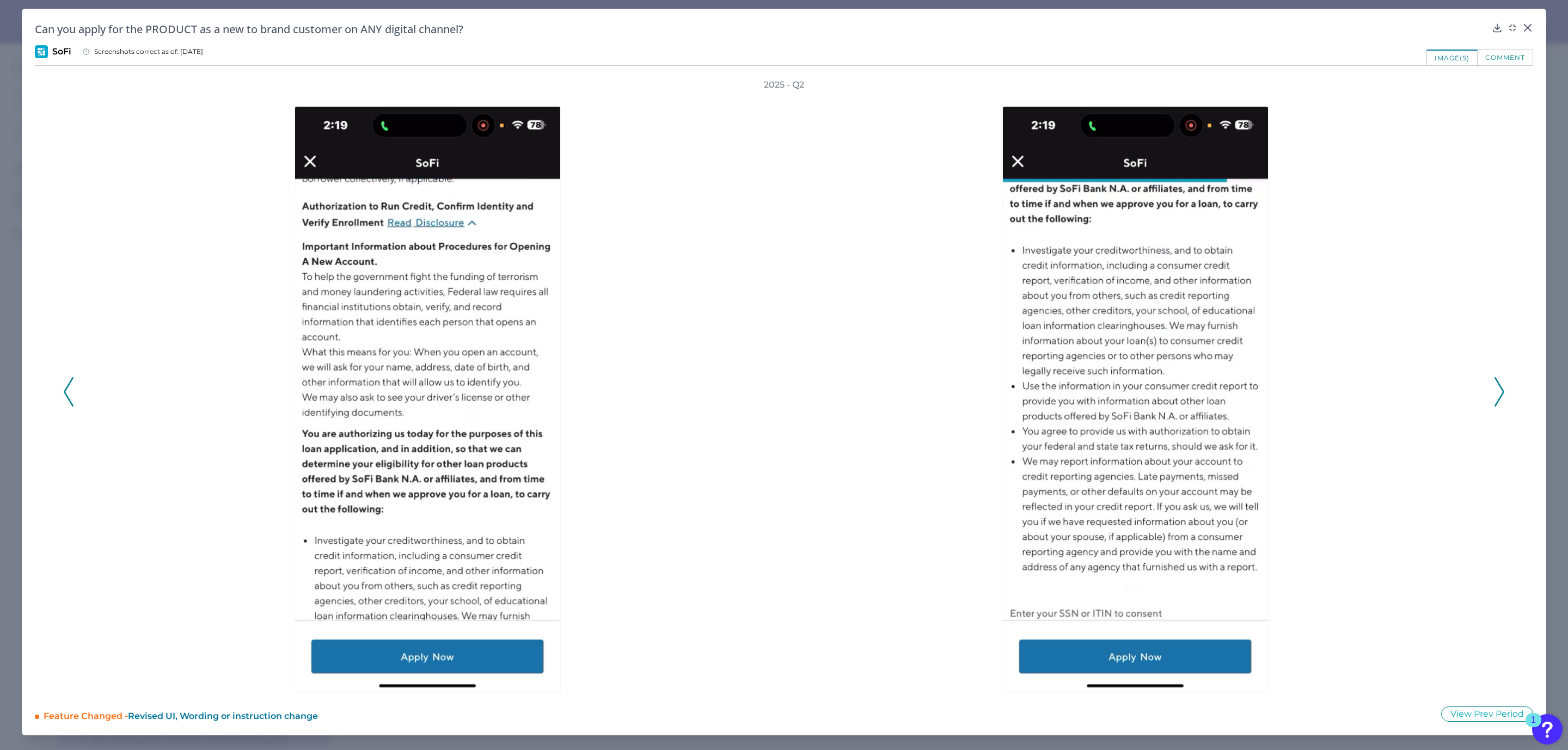
click at [1502, 391] on icon at bounding box center [1499, 392] width 10 height 30
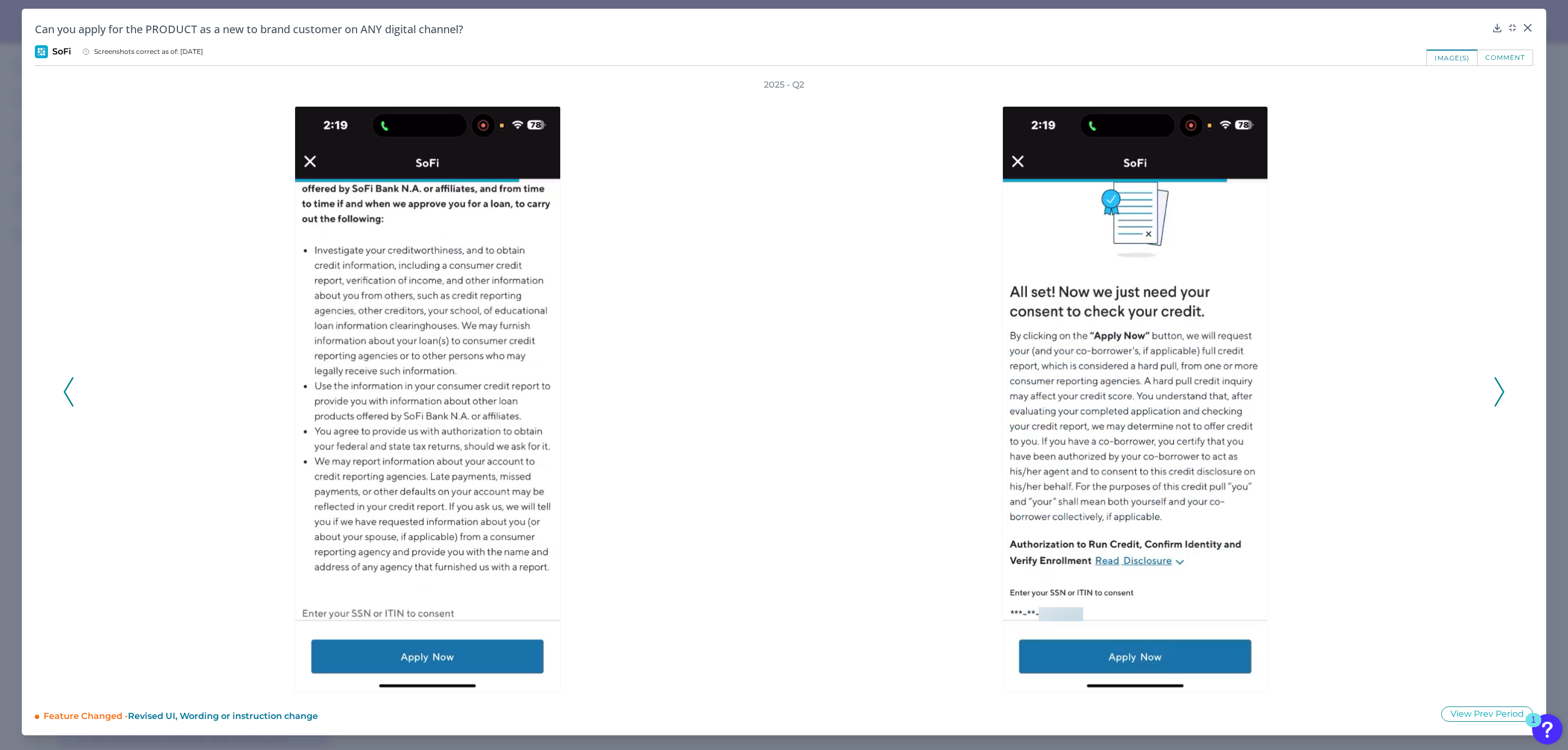
click at [1502, 391] on polyline at bounding box center [1499, 391] width 8 height 28
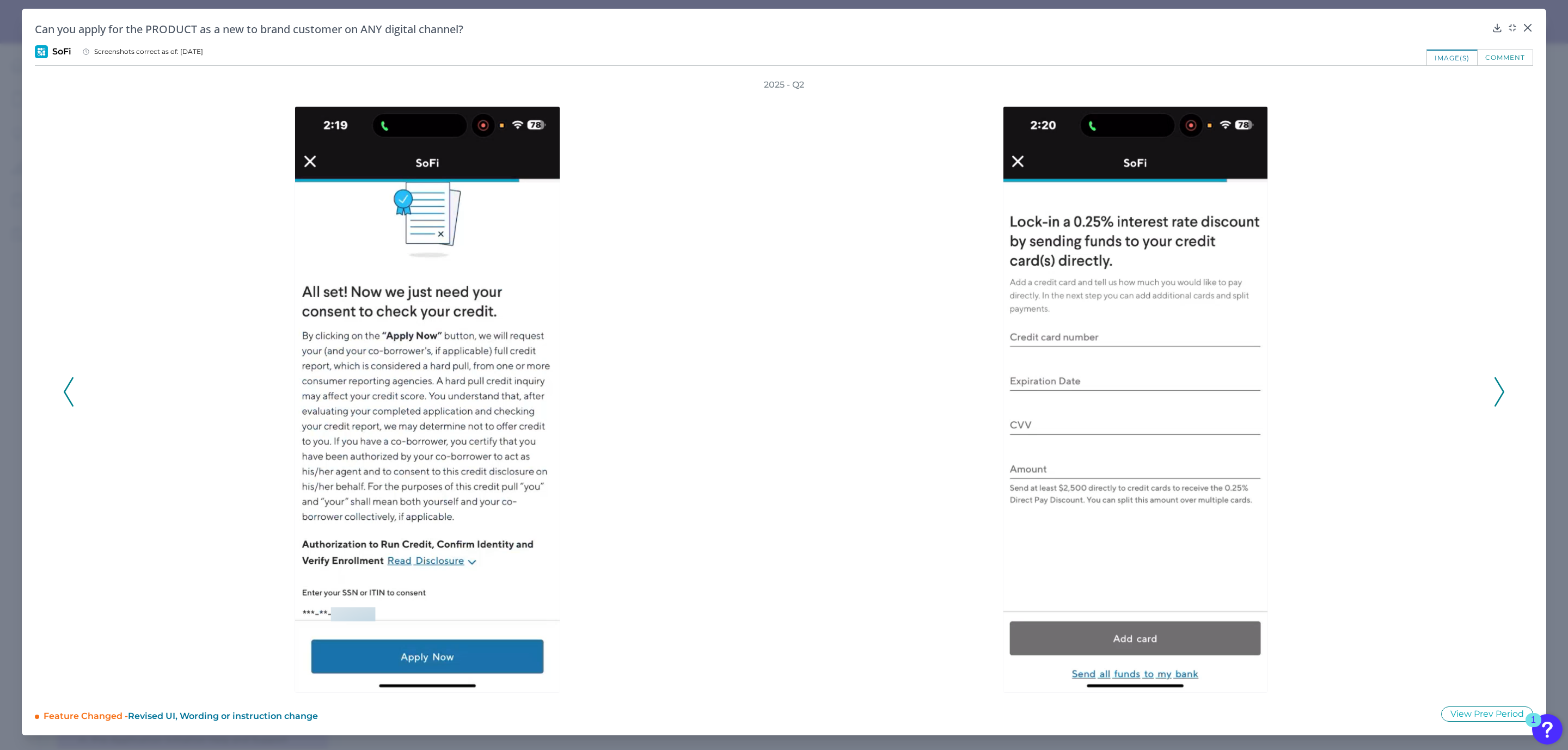
click at [1502, 391] on polyline at bounding box center [1499, 391] width 8 height 28
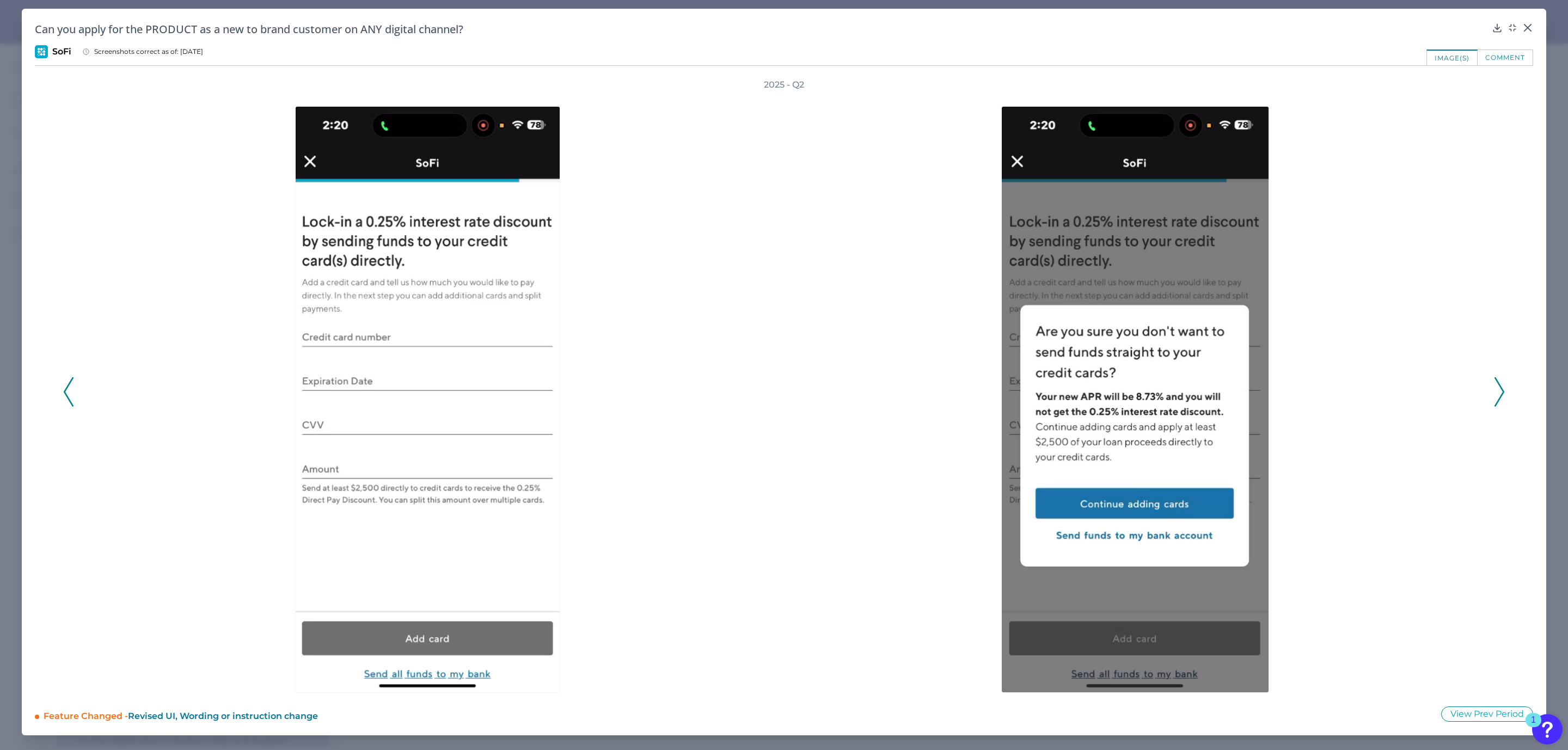
click at [61, 392] on div "2025 - Q2" at bounding box center [784, 385] width 1499 height 614
click at [69, 392] on icon at bounding box center [69, 392] width 10 height 30
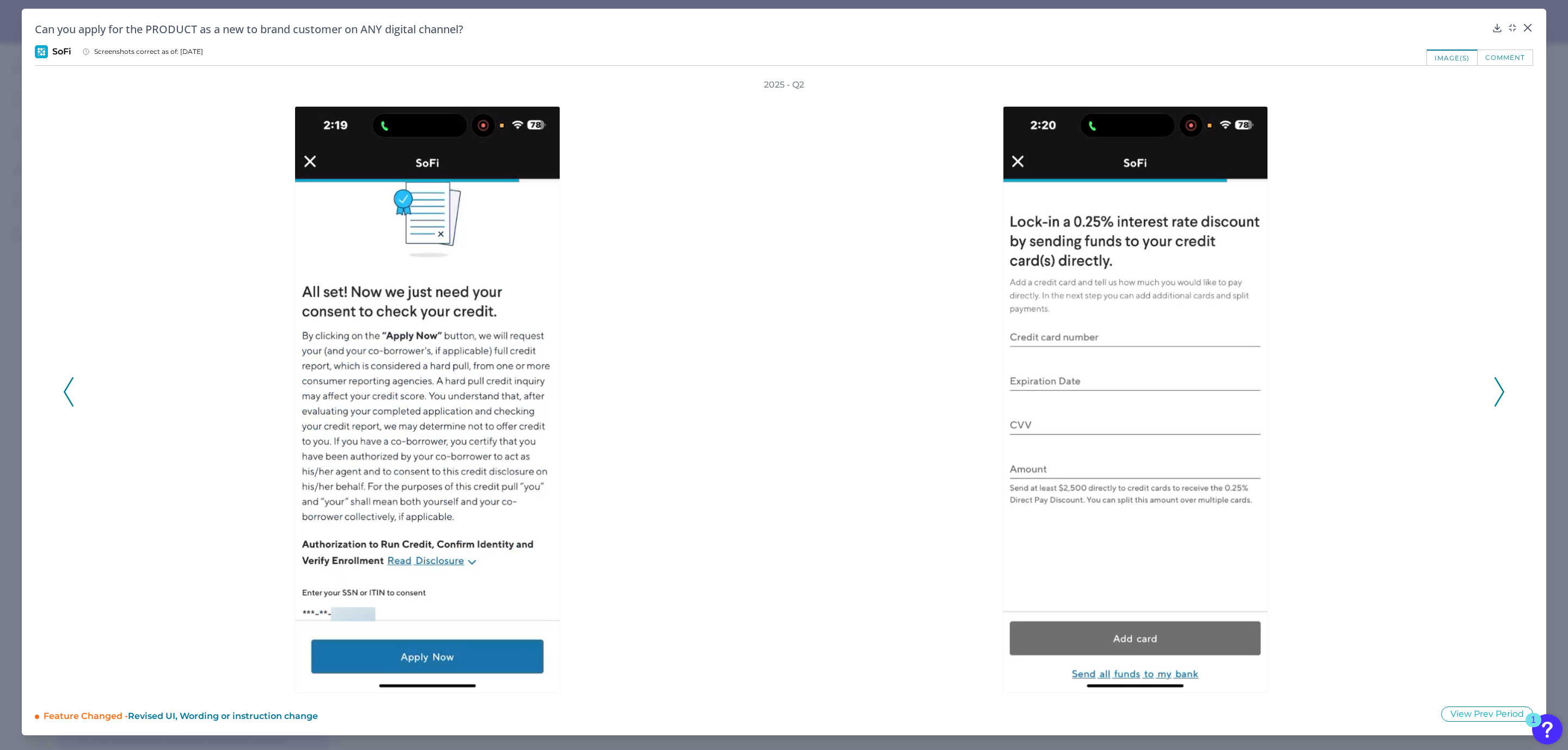
click at [64, 388] on icon at bounding box center [69, 392] width 10 height 30
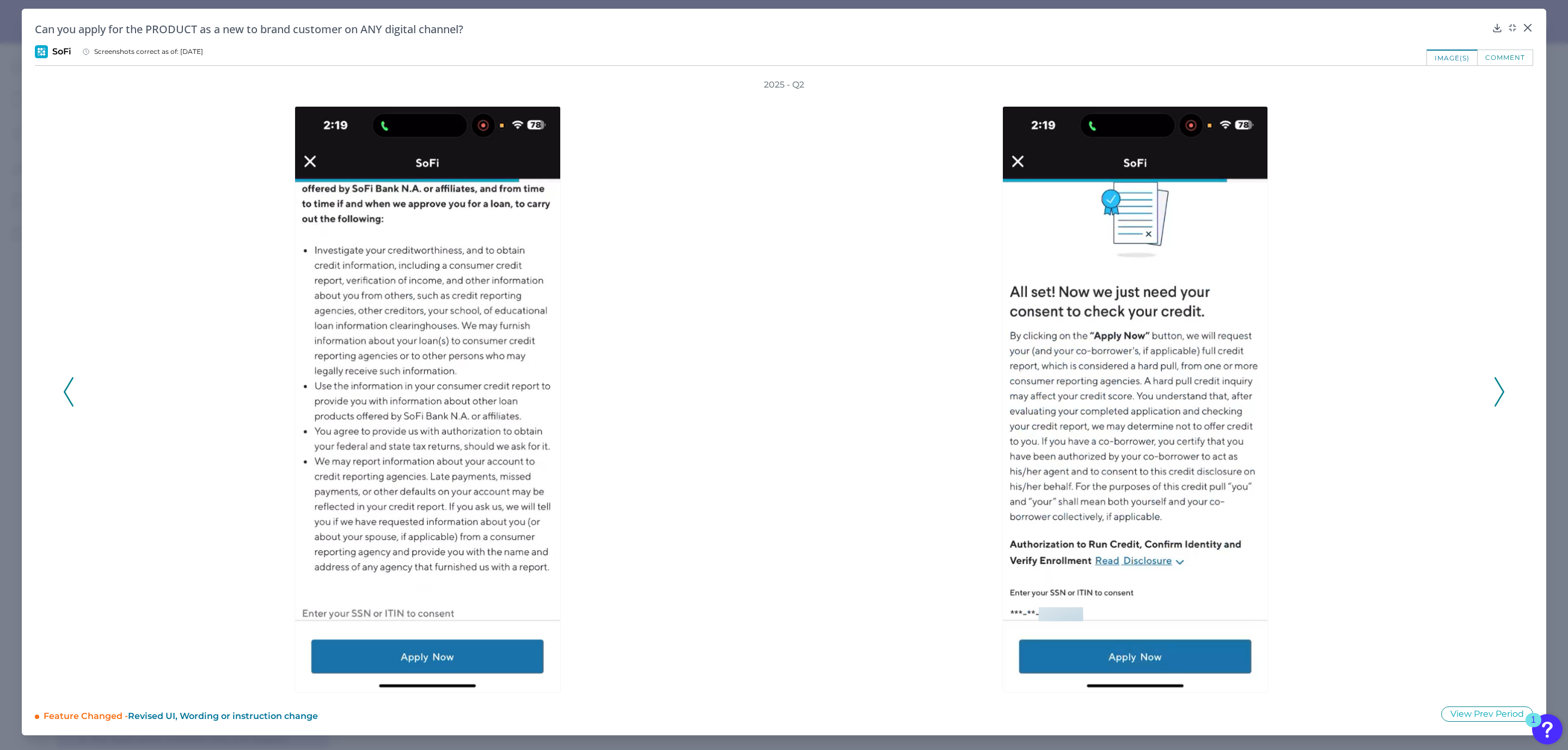
click at [64, 388] on icon at bounding box center [69, 392] width 10 height 30
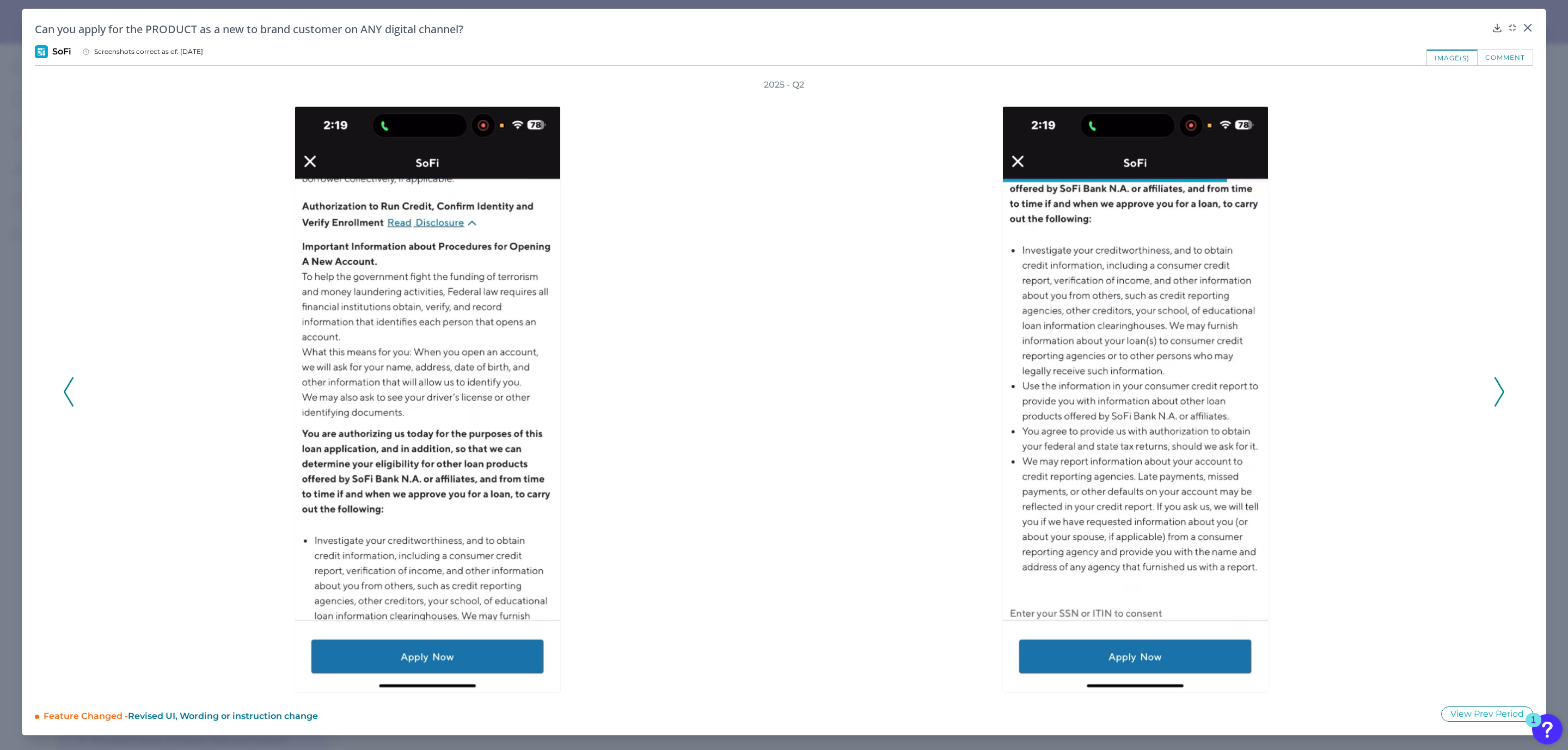
click at [64, 388] on icon at bounding box center [69, 392] width 10 height 30
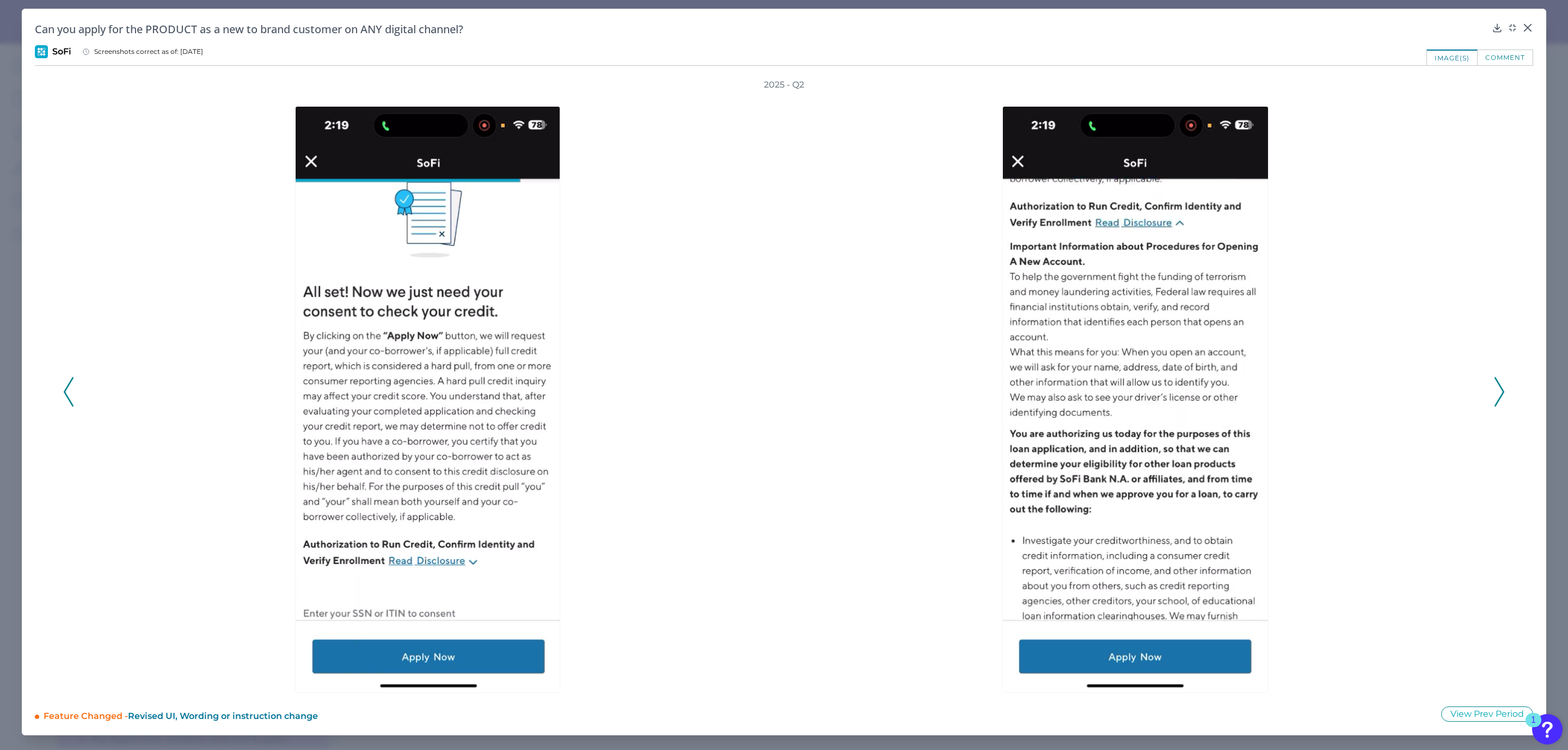
click at [66, 388] on icon at bounding box center [69, 392] width 10 height 30
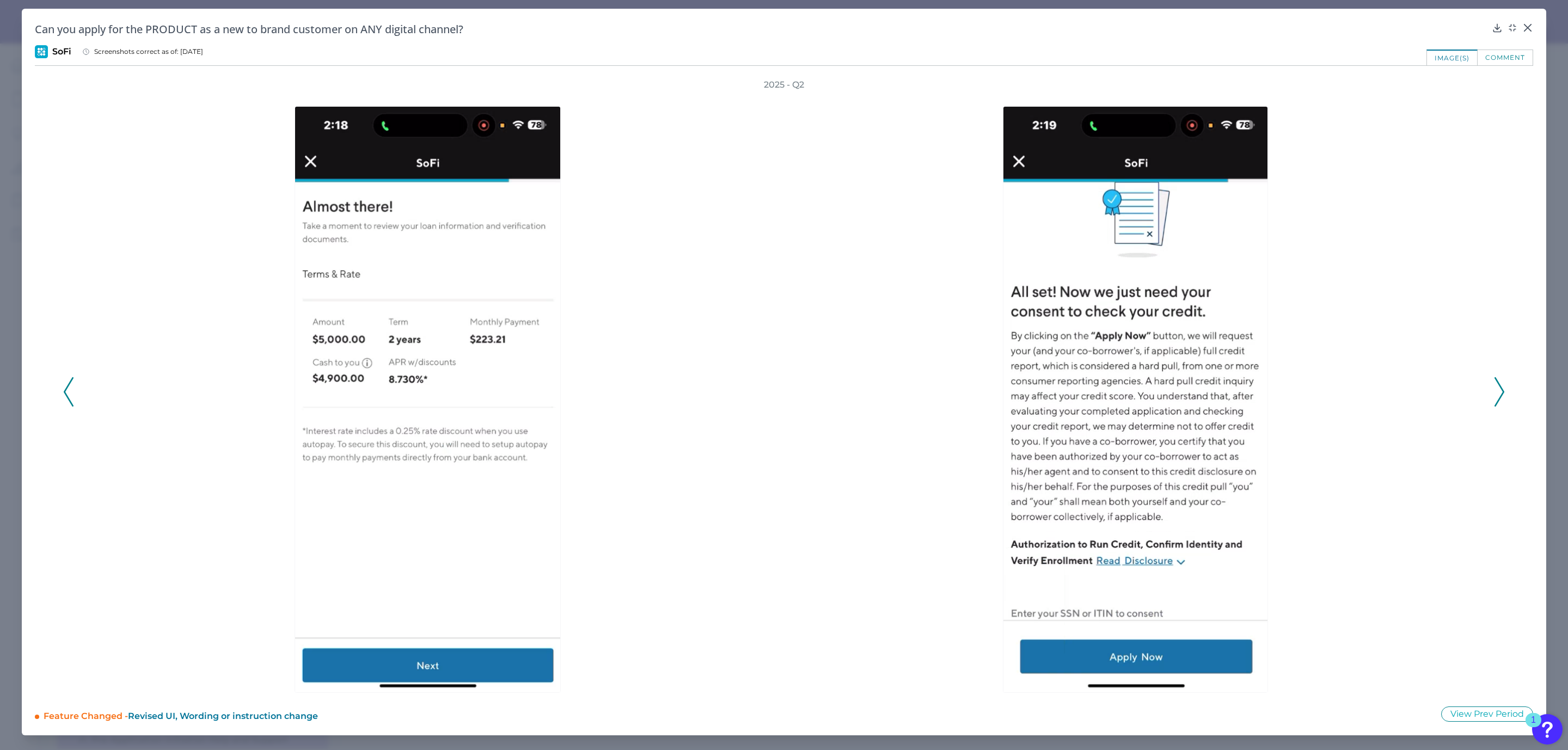
click at [66, 388] on polyline at bounding box center [68, 391] width 8 height 28
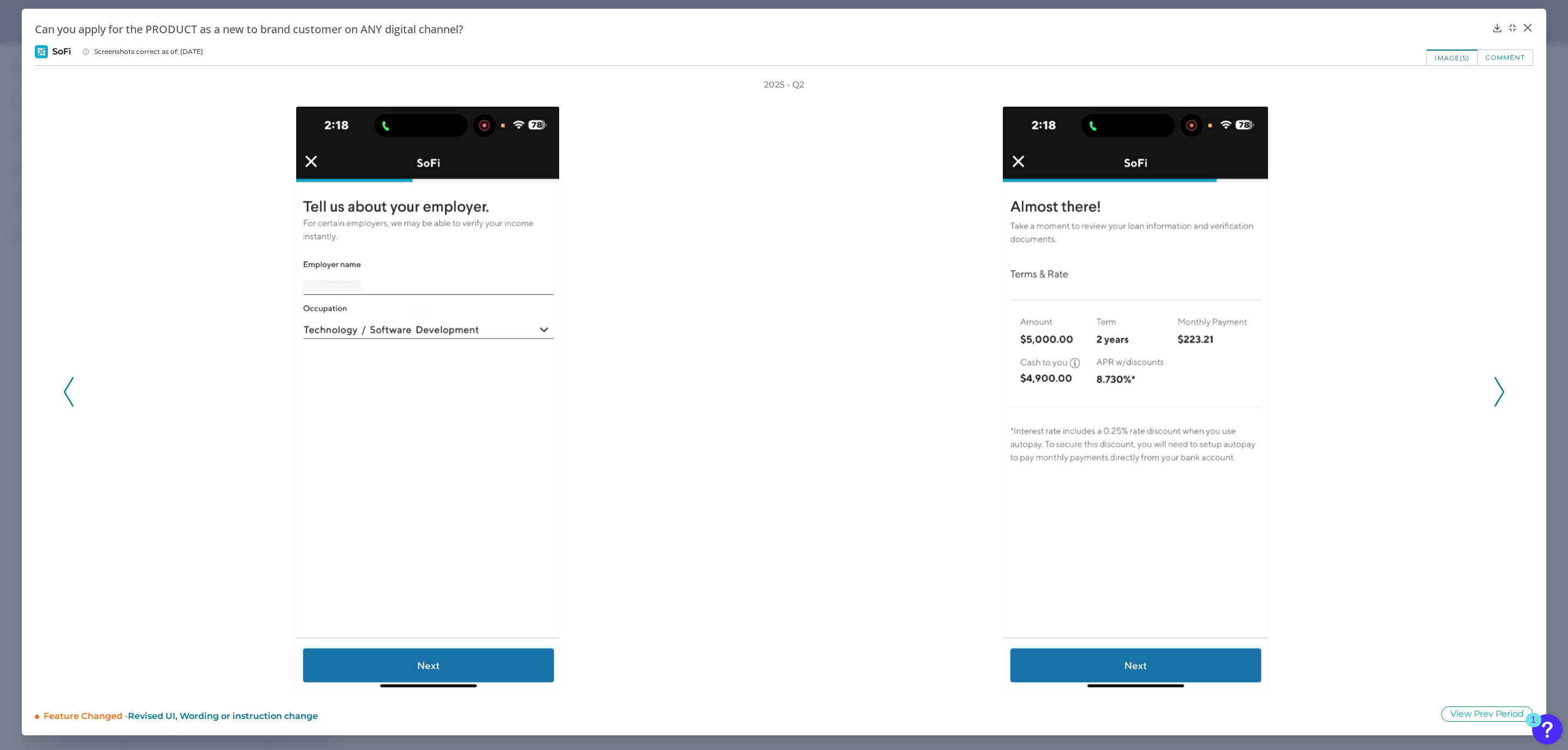
click at [69, 388] on icon at bounding box center [69, 392] width 10 height 30
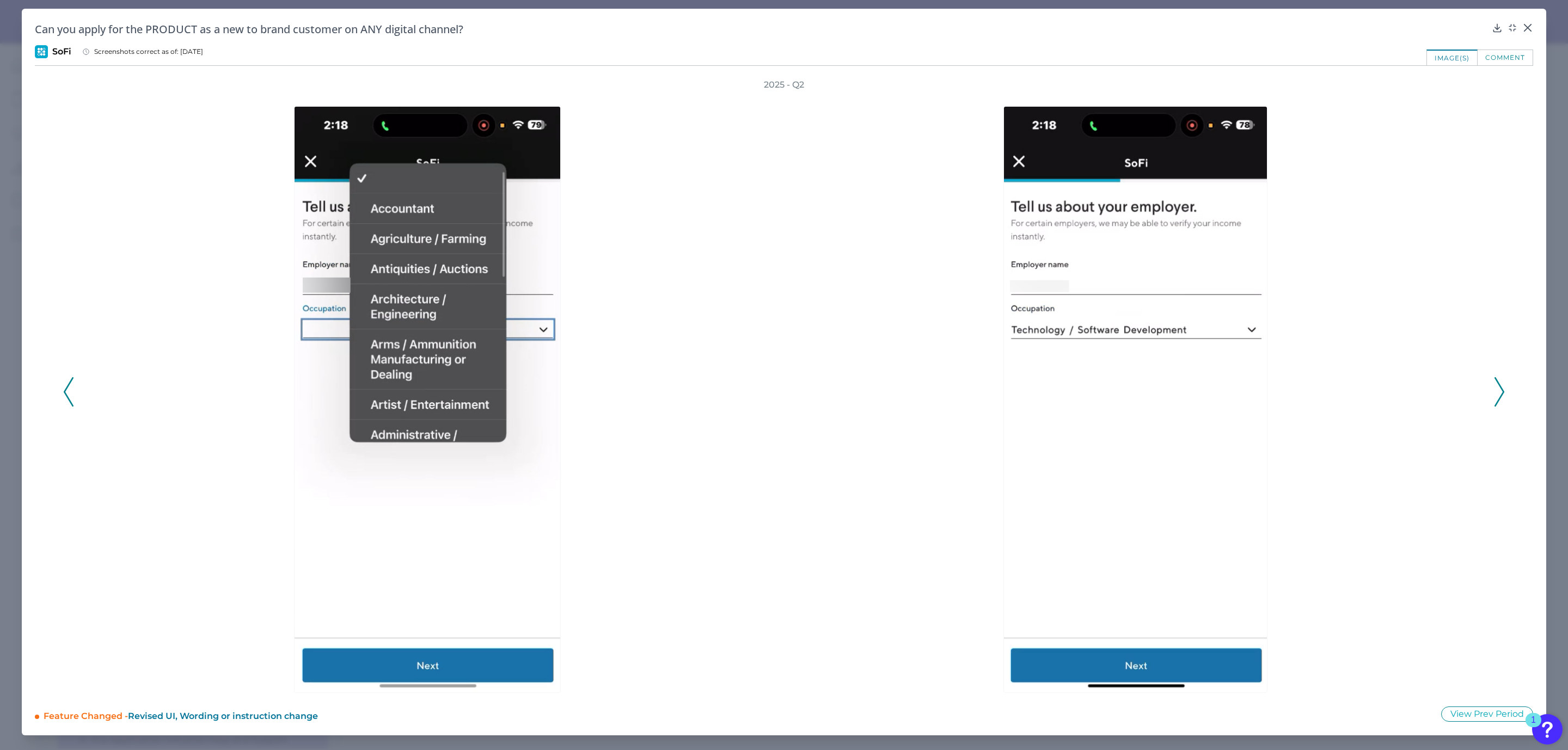
click at [70, 388] on icon at bounding box center [69, 392] width 10 height 30
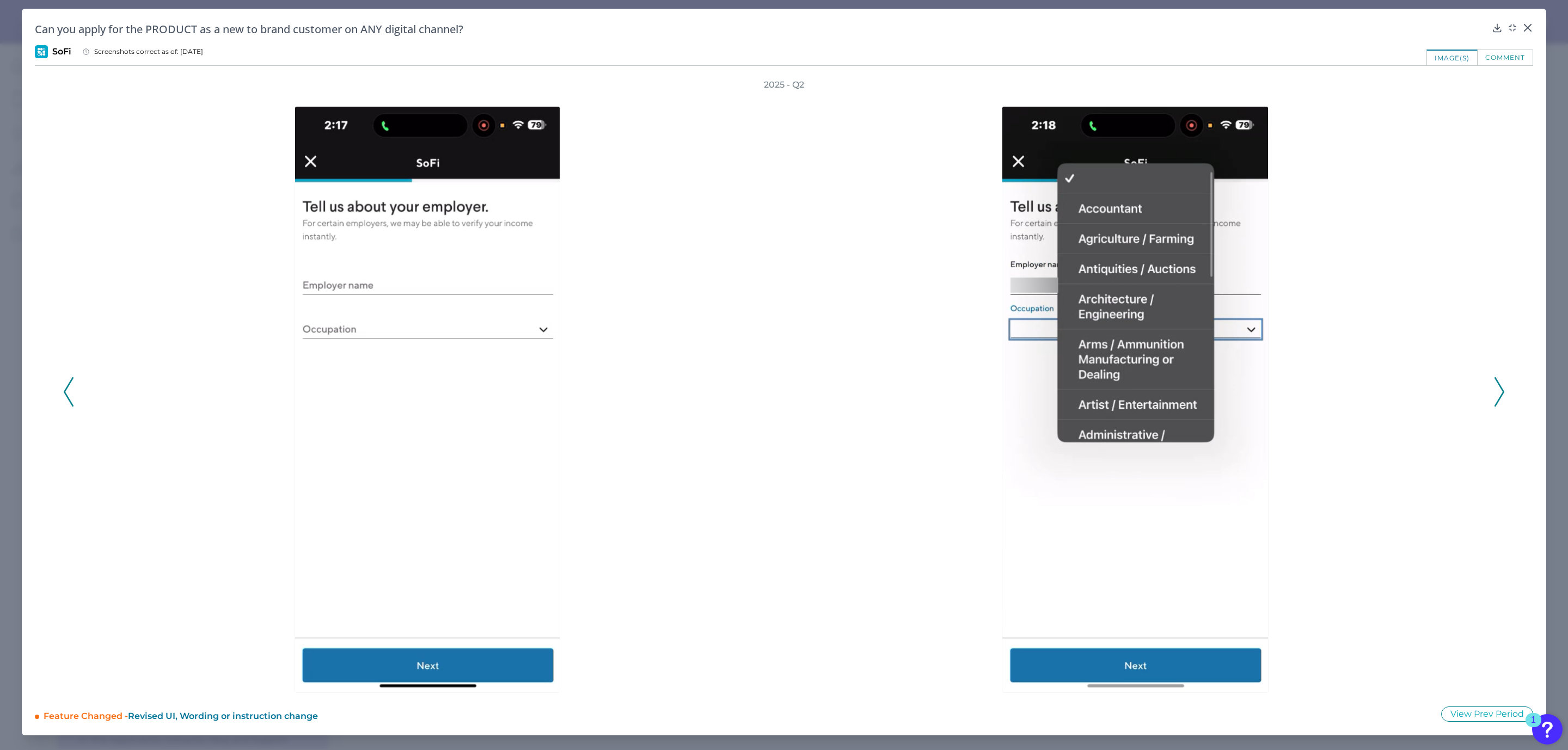
click at [75, 389] on div "2025 - Q2" at bounding box center [784, 385] width 1442 height 614
click at [69, 391] on icon at bounding box center [69, 392] width 10 height 30
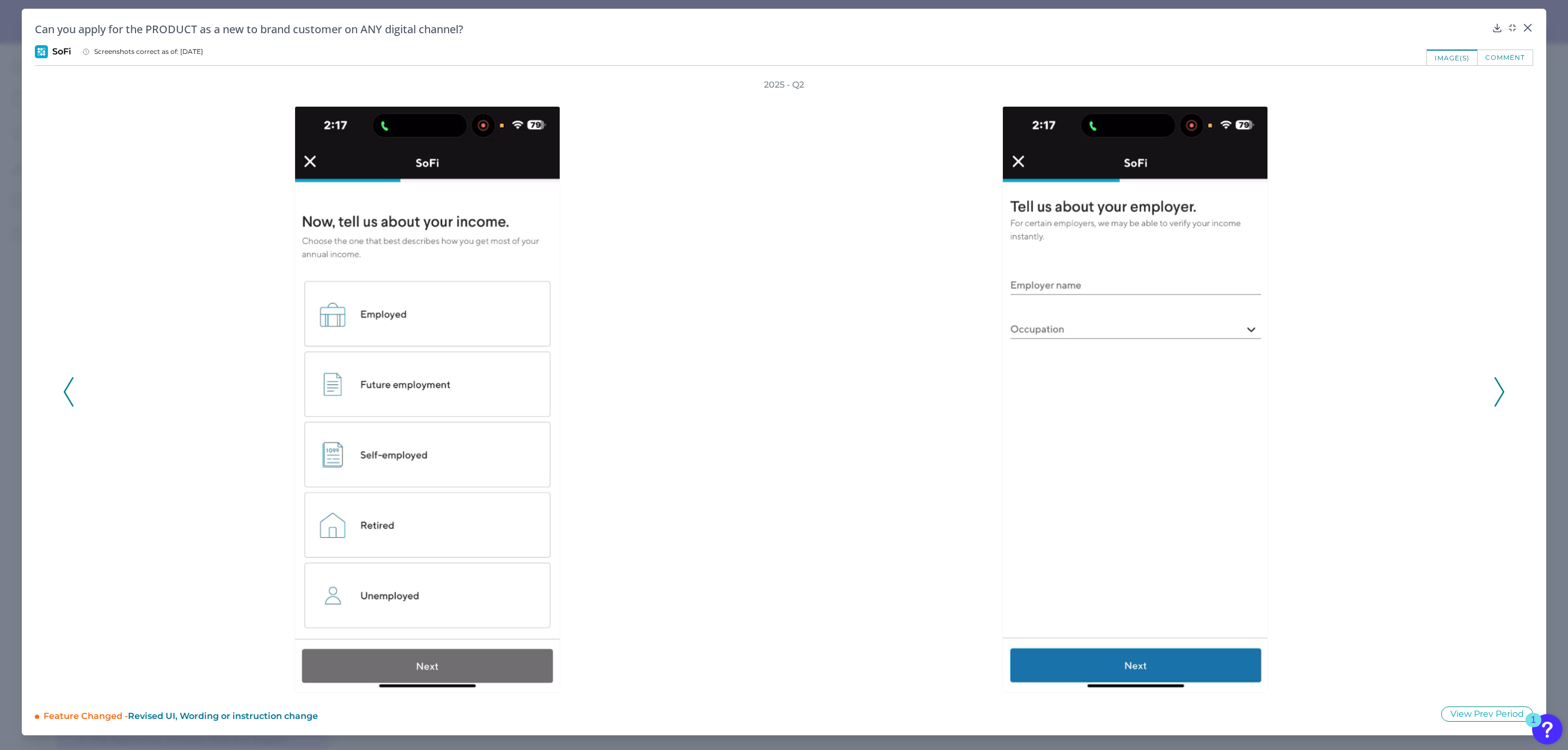
click at [69, 392] on icon at bounding box center [69, 392] width 10 height 30
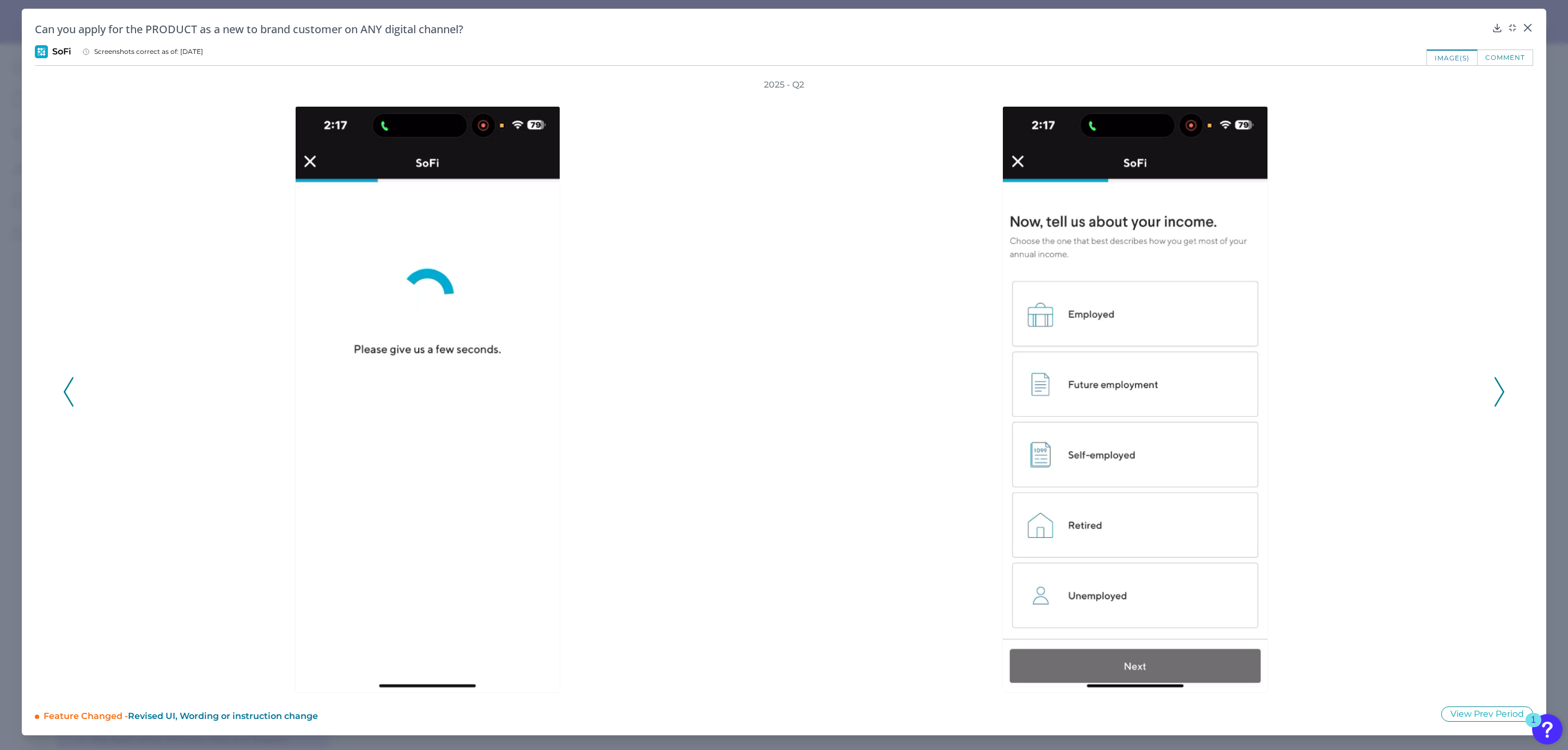
click at [71, 391] on icon at bounding box center [69, 392] width 10 height 30
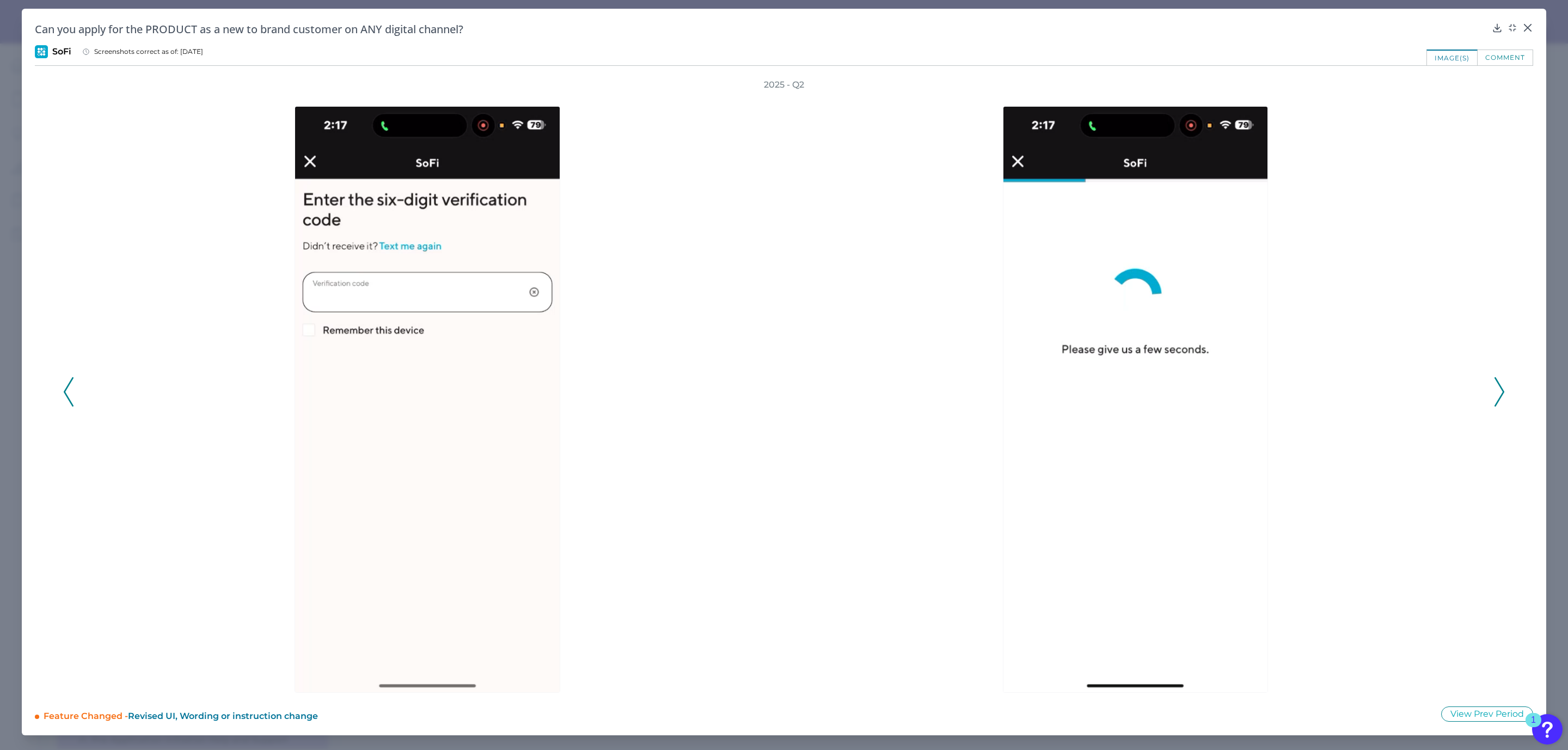
click at [72, 390] on icon at bounding box center [69, 392] width 10 height 30
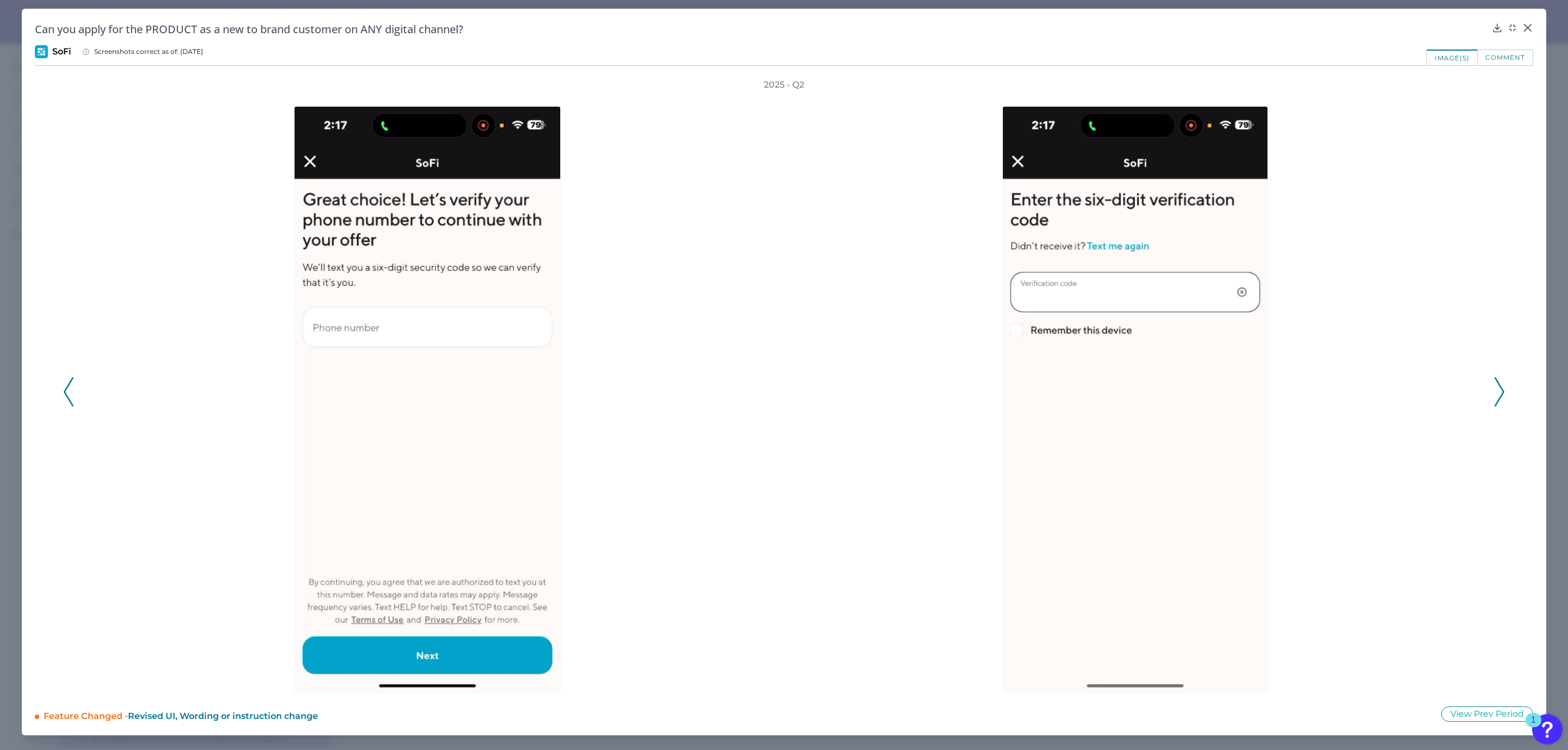
click at [72, 388] on icon at bounding box center [69, 392] width 10 height 30
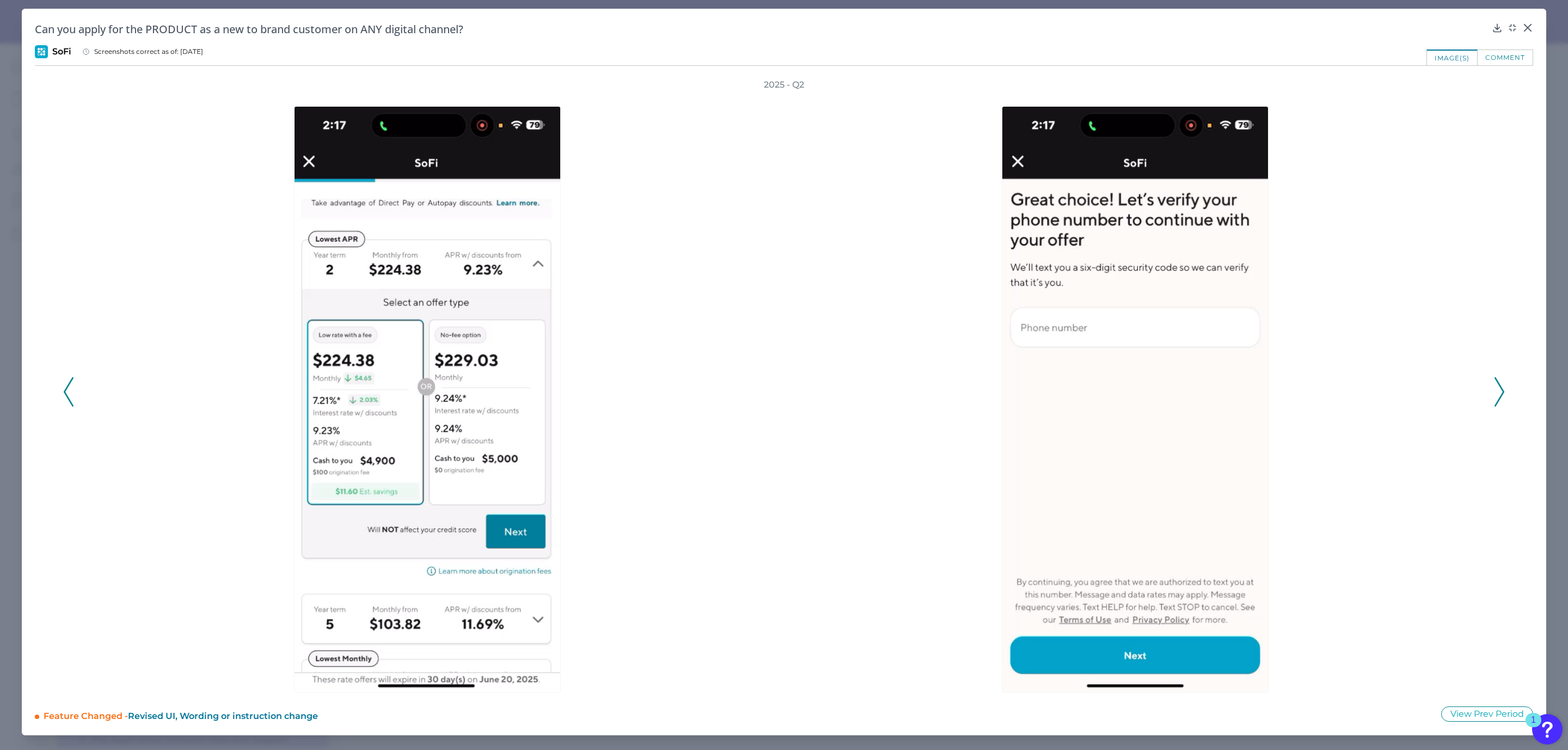
click at [72, 387] on icon at bounding box center [69, 392] width 10 height 30
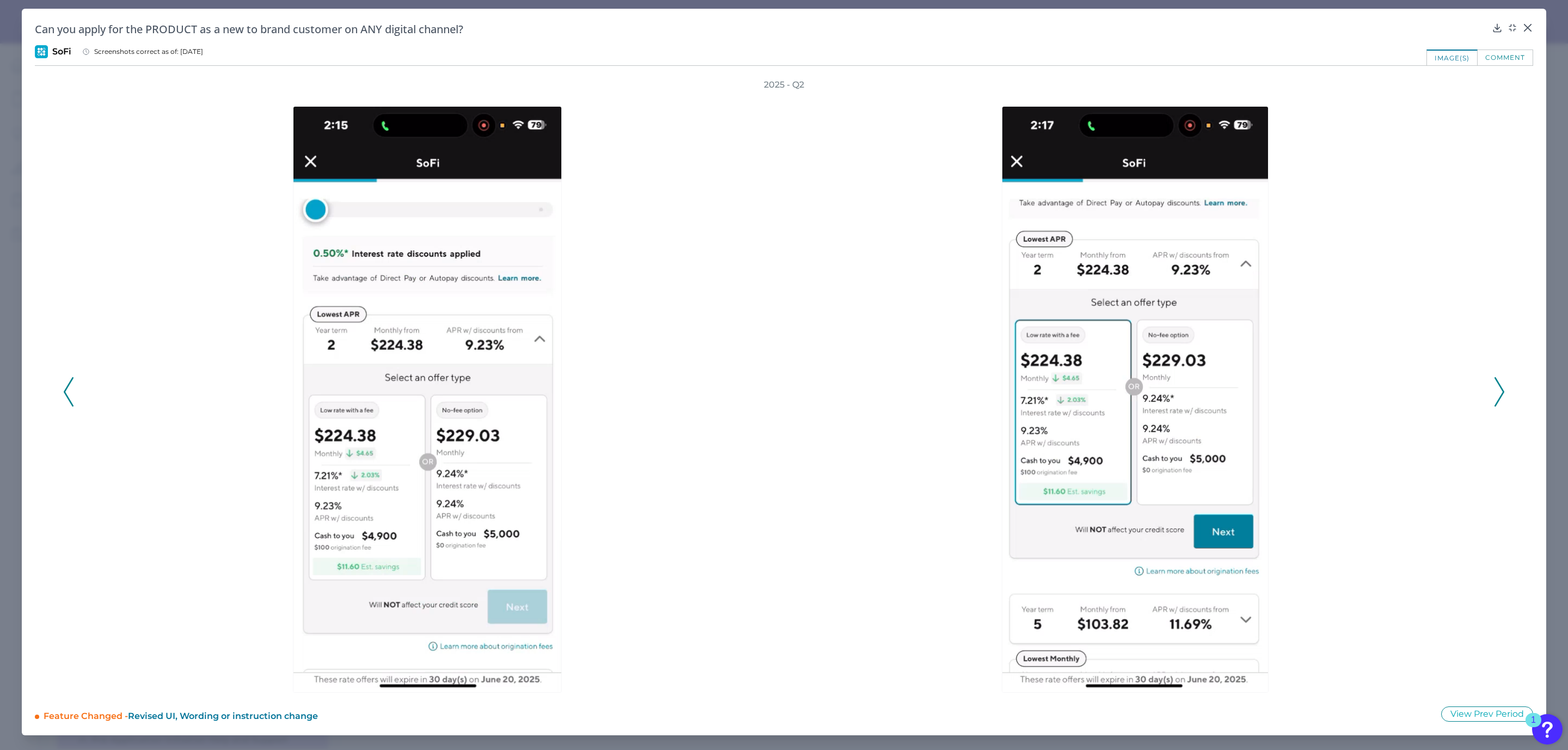
click at [1504, 390] on button at bounding box center [1499, 392] width 11 height 30
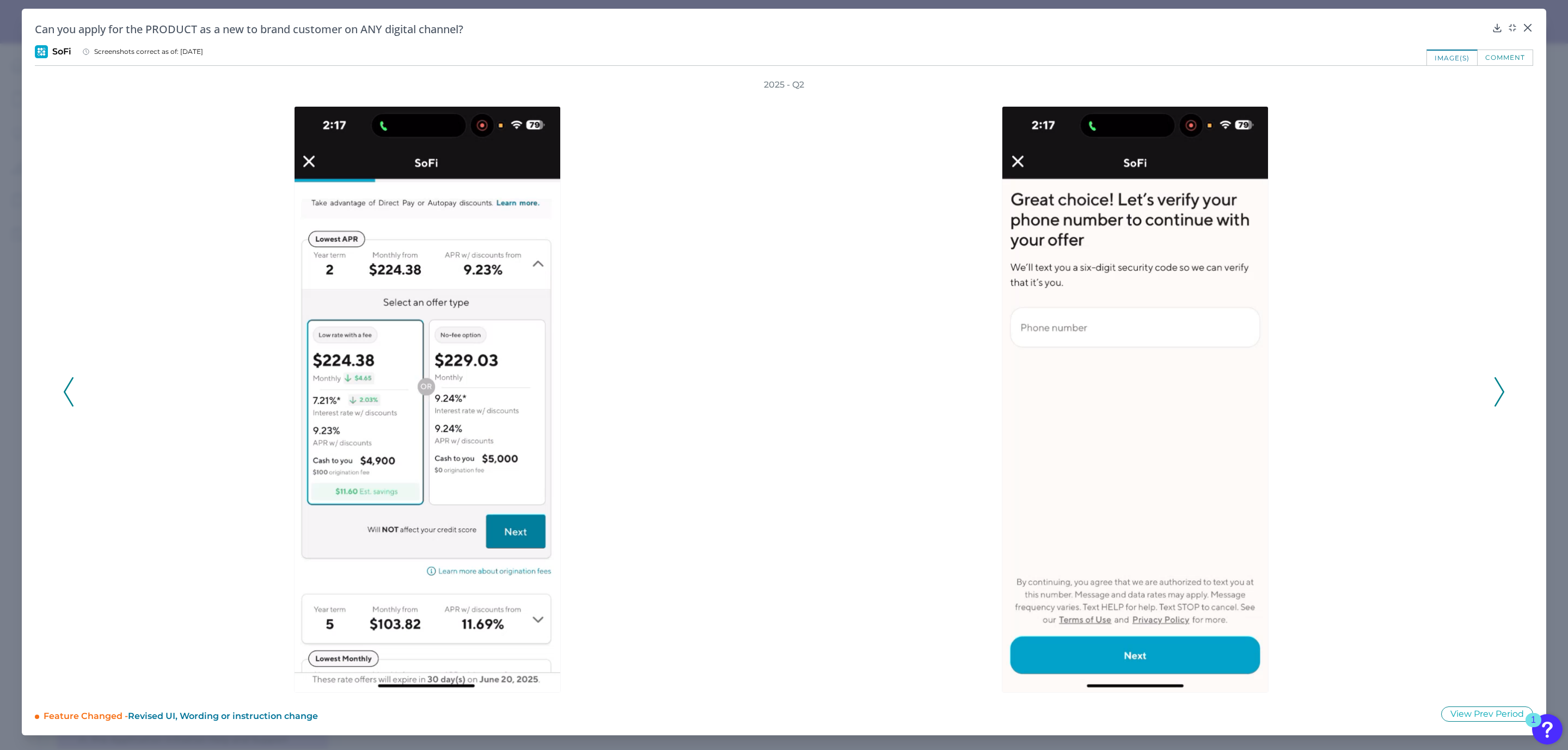
click at [1503, 388] on icon at bounding box center [1499, 392] width 10 height 30
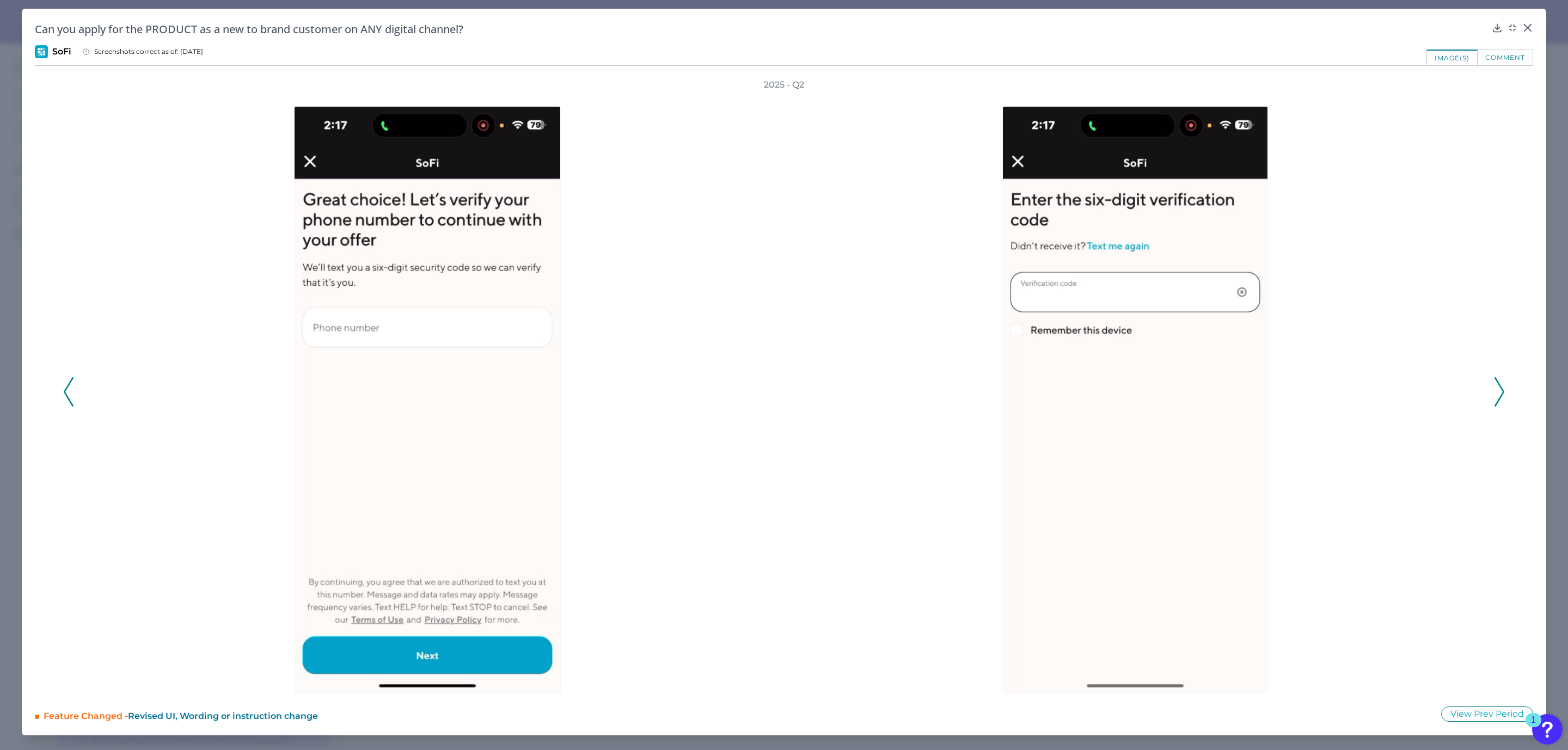
click at [1394, 318] on div at bounding box center [1137, 392] width 697 height 602
click at [1496, 391] on icon at bounding box center [1499, 392] width 10 height 30
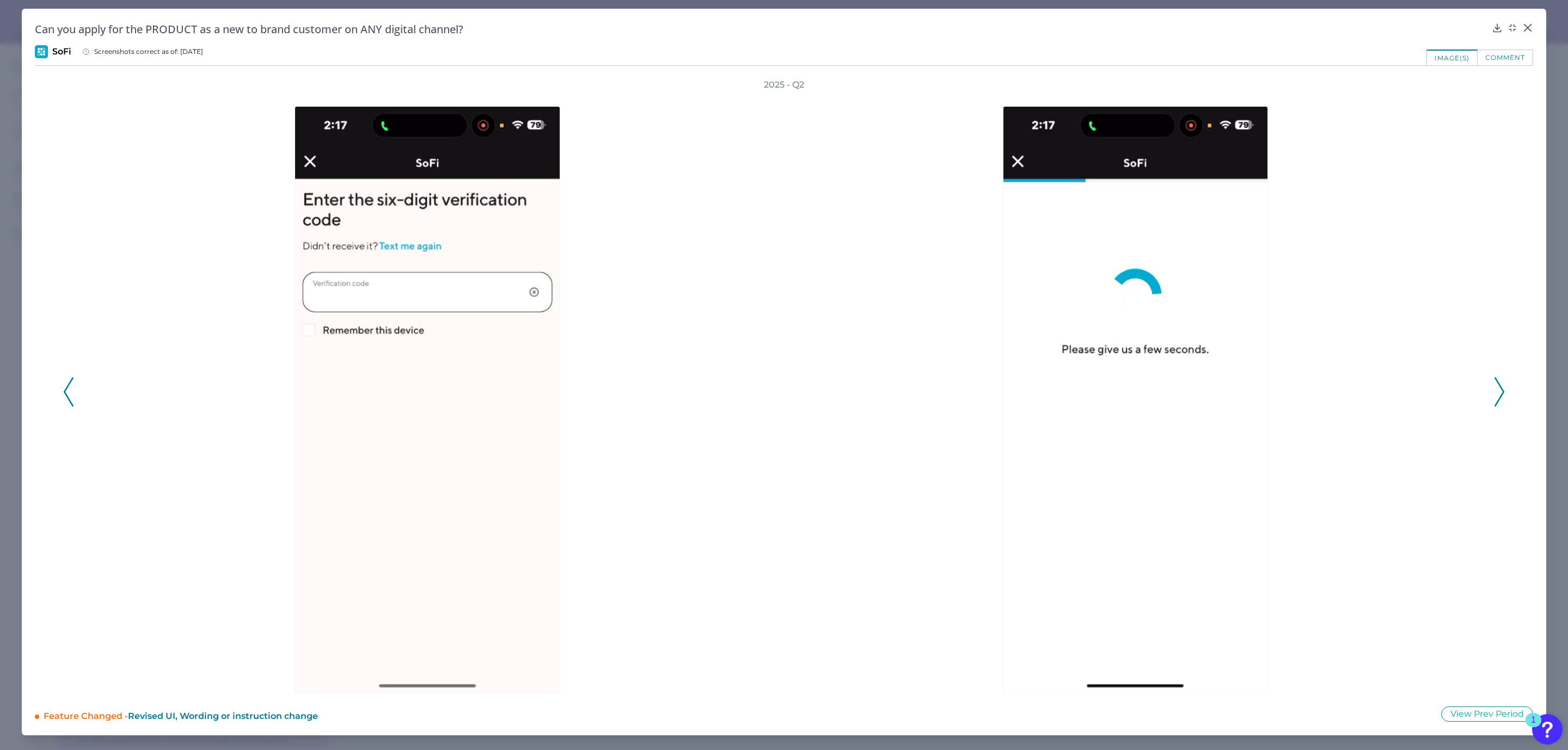
click at [1496, 391] on icon at bounding box center [1499, 392] width 10 height 30
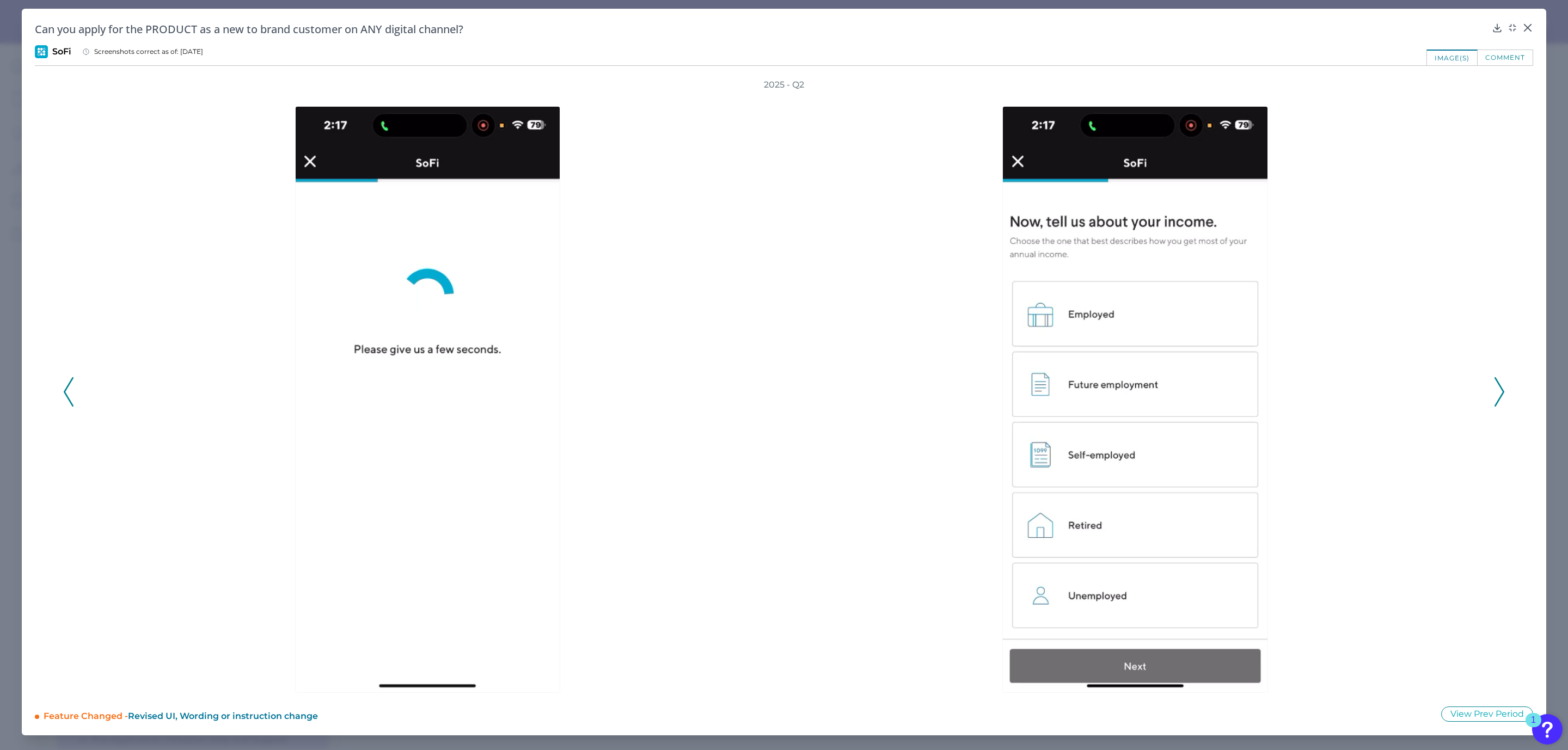
click at [1496, 391] on icon at bounding box center [1499, 392] width 10 height 30
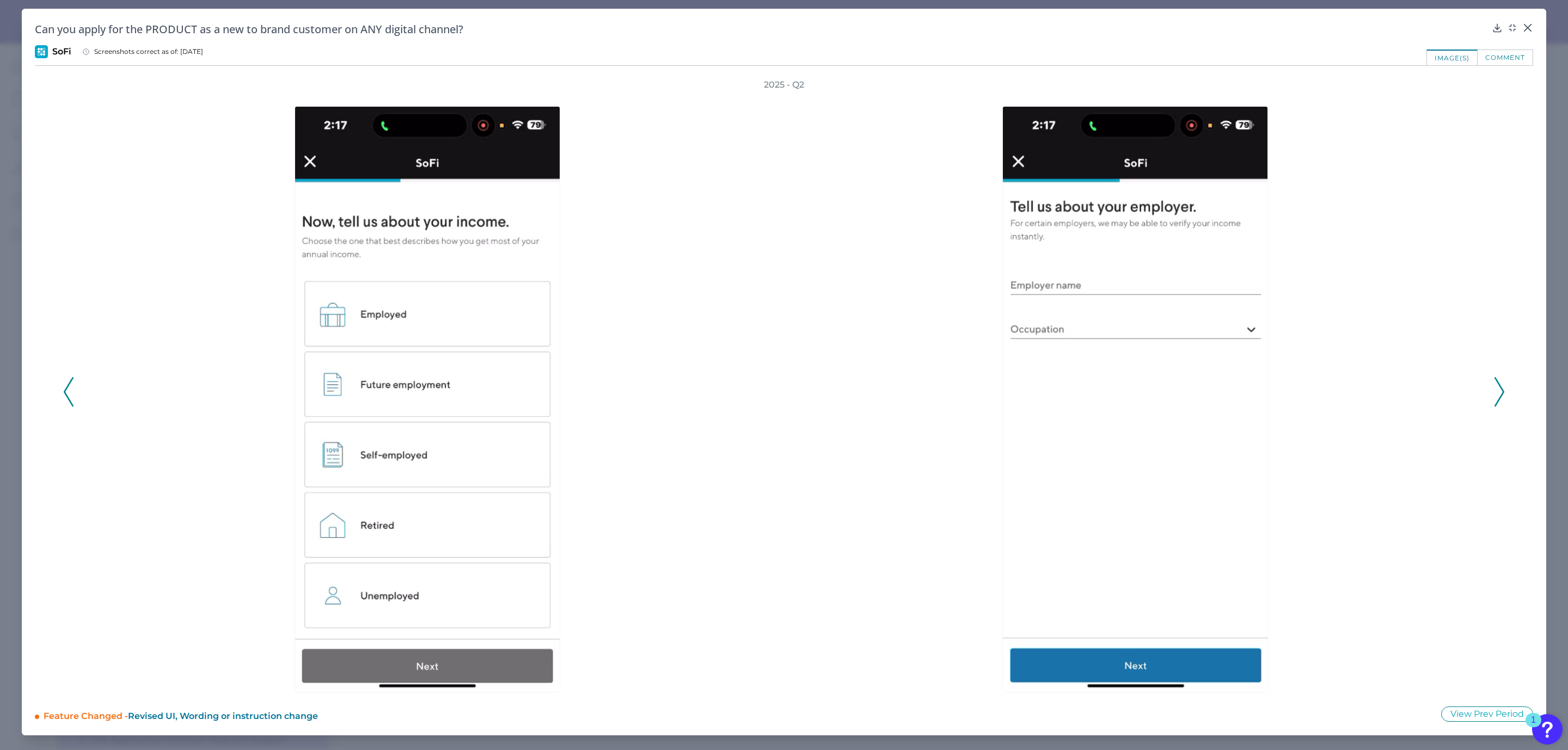
click at [1496, 391] on icon at bounding box center [1499, 392] width 10 height 30
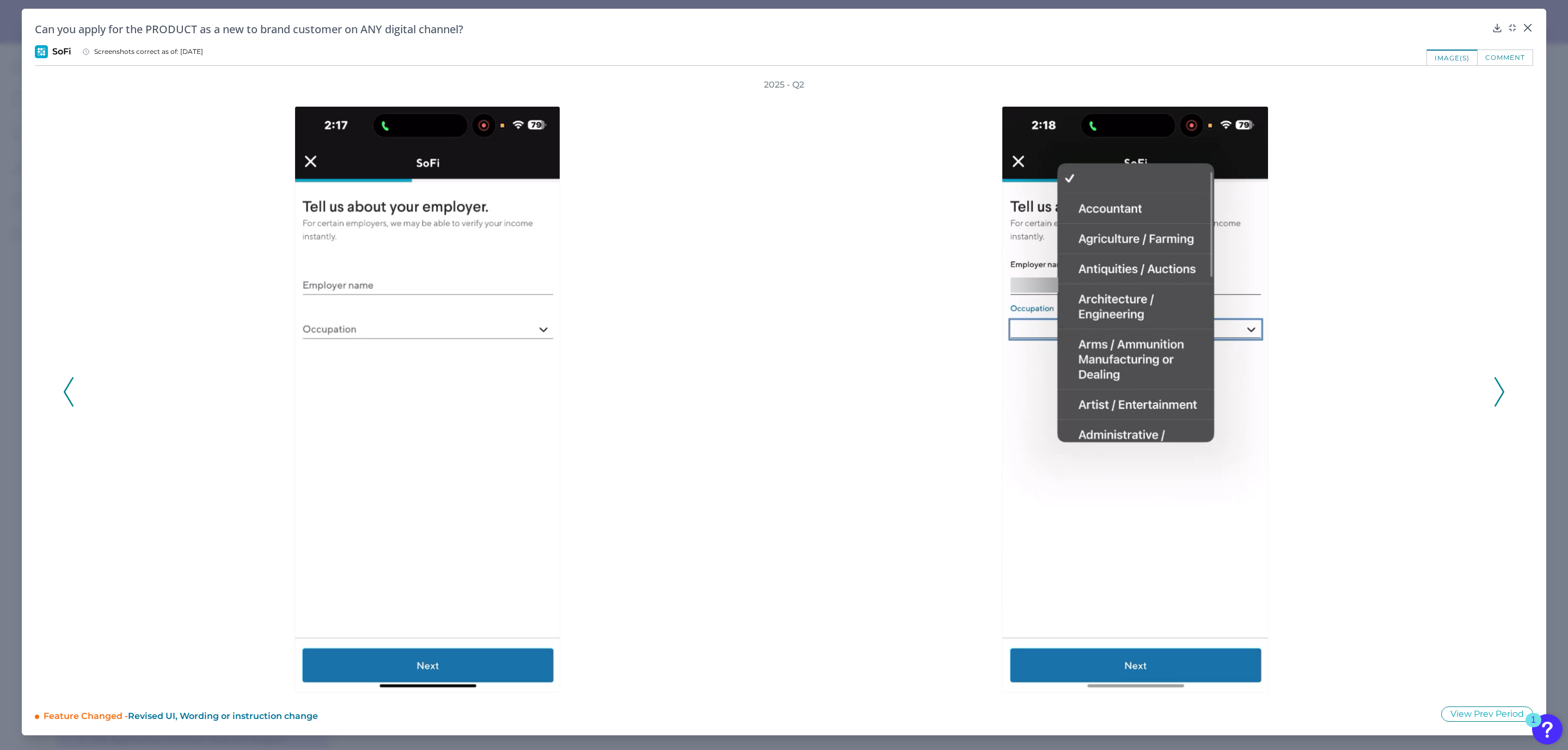
click at [1496, 391] on icon at bounding box center [1499, 392] width 10 height 30
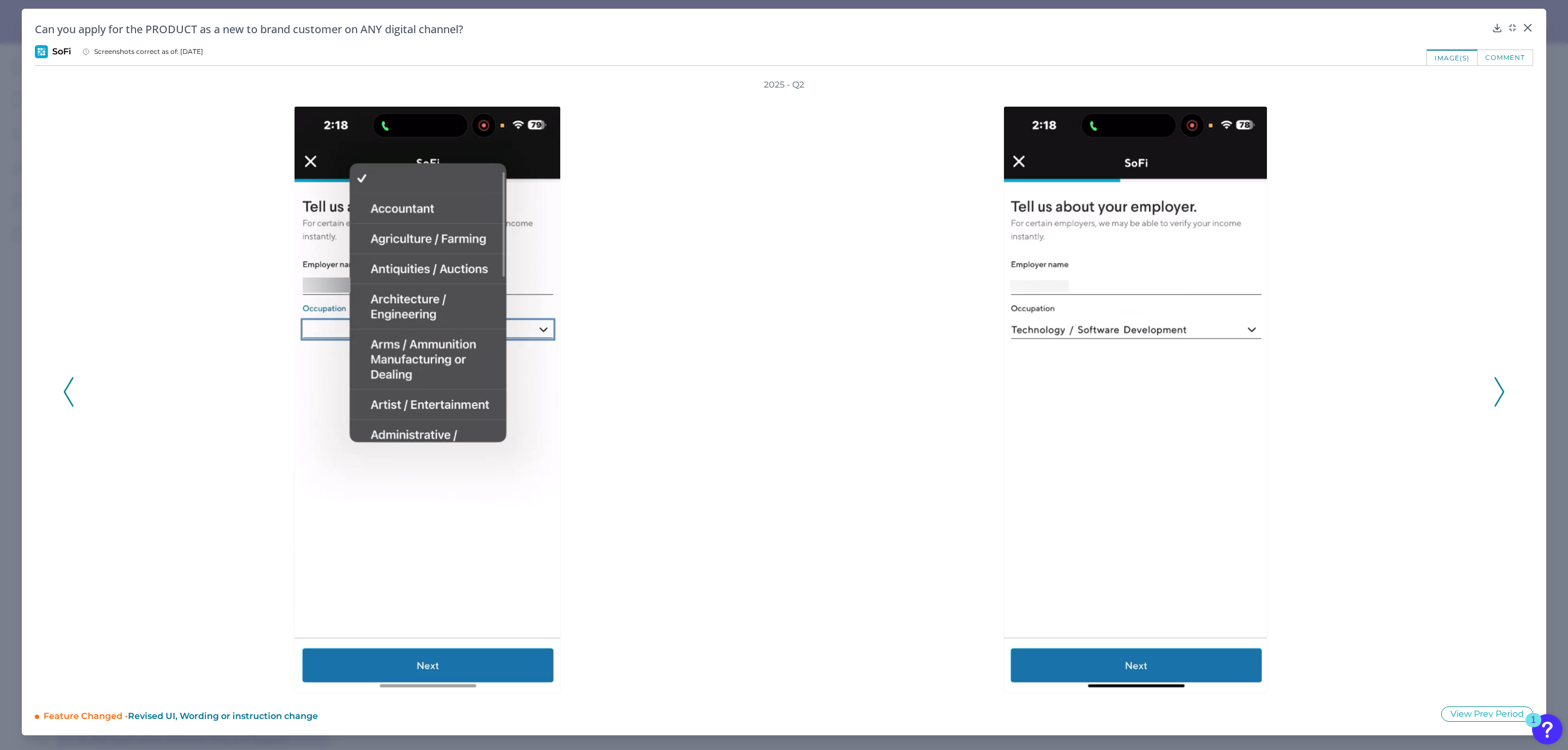
click at [1496, 391] on icon at bounding box center [1499, 392] width 10 height 30
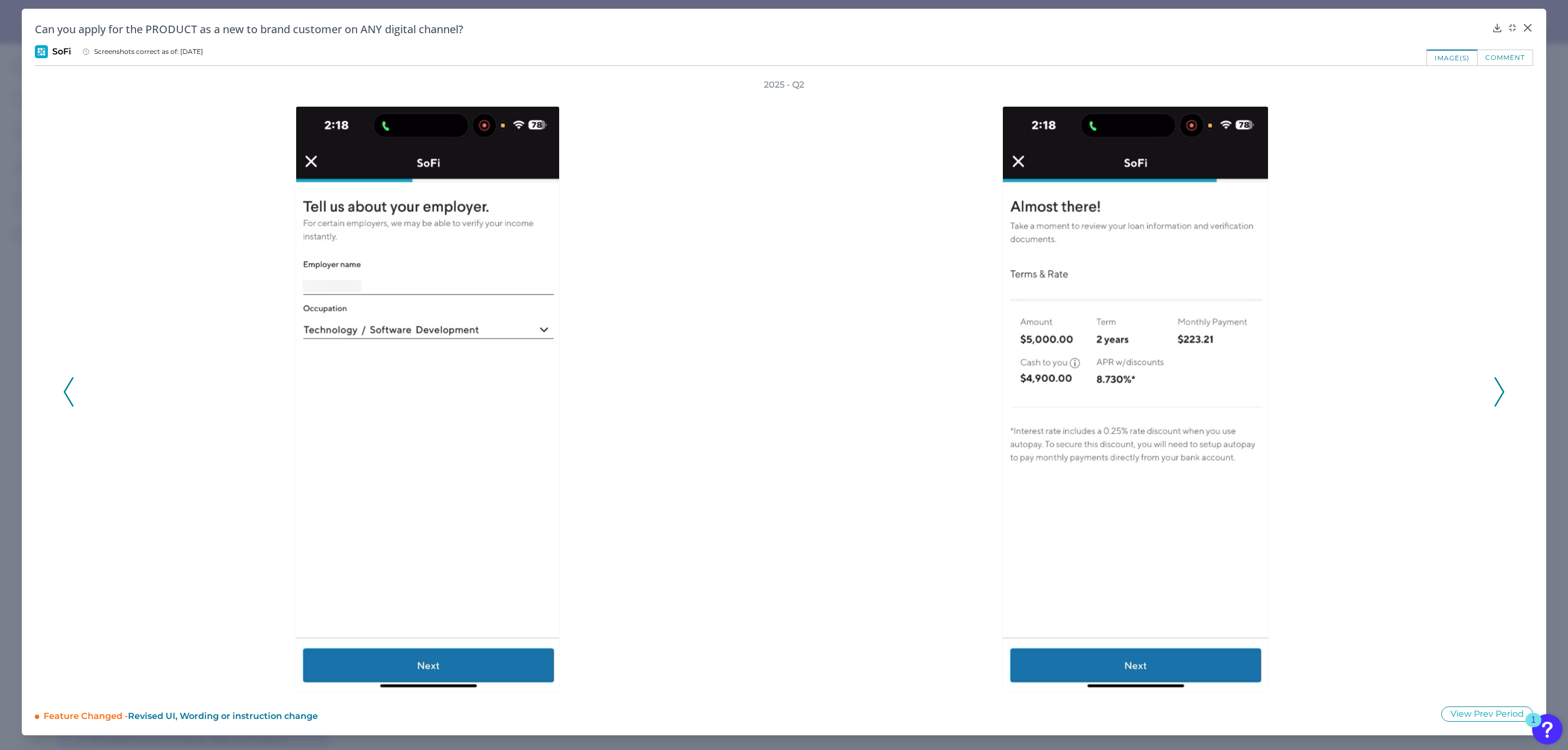
click at [1496, 391] on icon at bounding box center [1499, 392] width 10 height 30
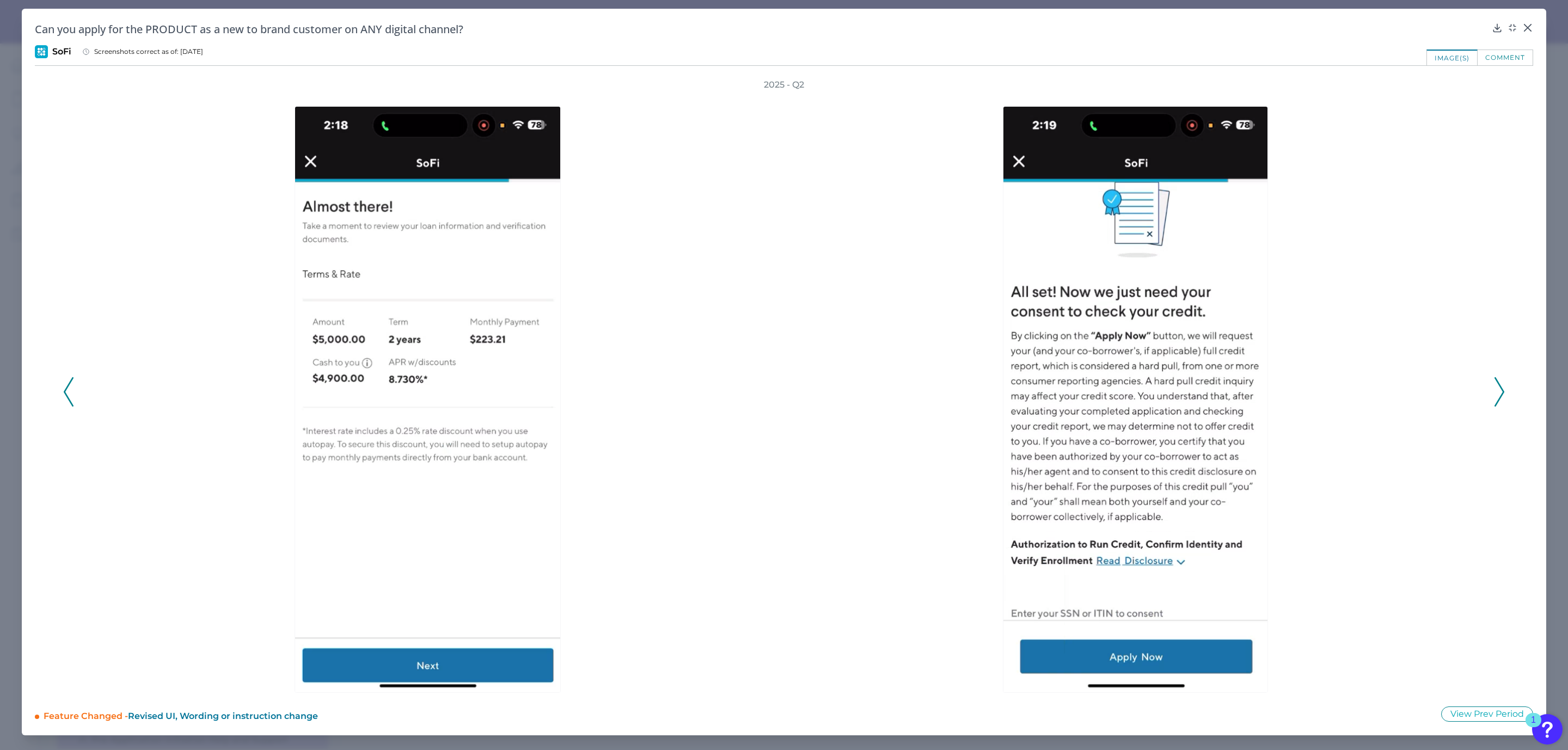
click at [1498, 397] on icon at bounding box center [1499, 392] width 10 height 30
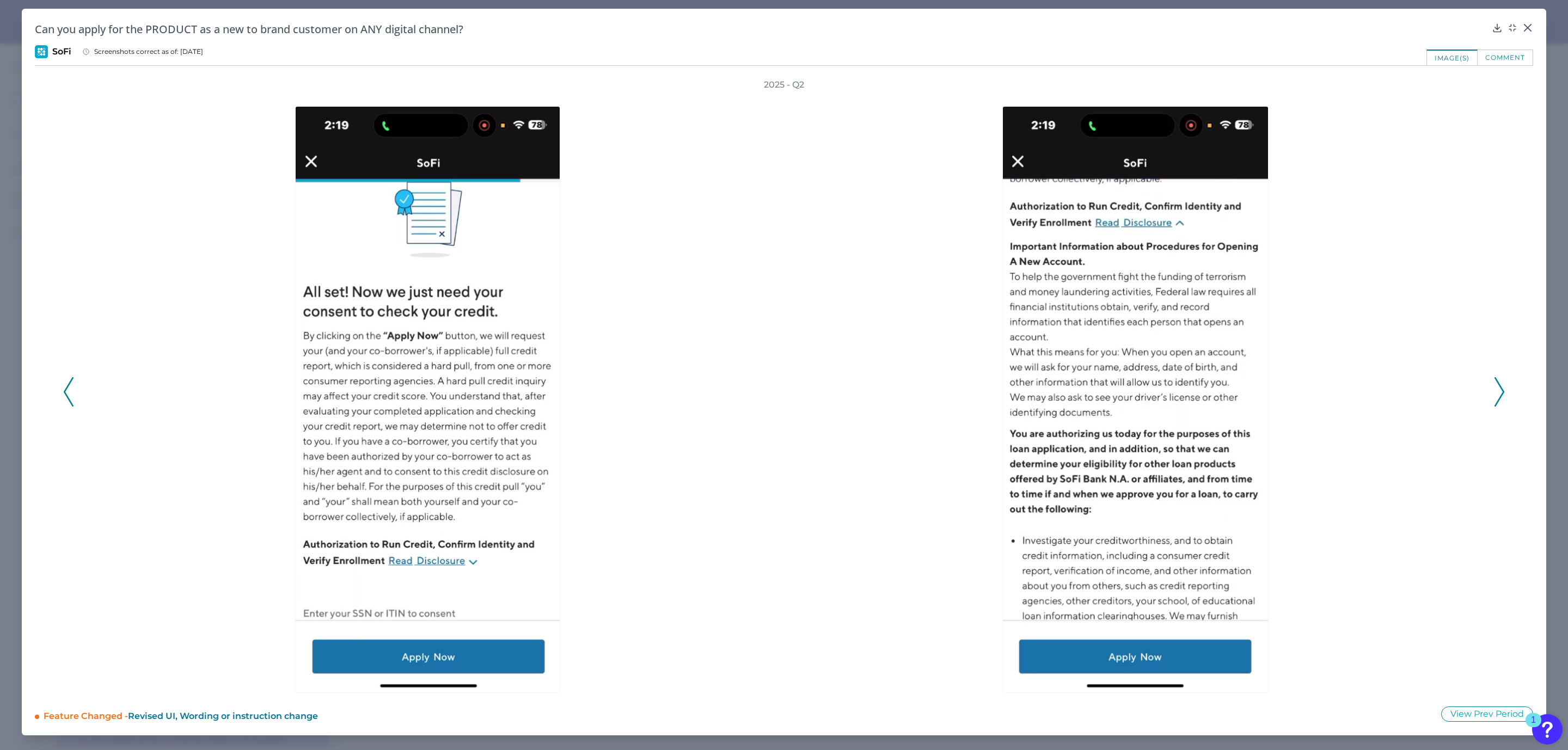
click at [1499, 395] on icon at bounding box center [1499, 392] width 10 height 30
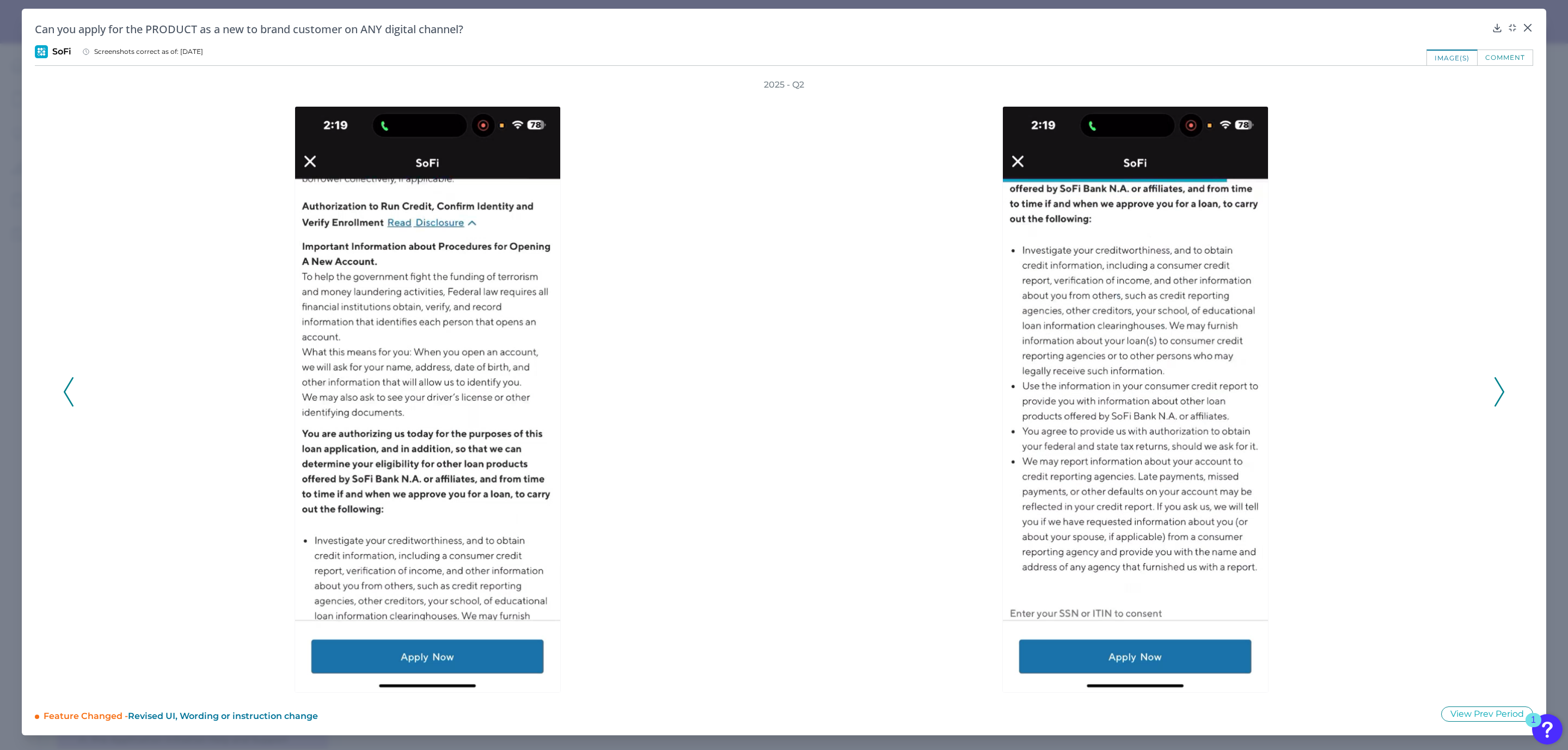
click at [1499, 395] on icon at bounding box center [1499, 392] width 10 height 30
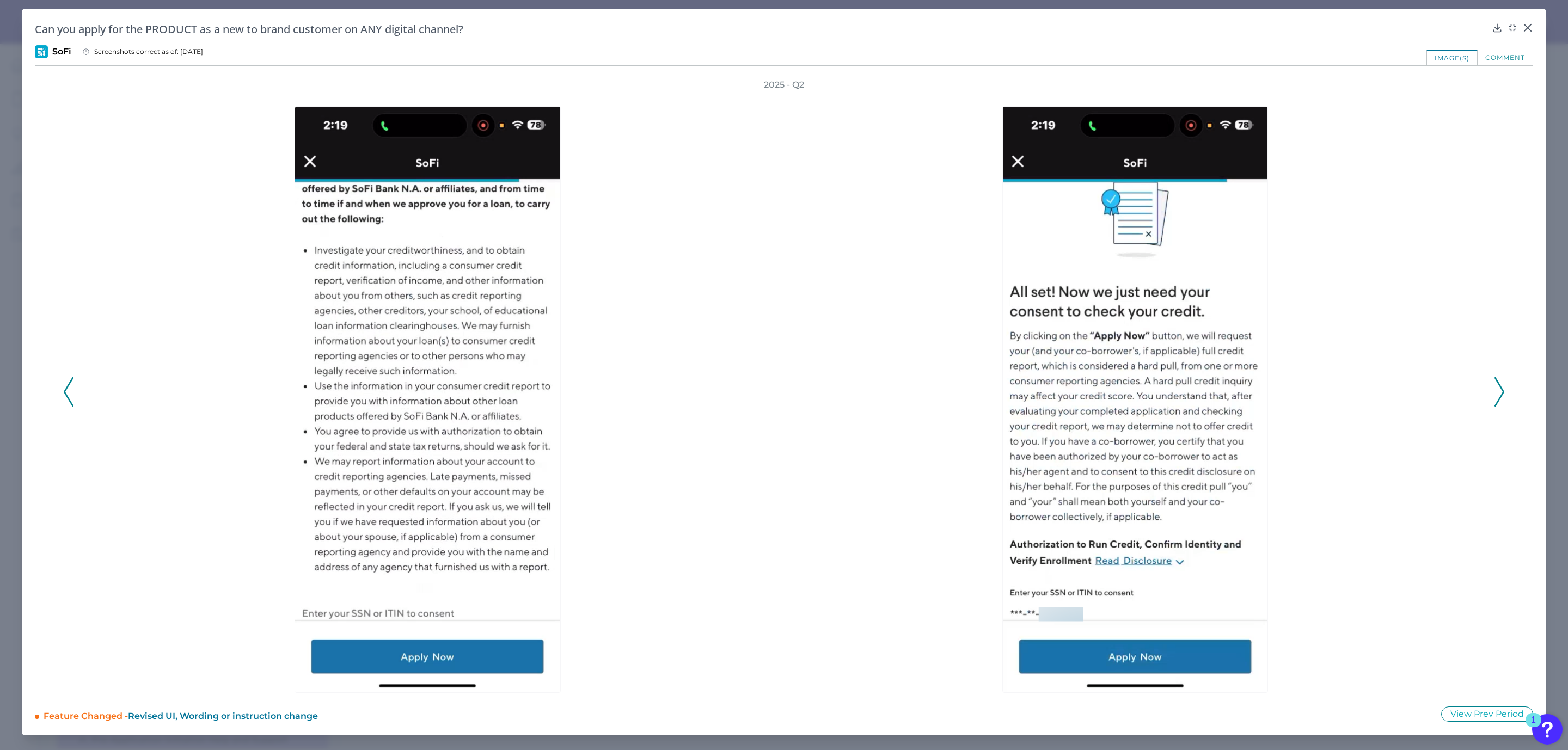
click at [1499, 395] on icon at bounding box center [1499, 392] width 10 height 30
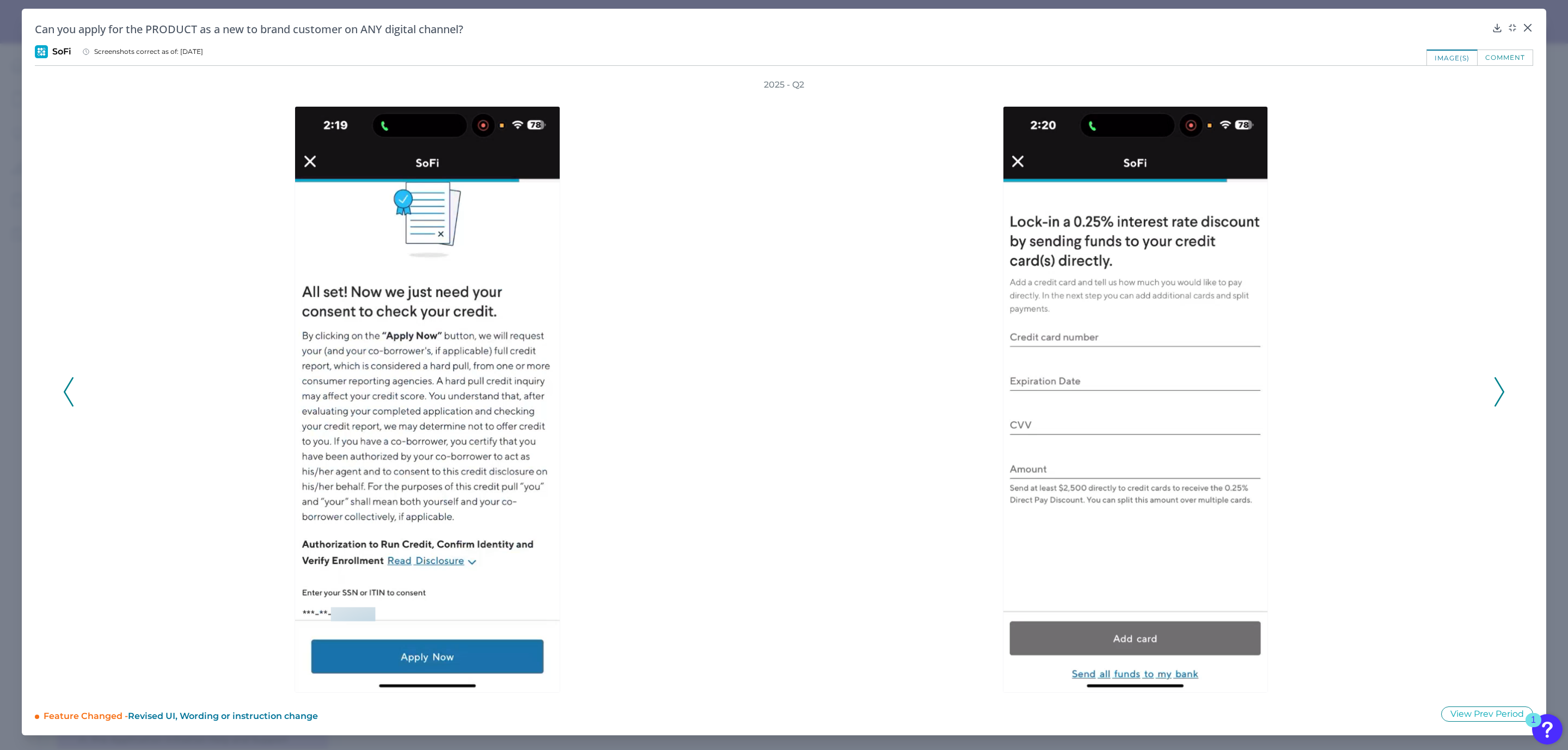
click at [1498, 395] on icon at bounding box center [1499, 392] width 10 height 30
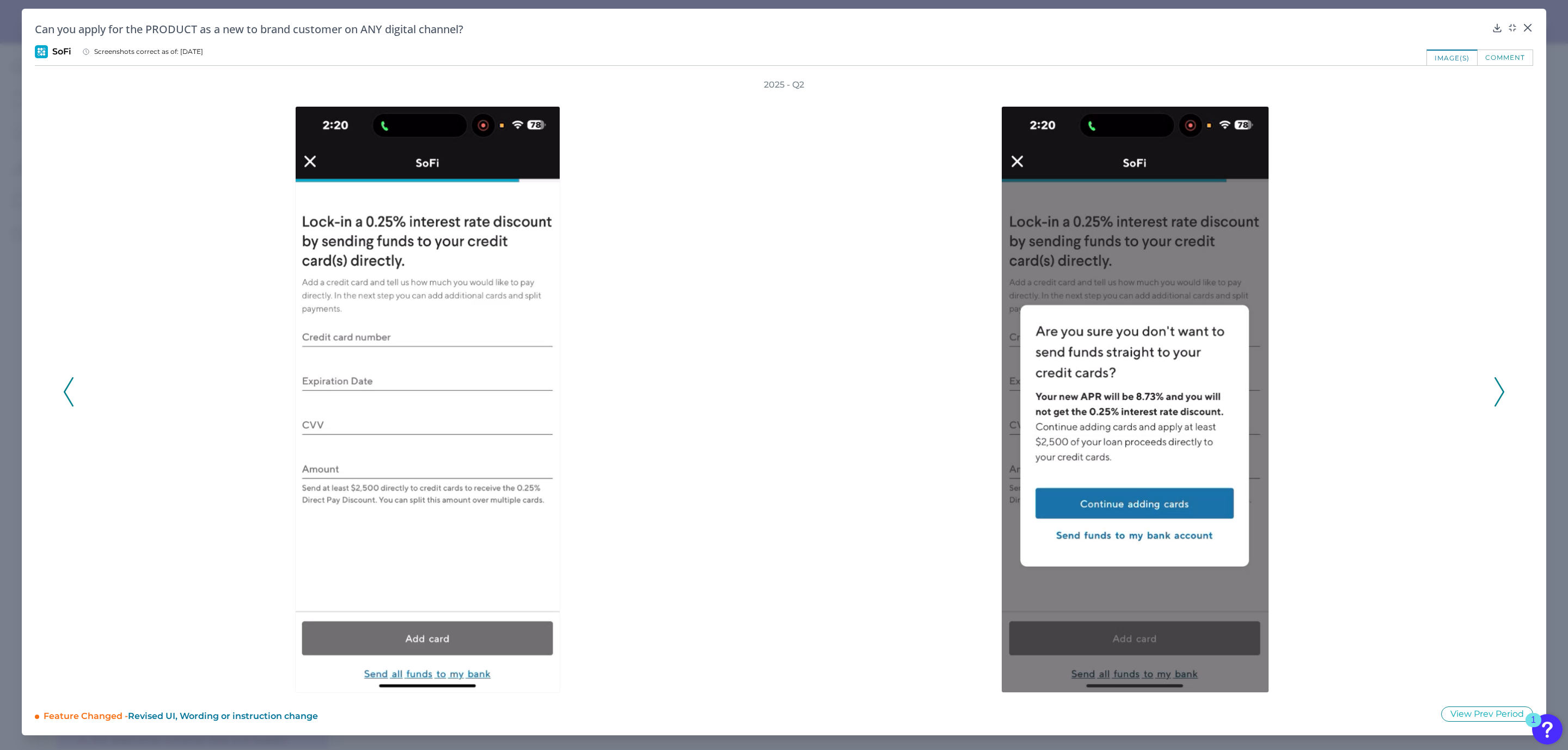
click at [1488, 389] on div at bounding box center [1137, 392] width 708 height 602
click at [1498, 388] on icon at bounding box center [1499, 392] width 10 height 30
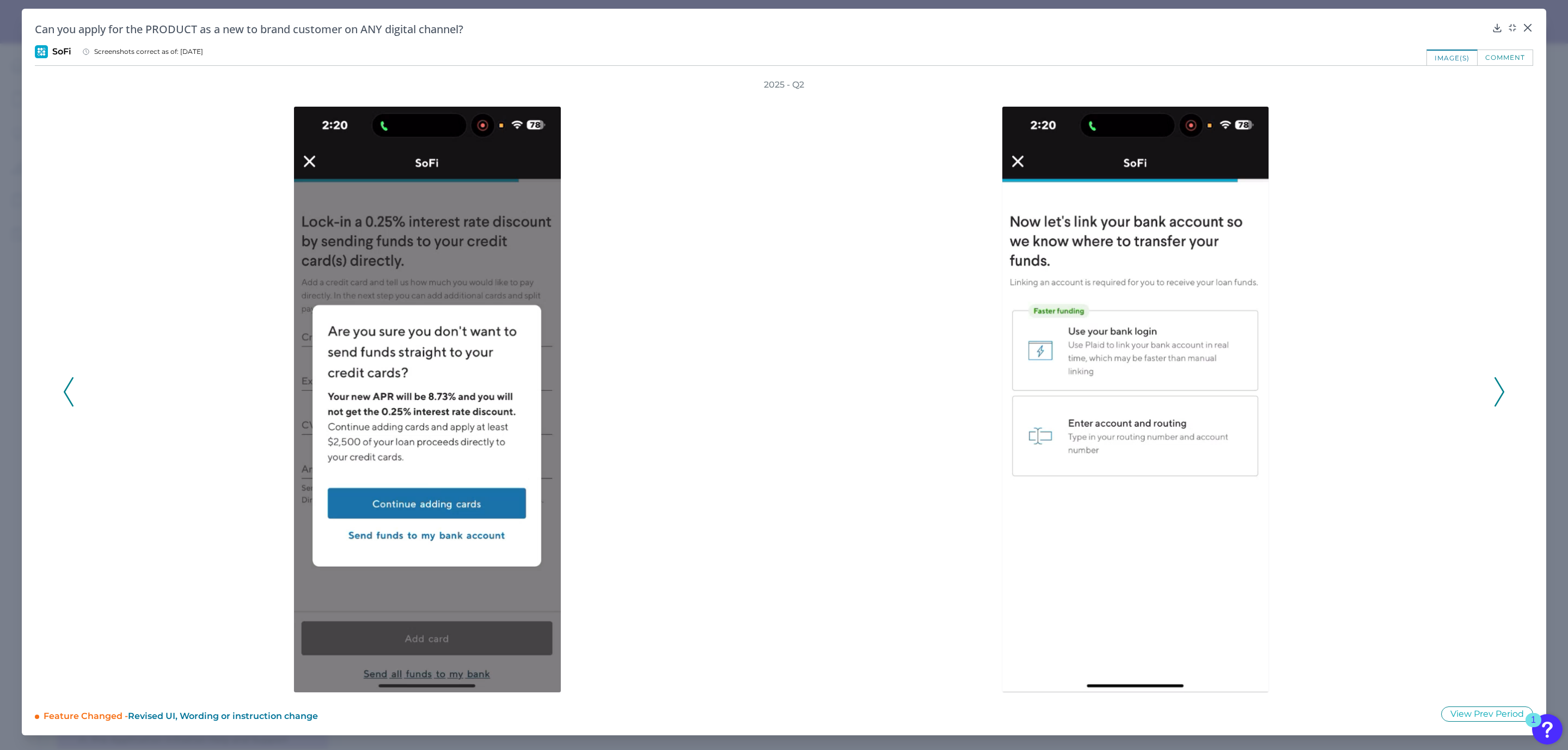
click at [60, 395] on div "2025 - Q2" at bounding box center [784, 385] width 1499 height 614
click at [66, 392] on polyline at bounding box center [68, 391] width 8 height 28
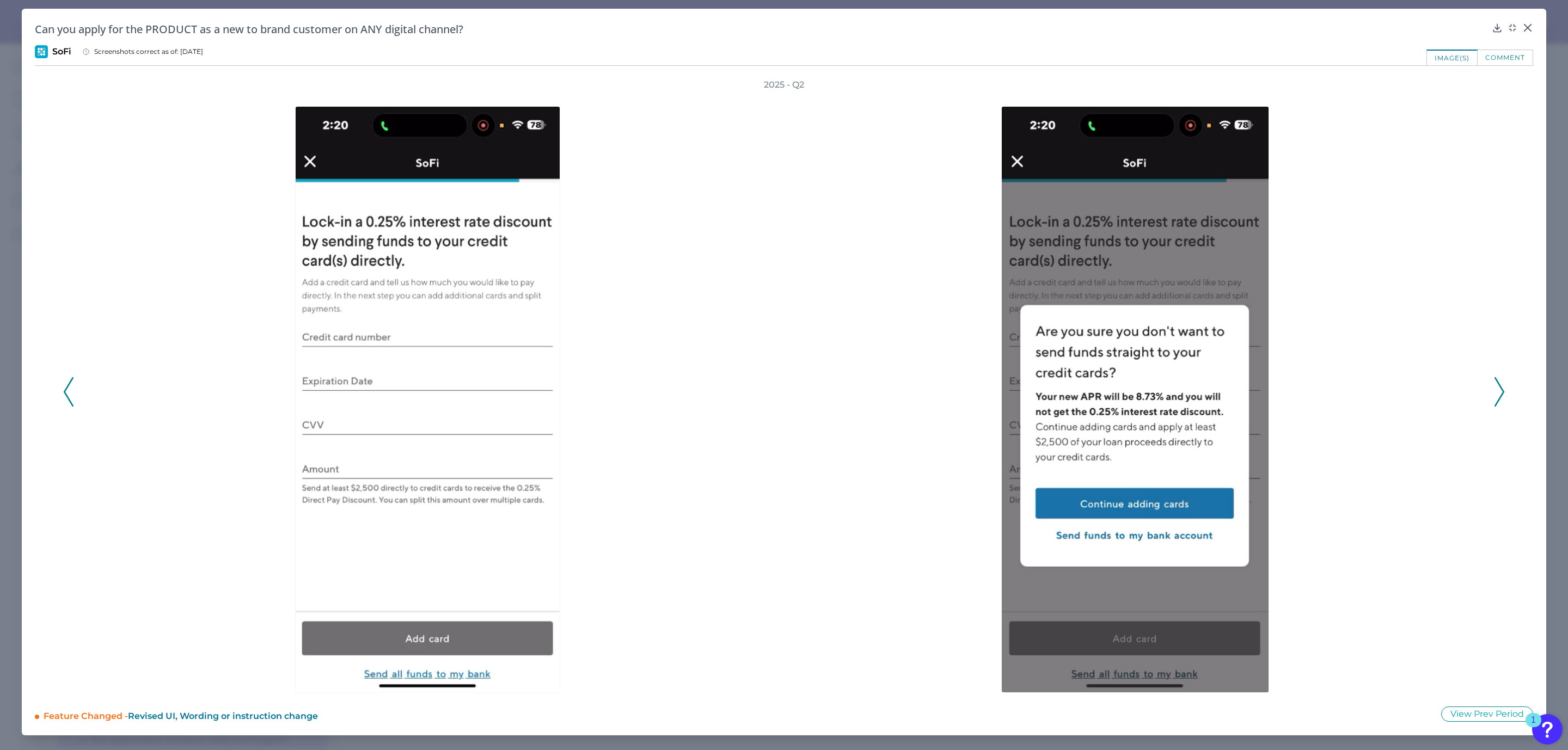
click at [66, 392] on polyline at bounding box center [68, 391] width 8 height 28
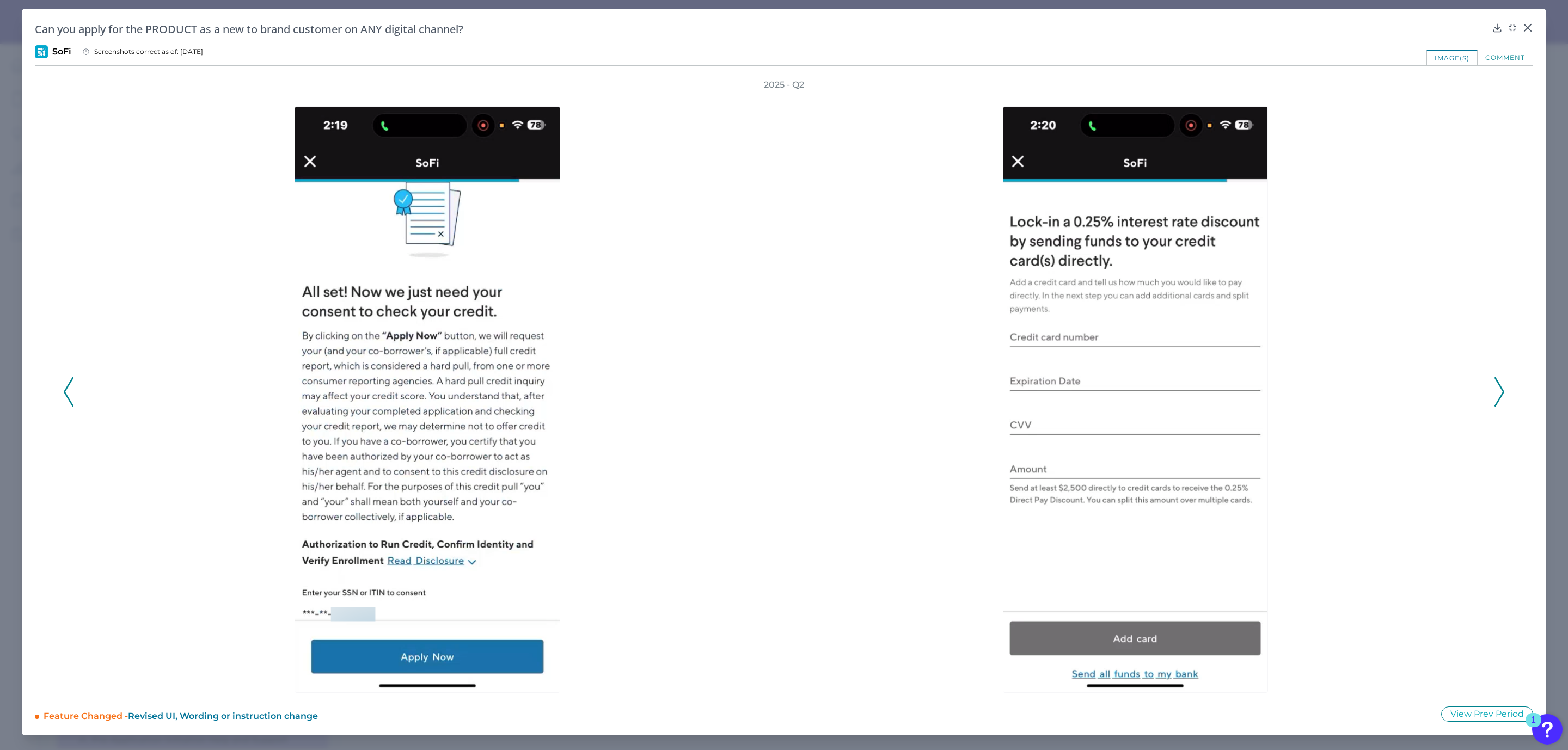
click at [66, 392] on polyline at bounding box center [68, 391] width 8 height 28
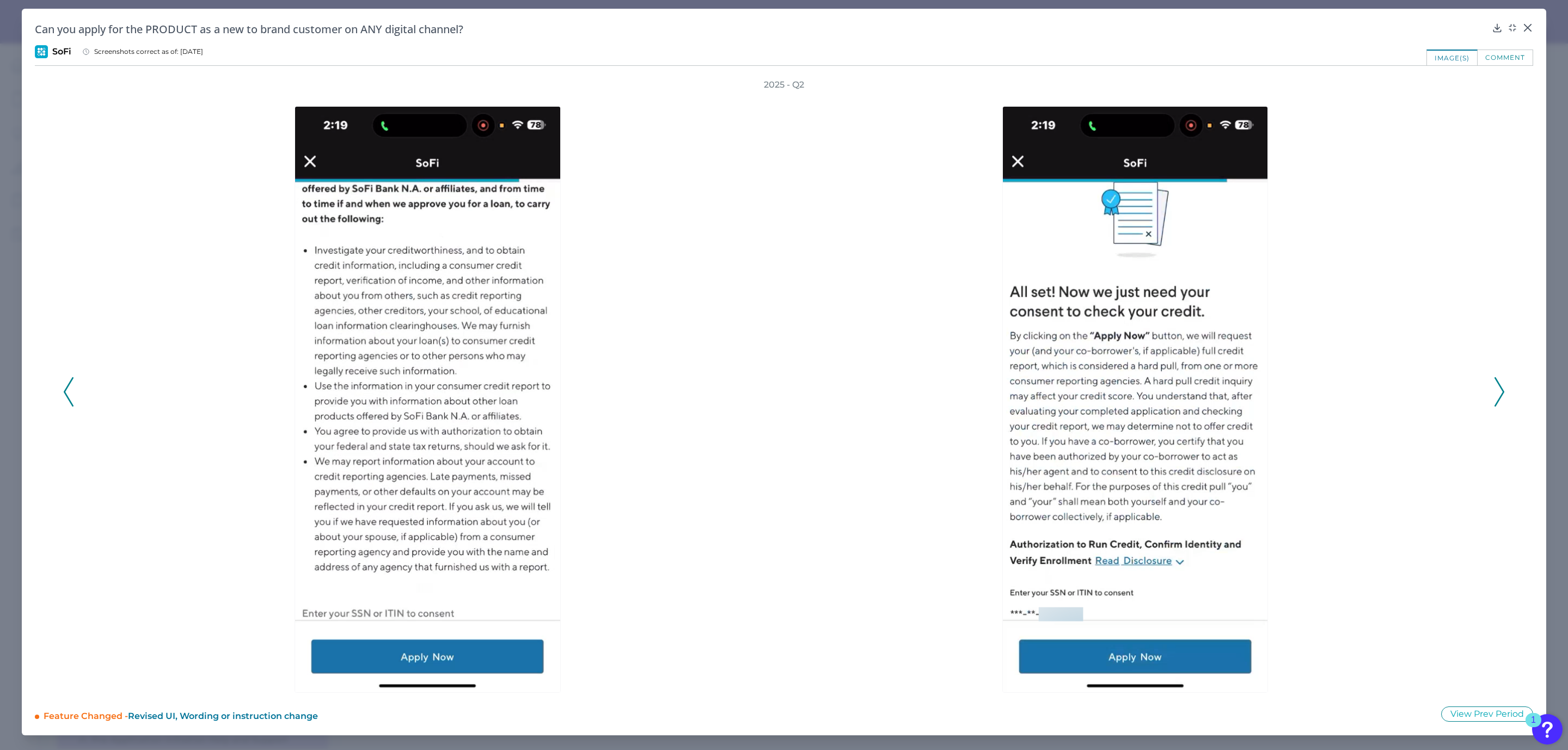
click at [71, 387] on icon at bounding box center [69, 392] width 10 height 30
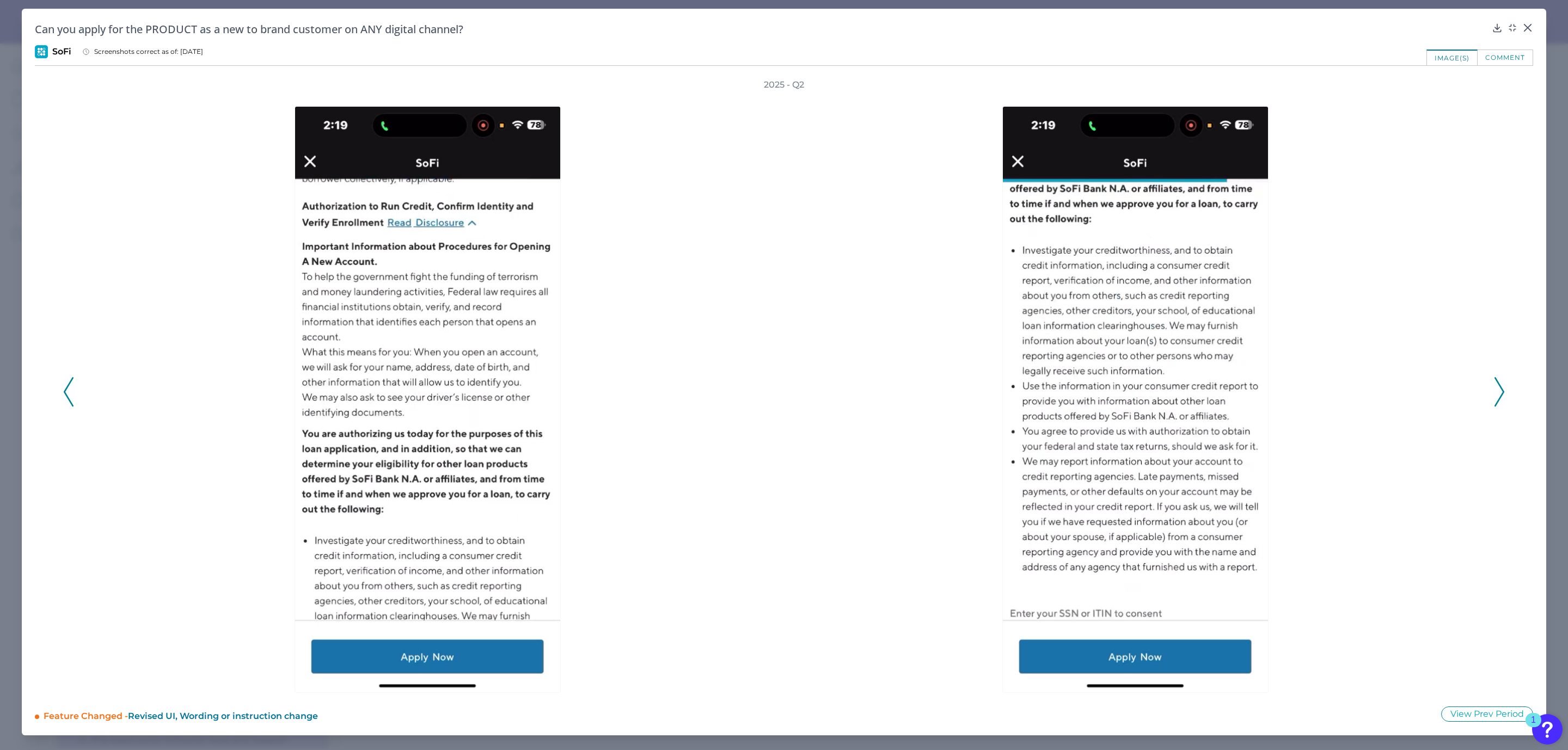
click at [70, 389] on icon at bounding box center [69, 392] width 10 height 30
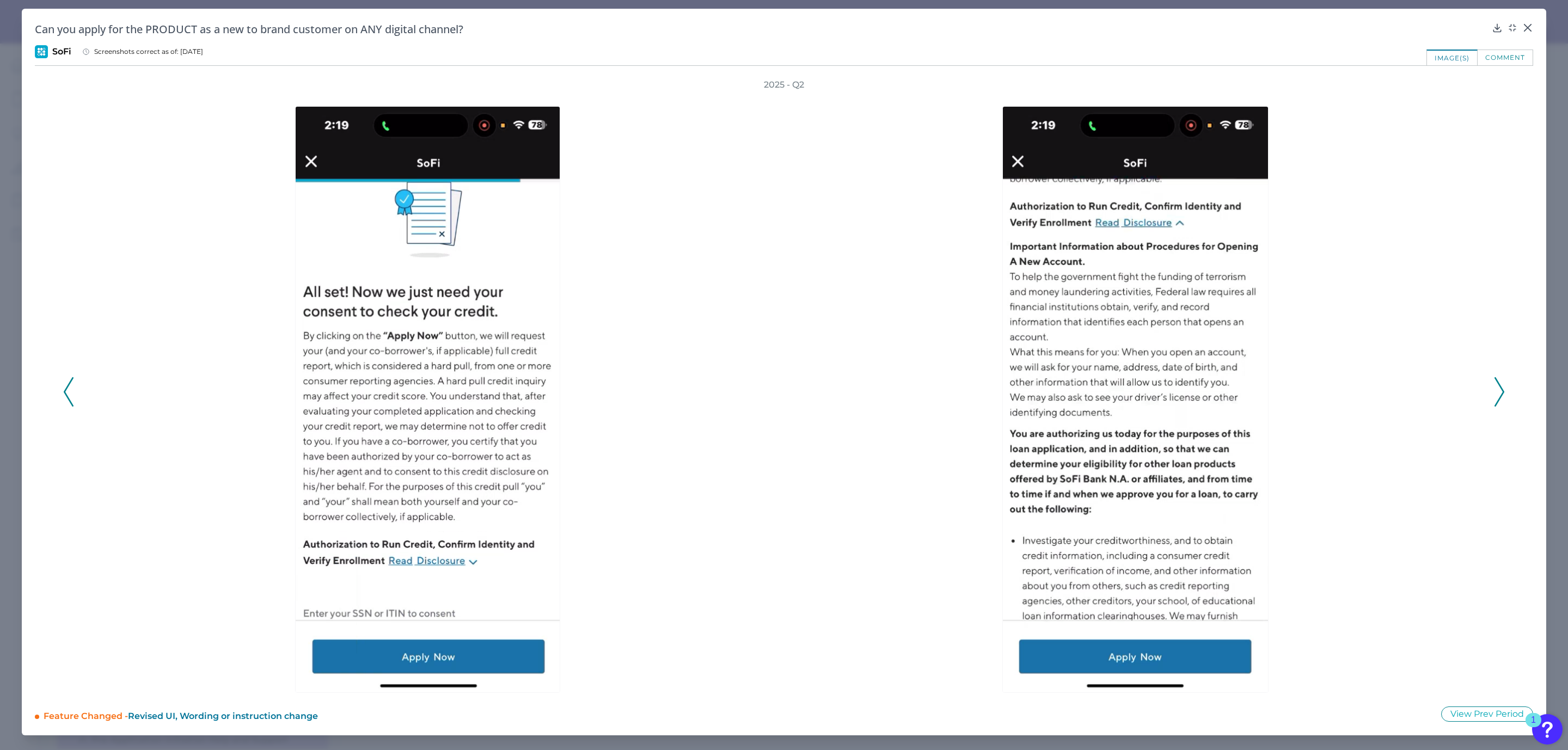
click at [70, 389] on icon at bounding box center [69, 392] width 10 height 30
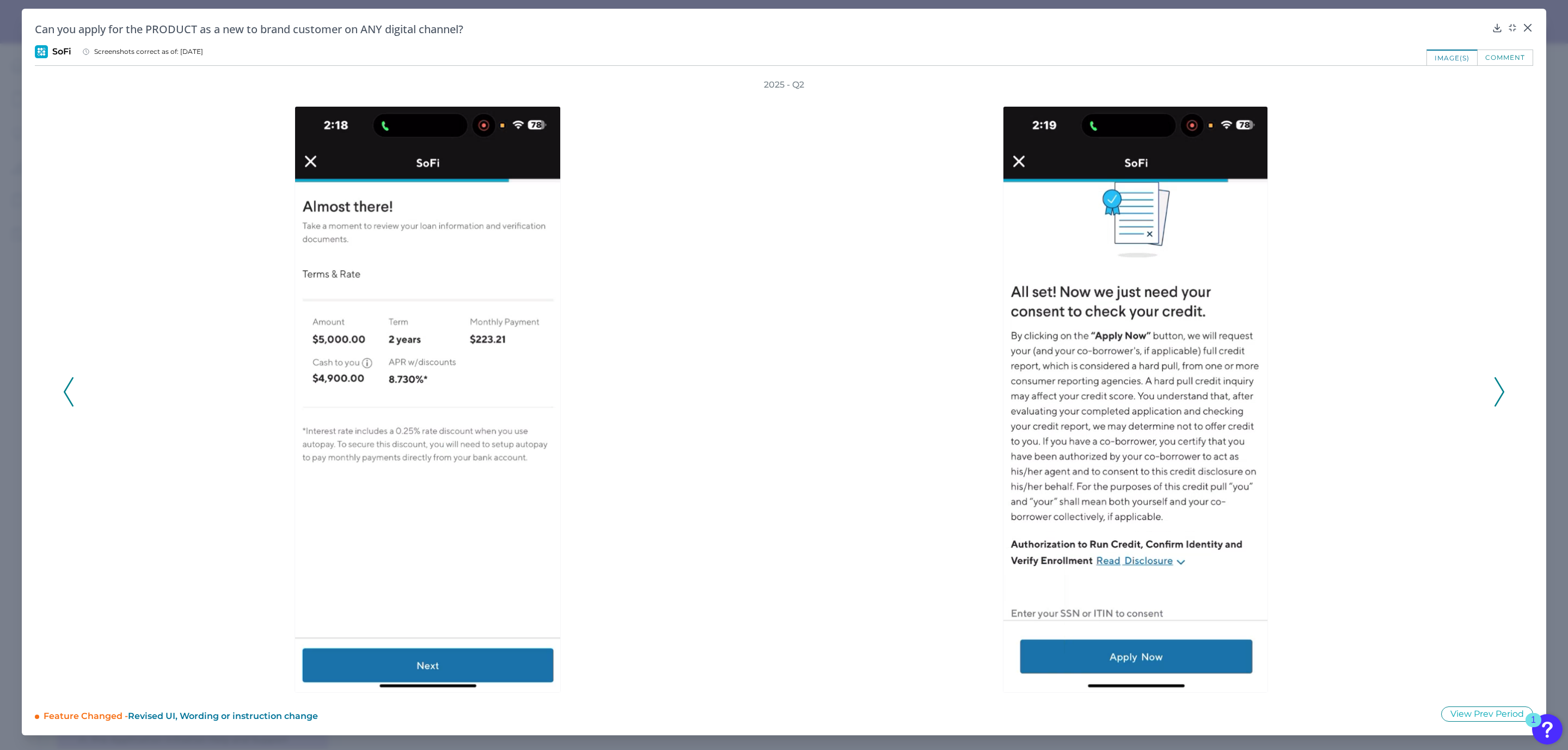
click at [70, 389] on icon at bounding box center [69, 392] width 10 height 30
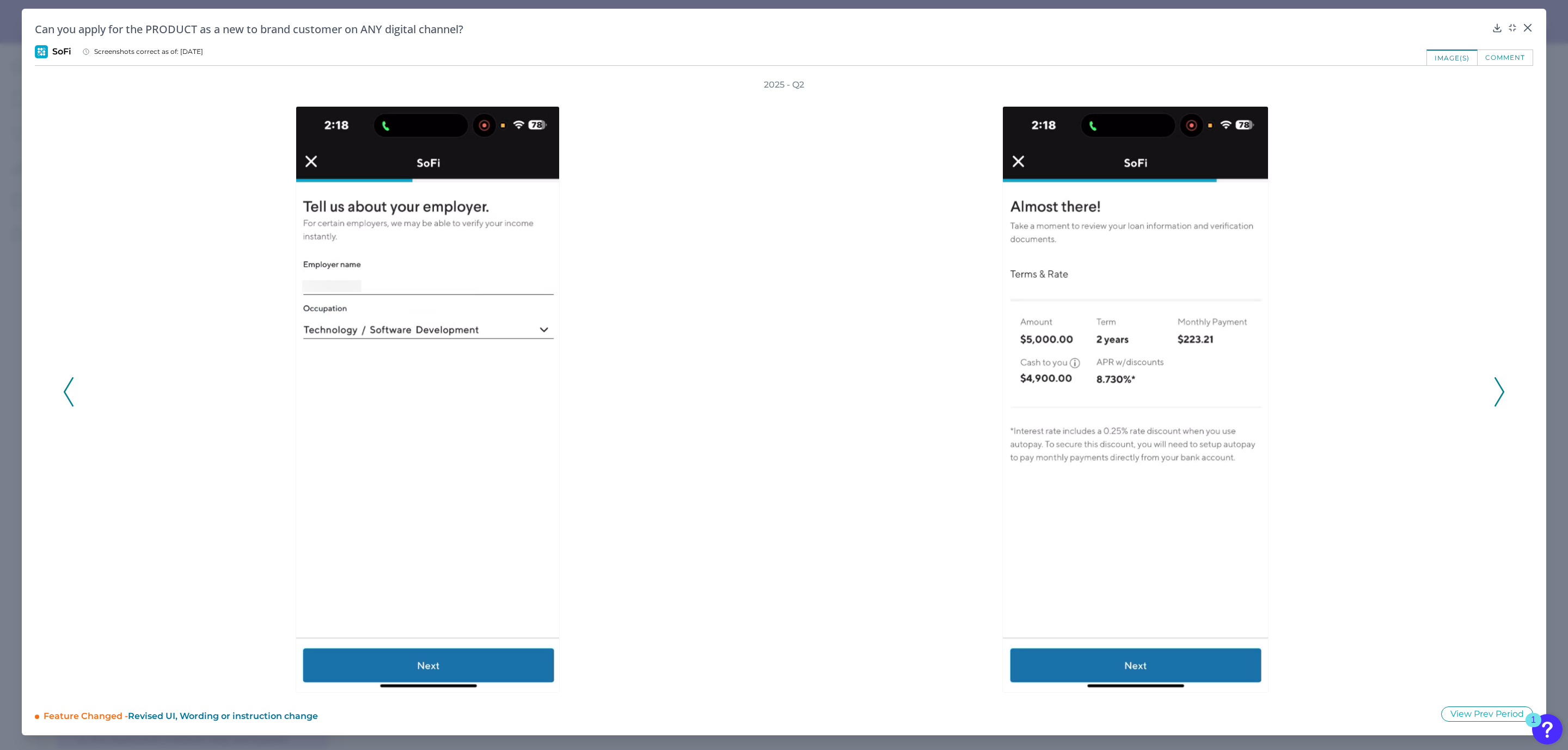
click at [68, 394] on icon at bounding box center [69, 392] width 10 height 30
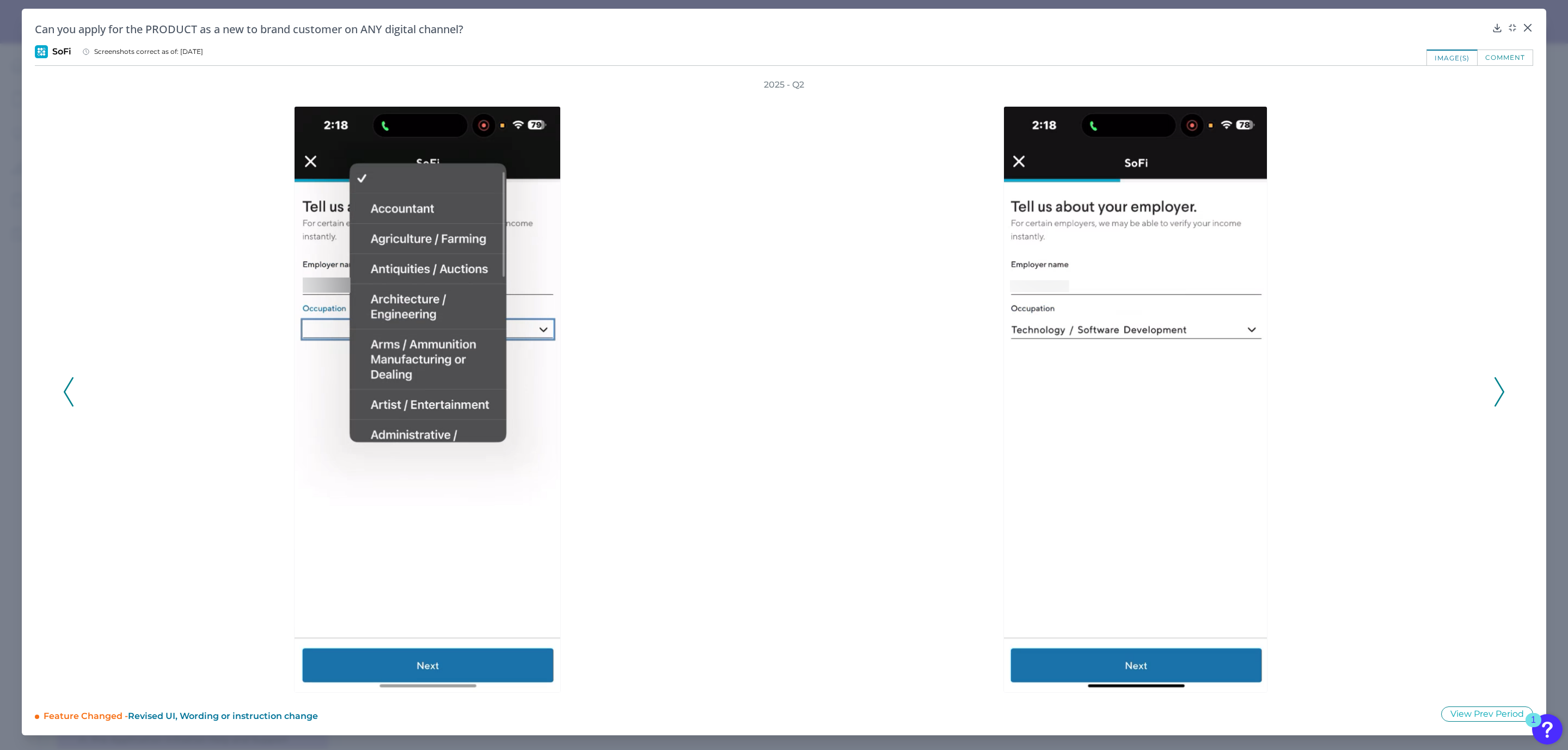
click at [68, 394] on icon at bounding box center [69, 392] width 10 height 30
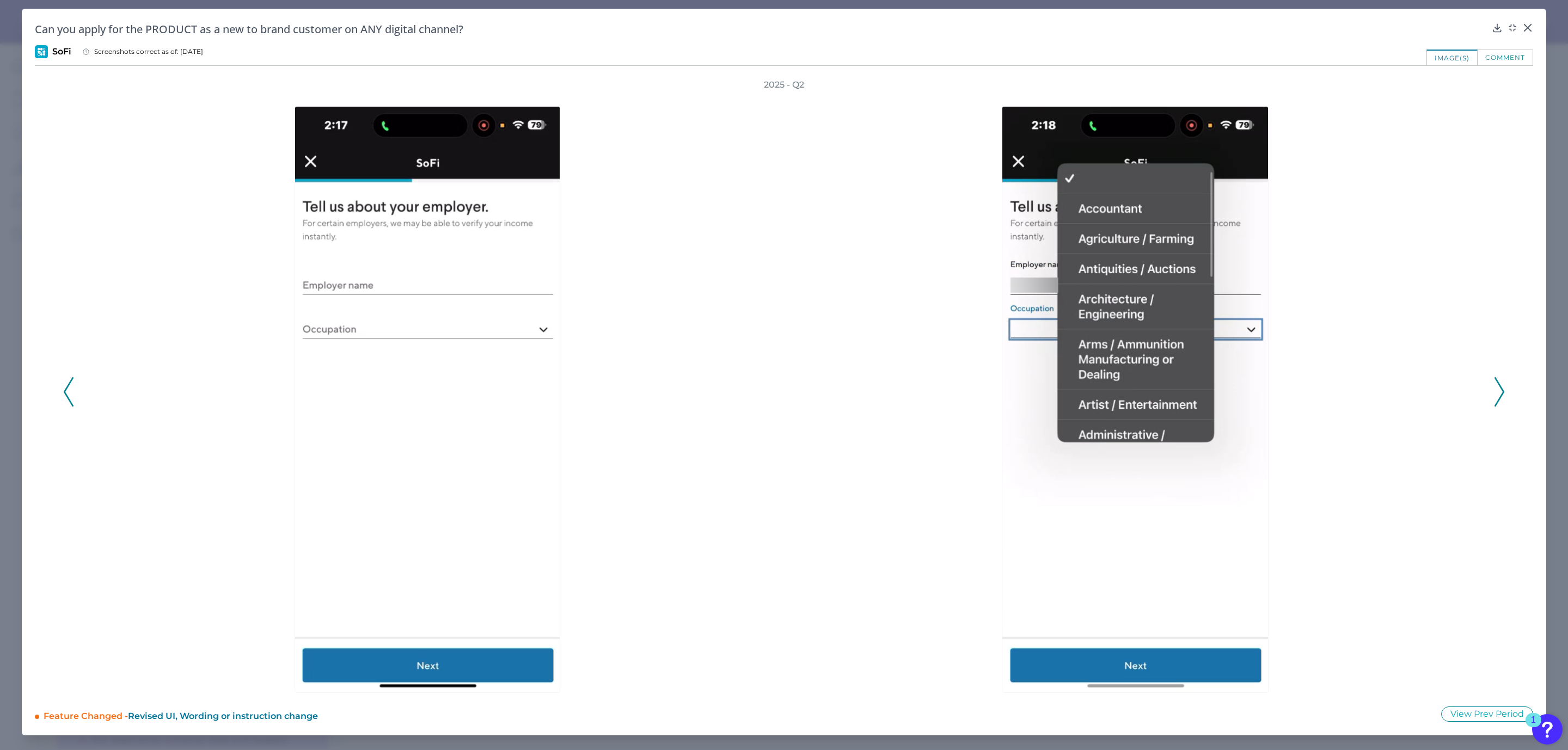
click at [68, 394] on icon at bounding box center [69, 392] width 10 height 30
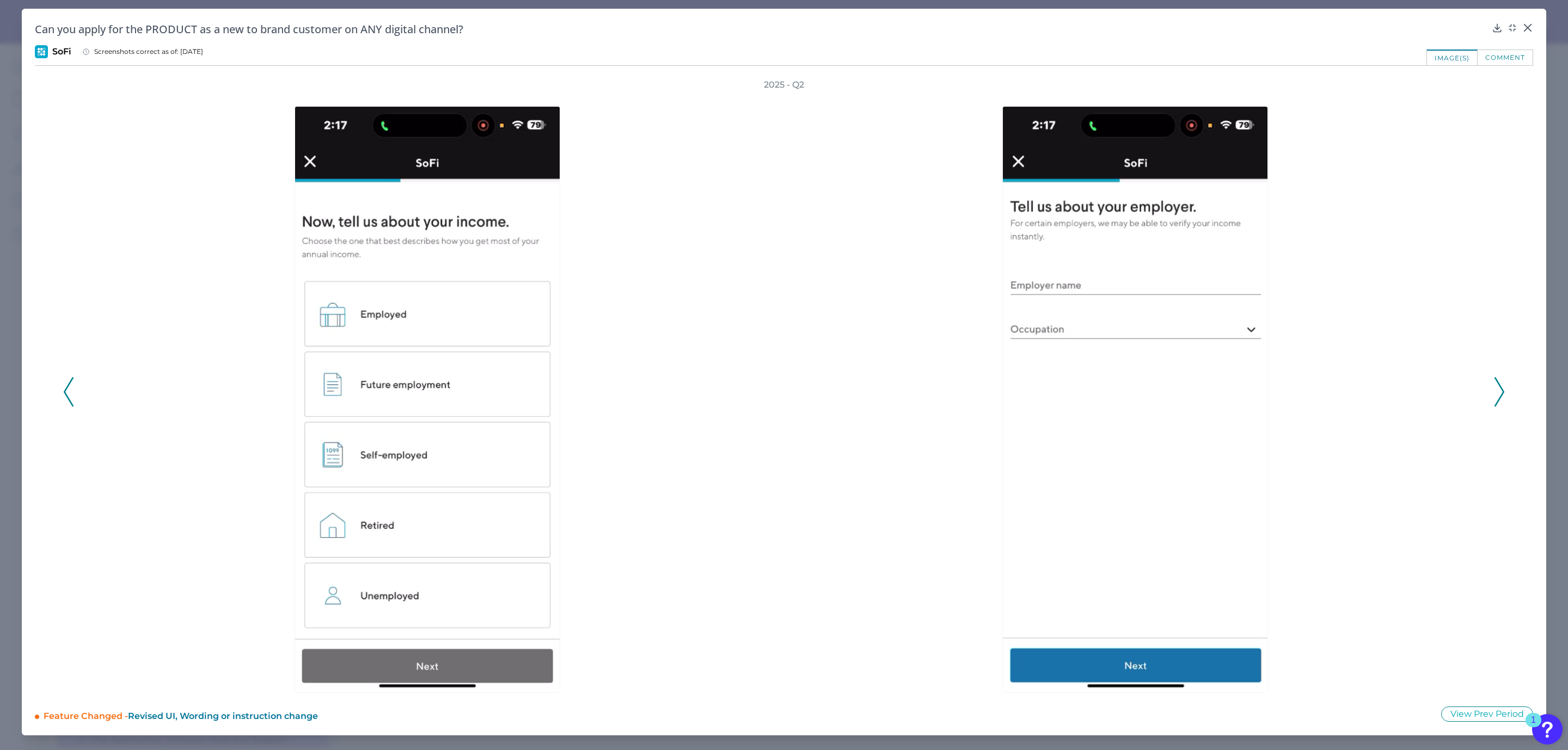
click at [68, 394] on icon at bounding box center [69, 392] width 10 height 30
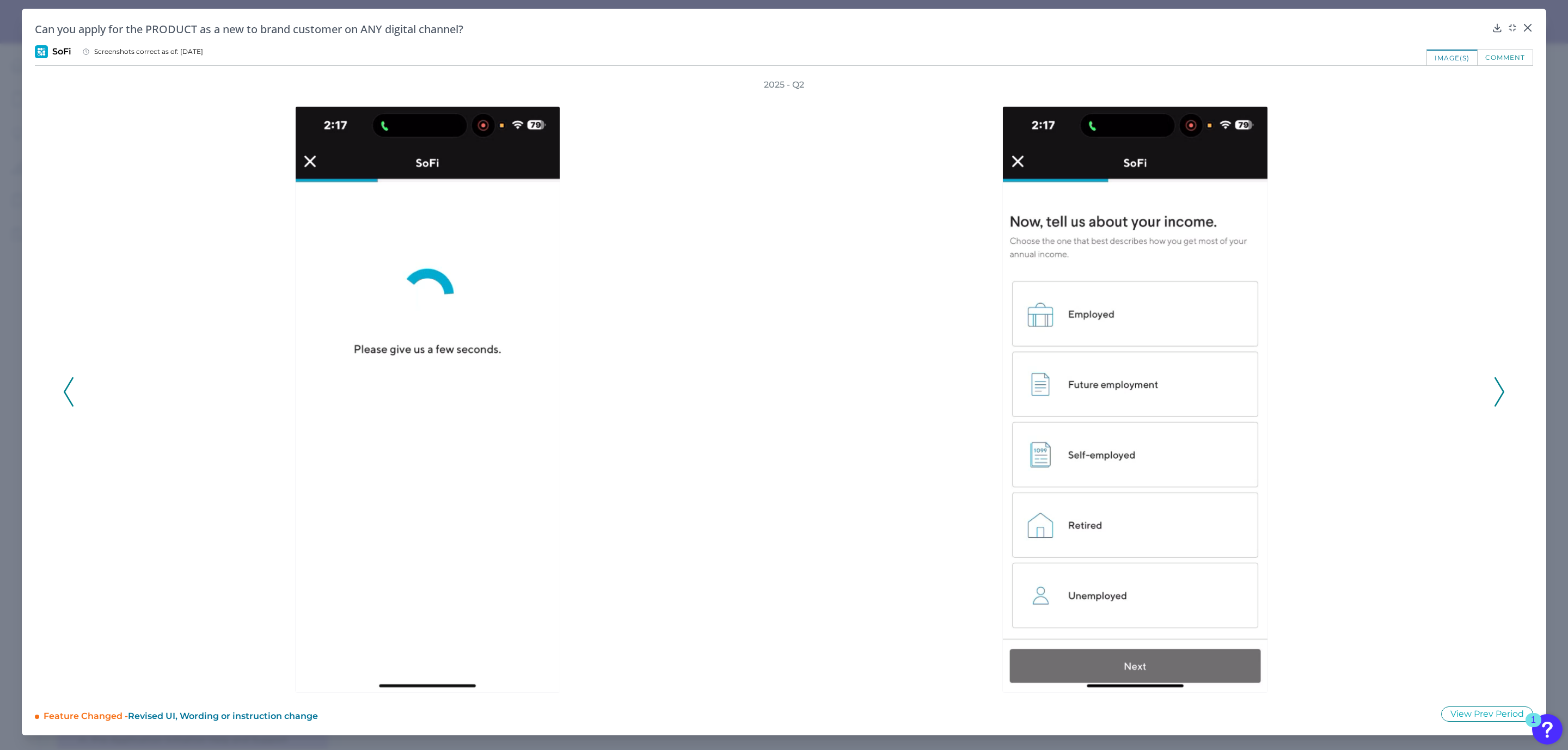
click at [68, 394] on icon at bounding box center [69, 392] width 10 height 30
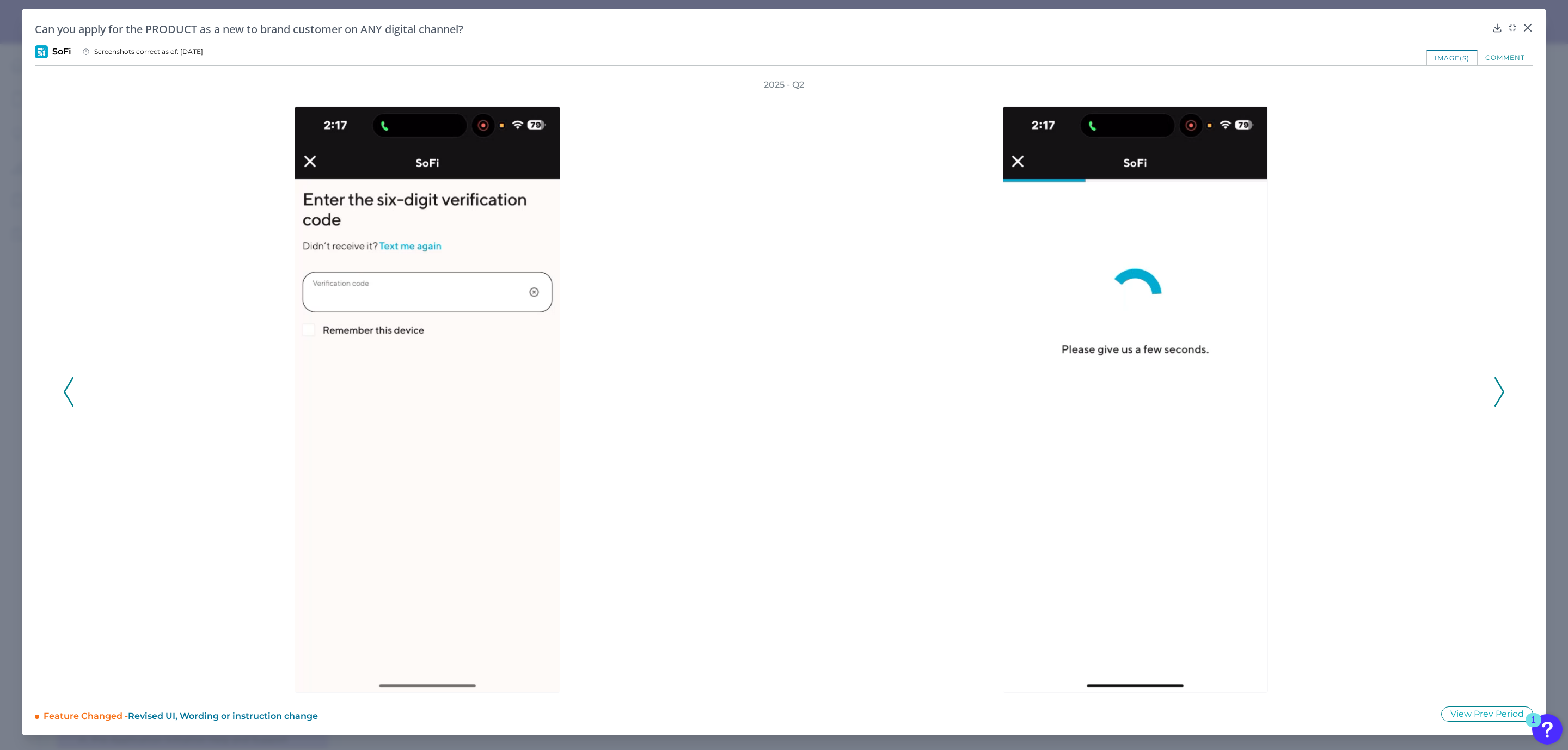
click at [68, 394] on icon at bounding box center [69, 392] width 10 height 30
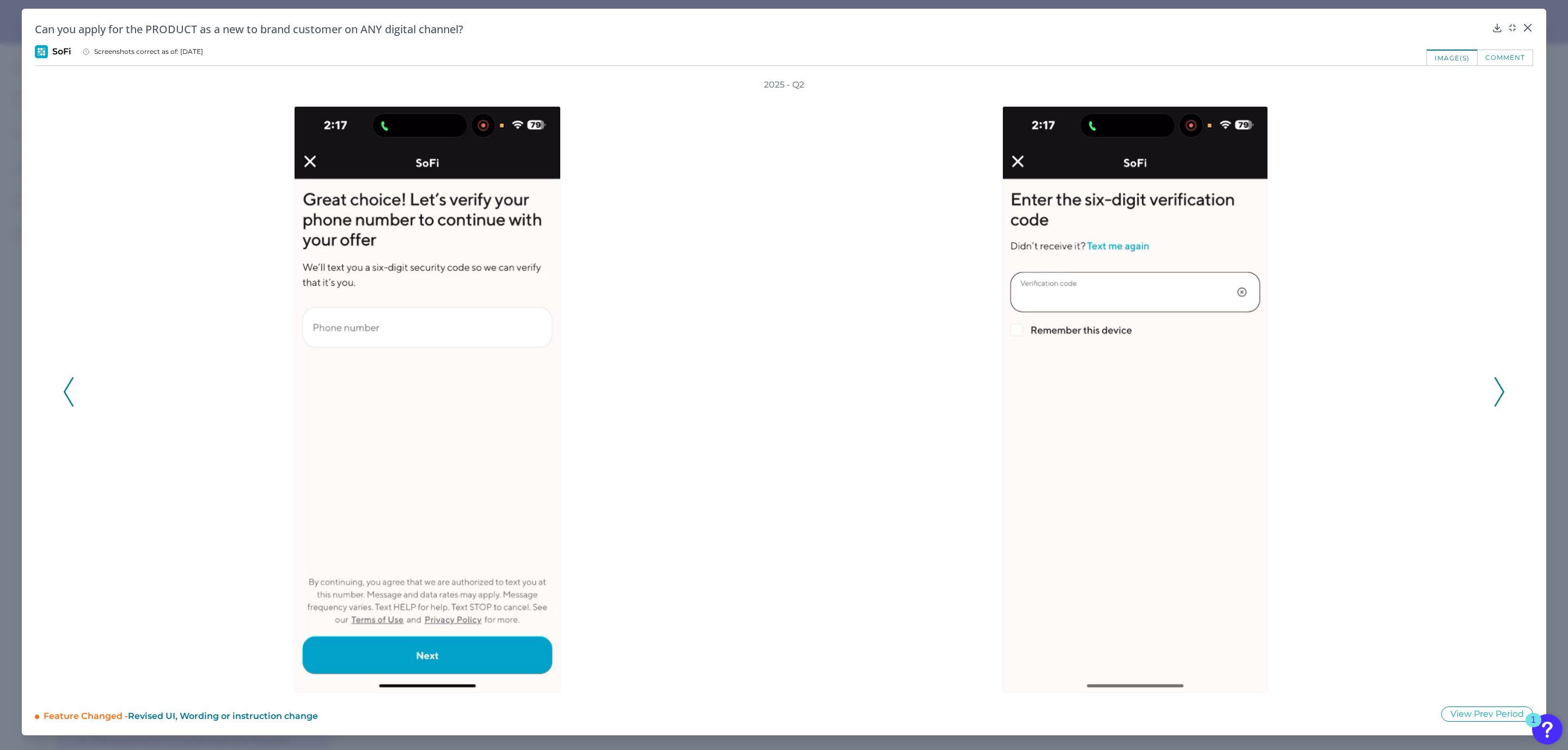
click at [68, 394] on icon at bounding box center [69, 392] width 10 height 30
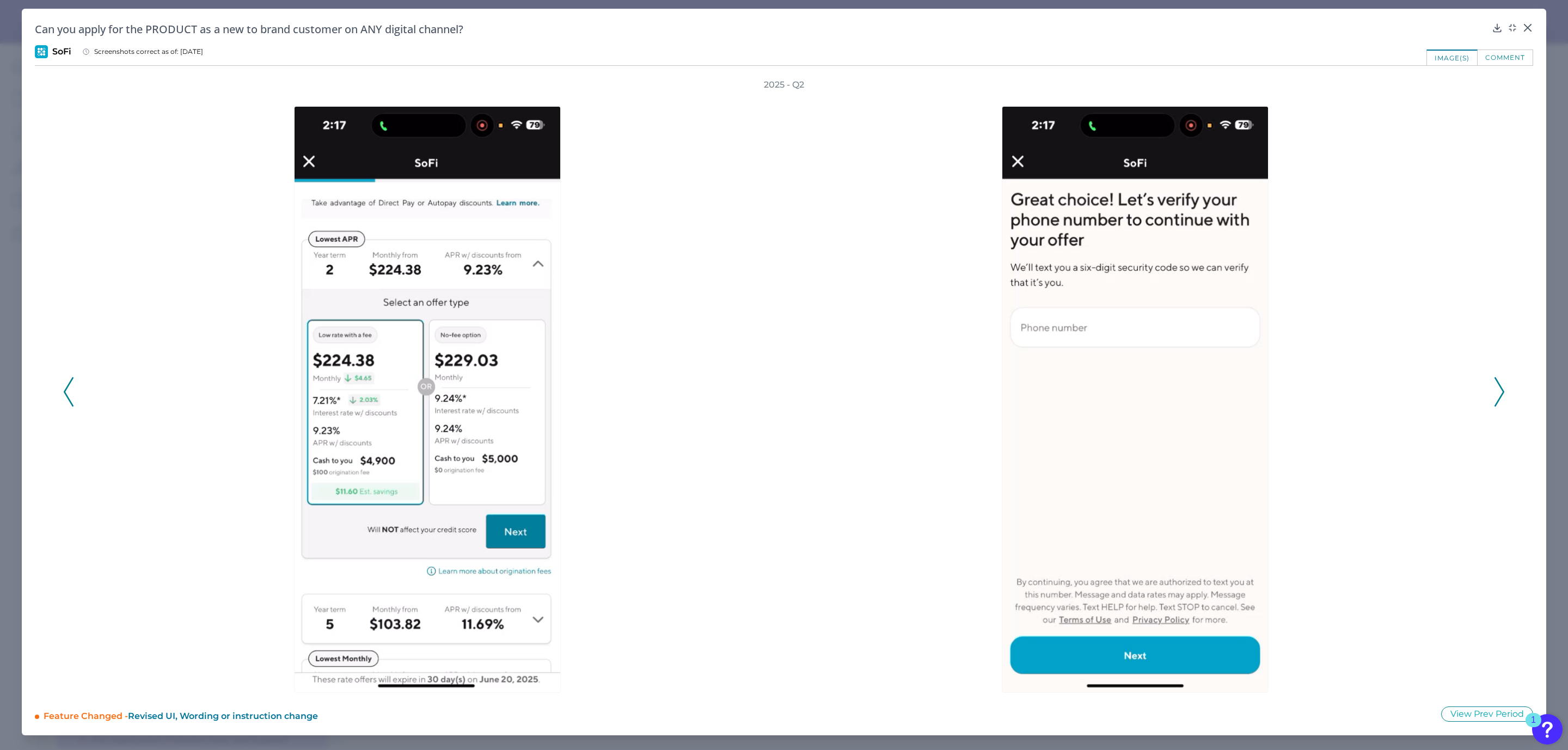
click at [68, 394] on icon at bounding box center [69, 392] width 10 height 30
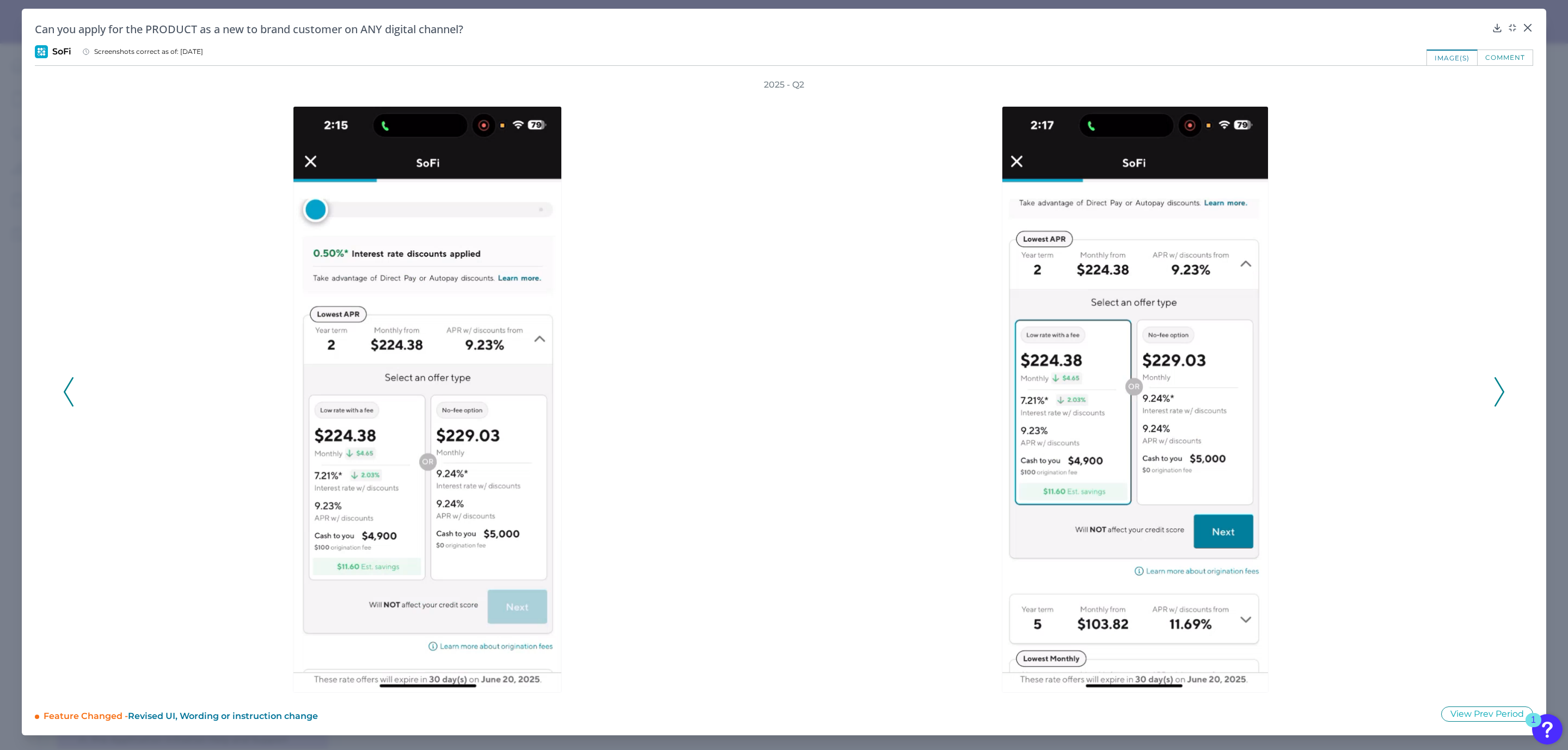
click at [68, 394] on icon at bounding box center [69, 392] width 10 height 30
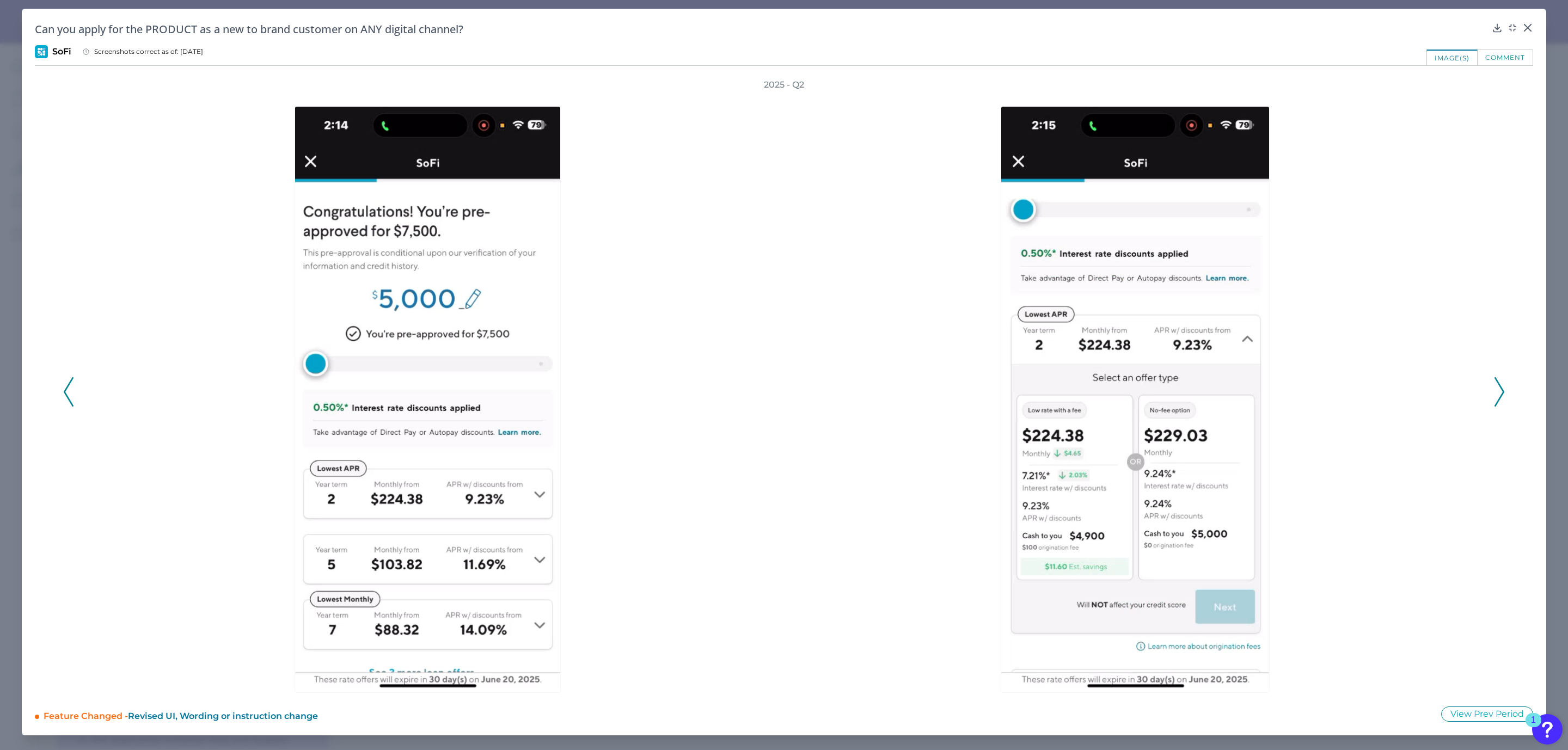
click at [1499, 385] on polyline at bounding box center [1499, 391] width 8 height 28
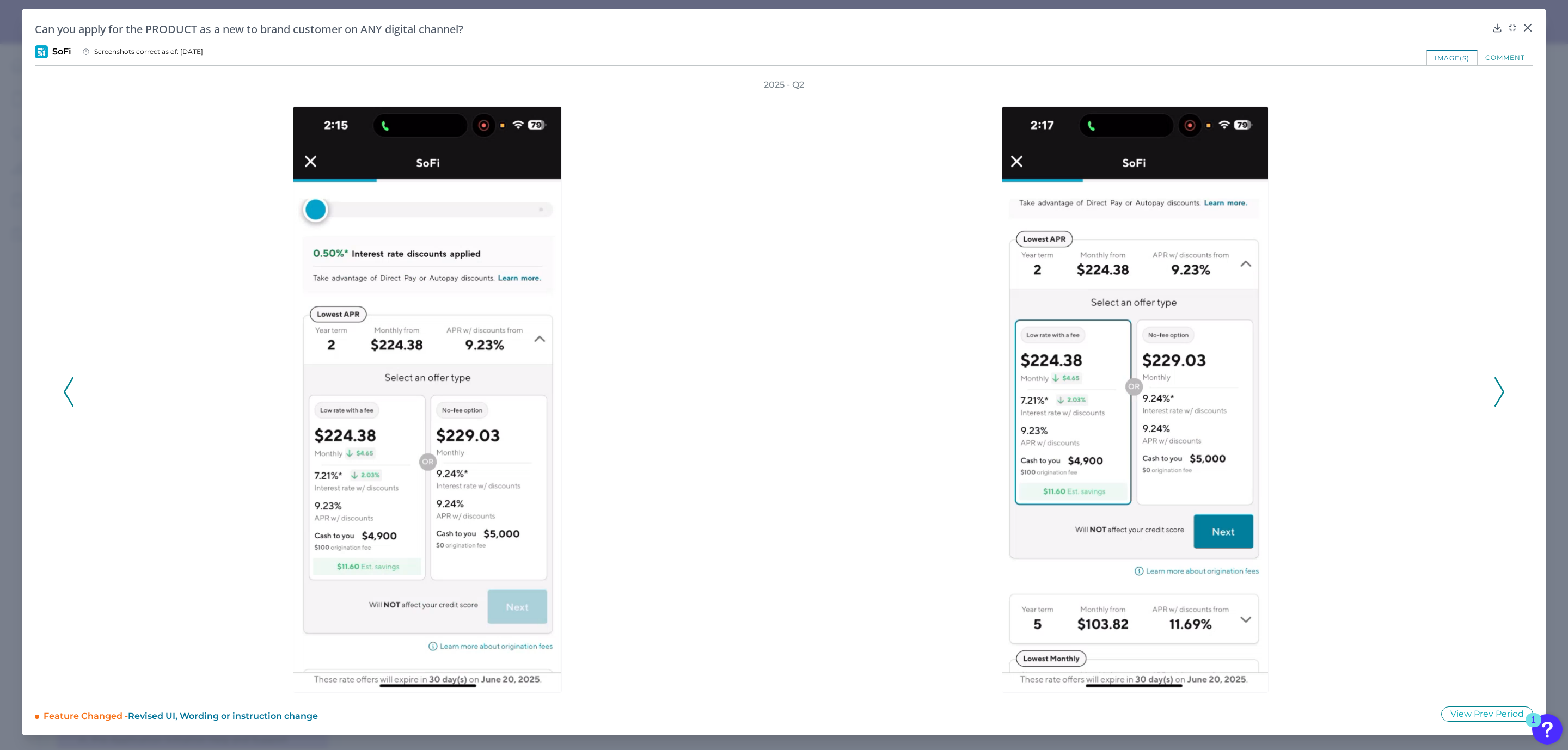
click at [69, 388] on icon at bounding box center [69, 392] width 10 height 30
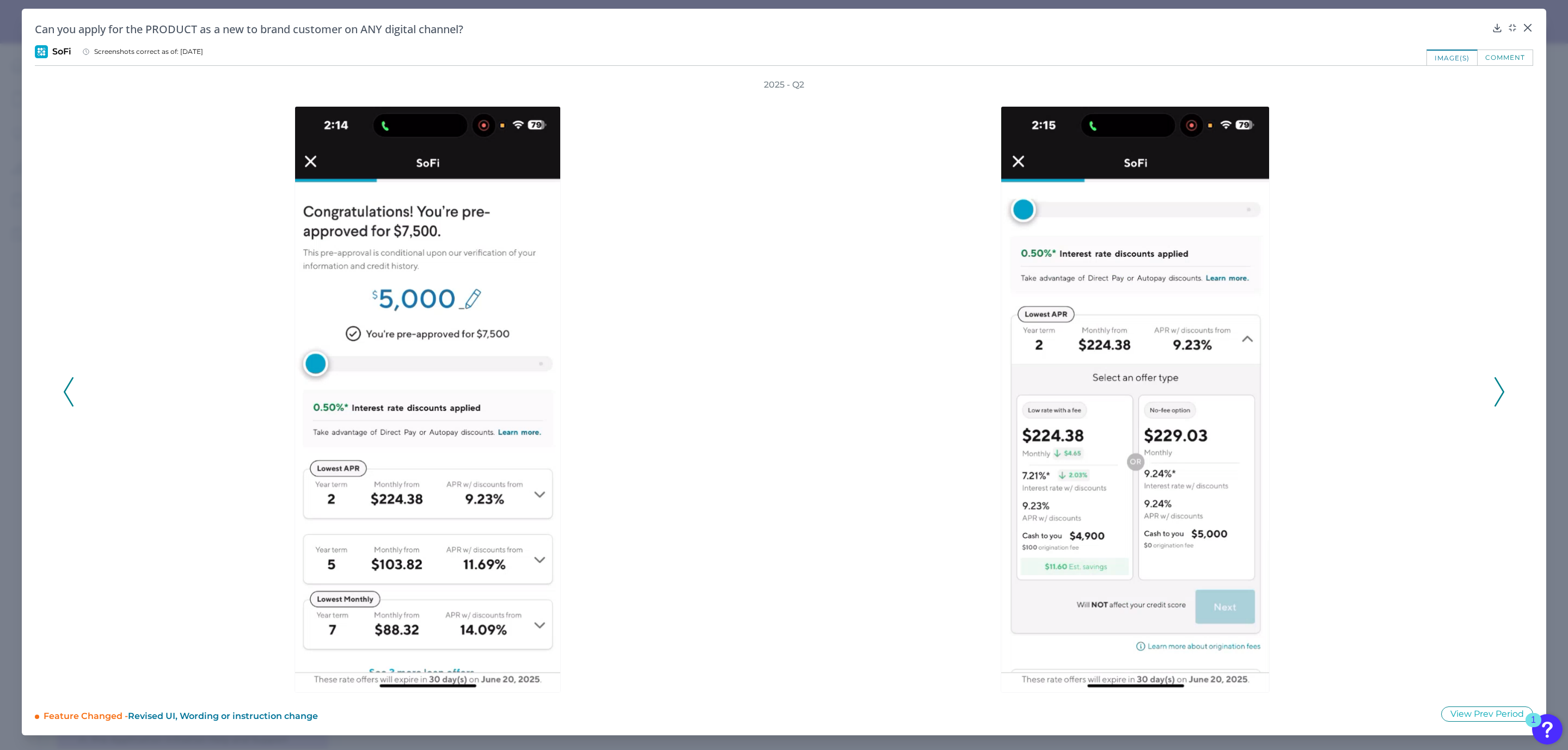
click at [1496, 392] on icon at bounding box center [1499, 392] width 10 height 30
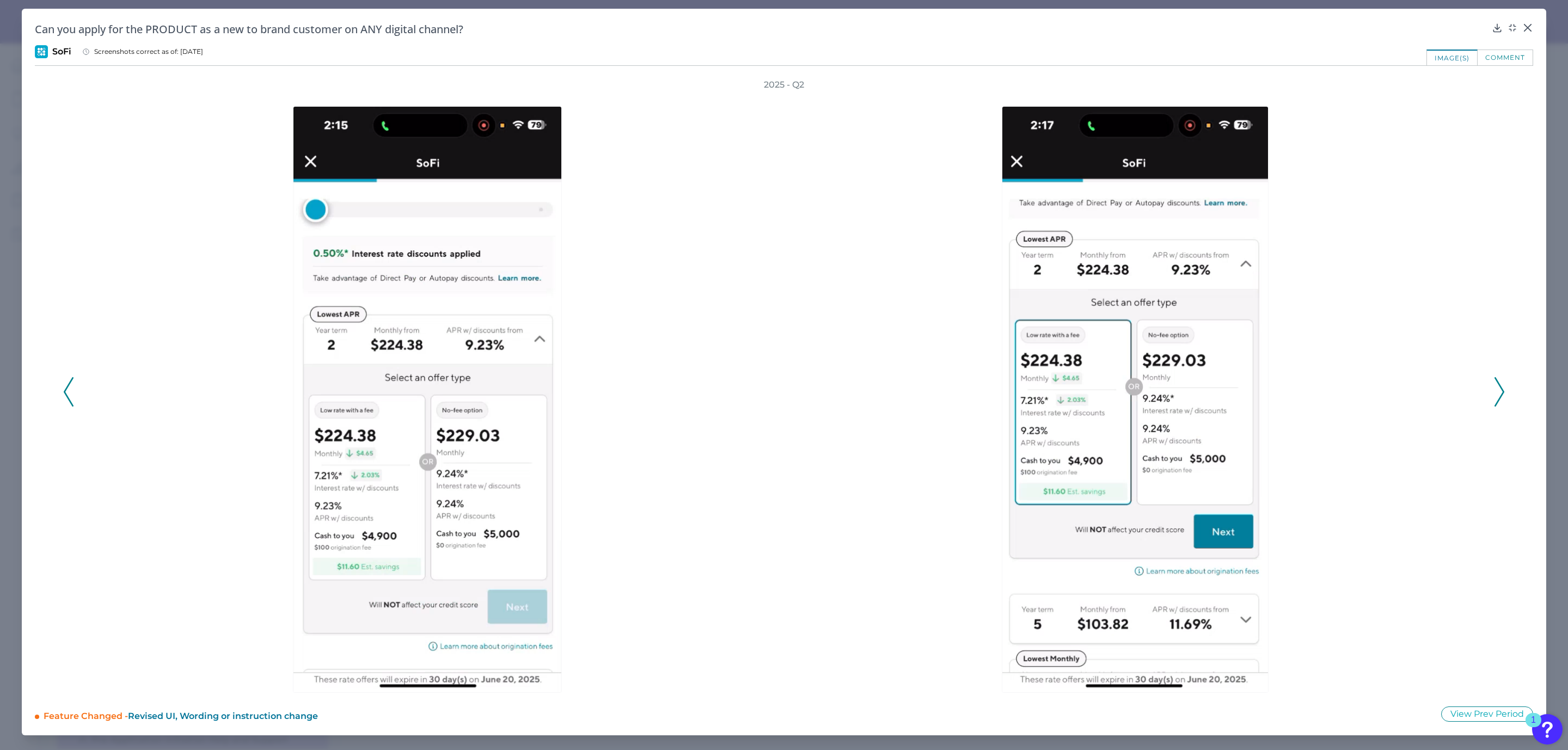
click at [67, 389] on icon at bounding box center [69, 392] width 10 height 30
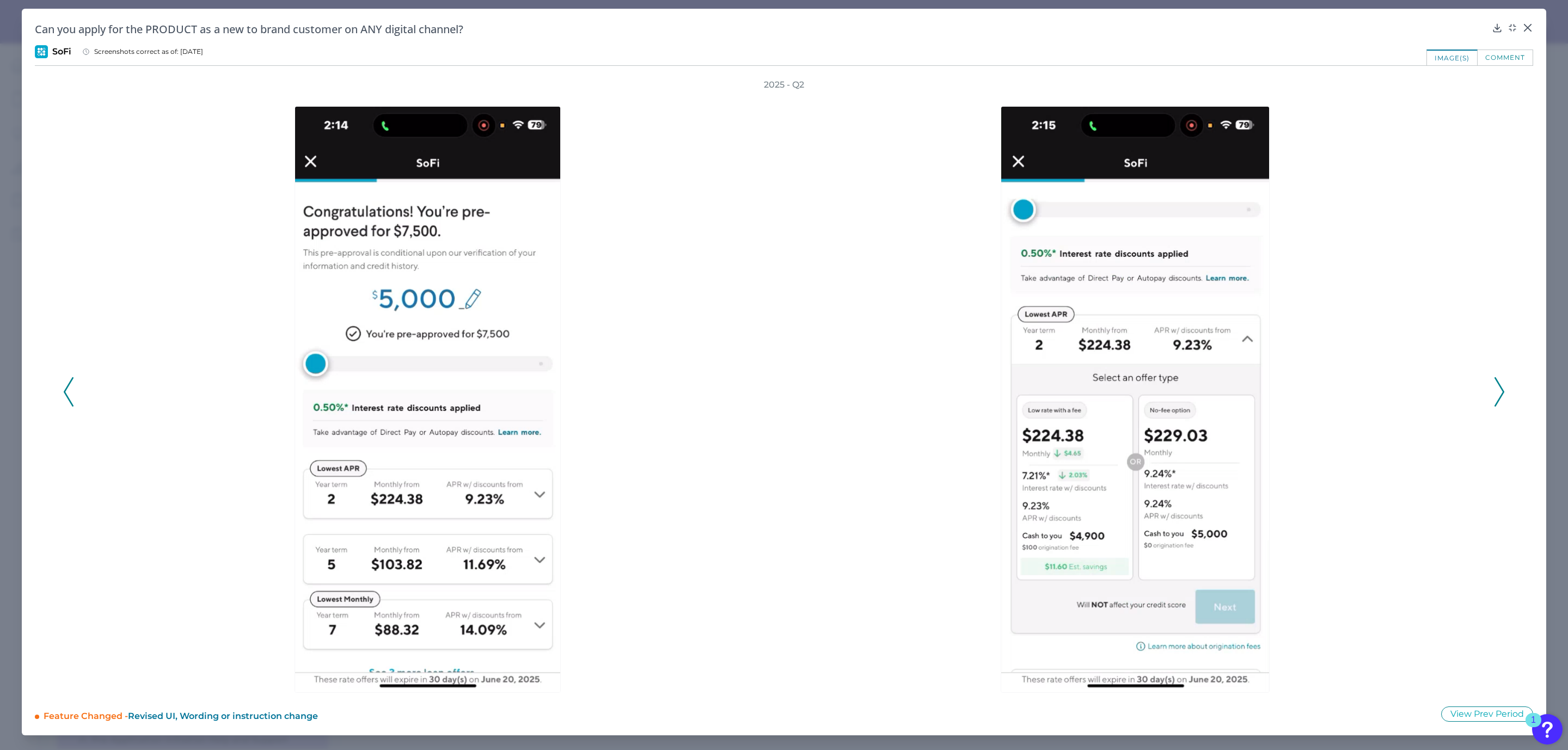
click at [1501, 391] on icon at bounding box center [1499, 392] width 10 height 30
